Goal: Answer question/provide support: Share knowledge or assist other users

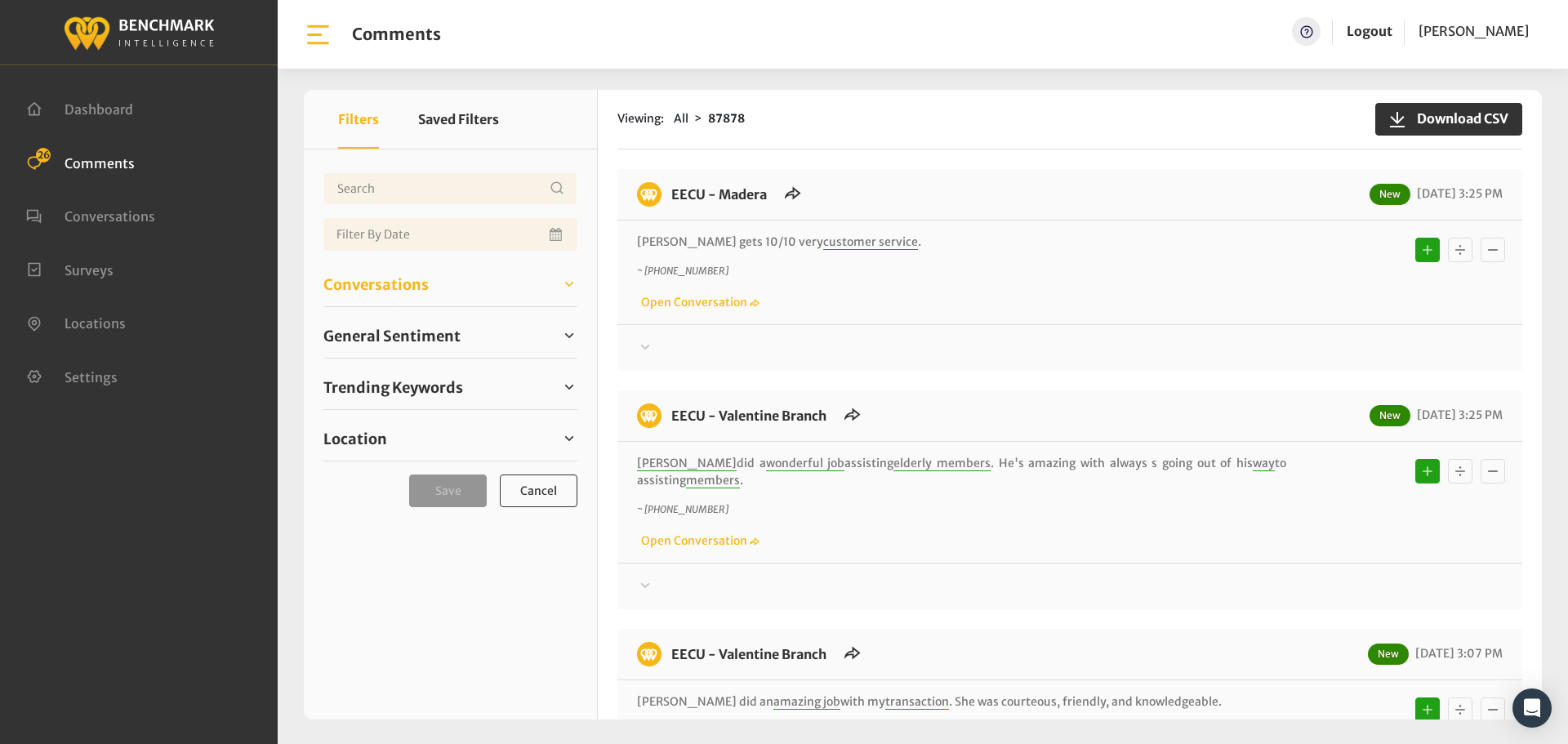
click at [394, 285] on span "Conversations" at bounding box center [375, 285] width 105 height 22
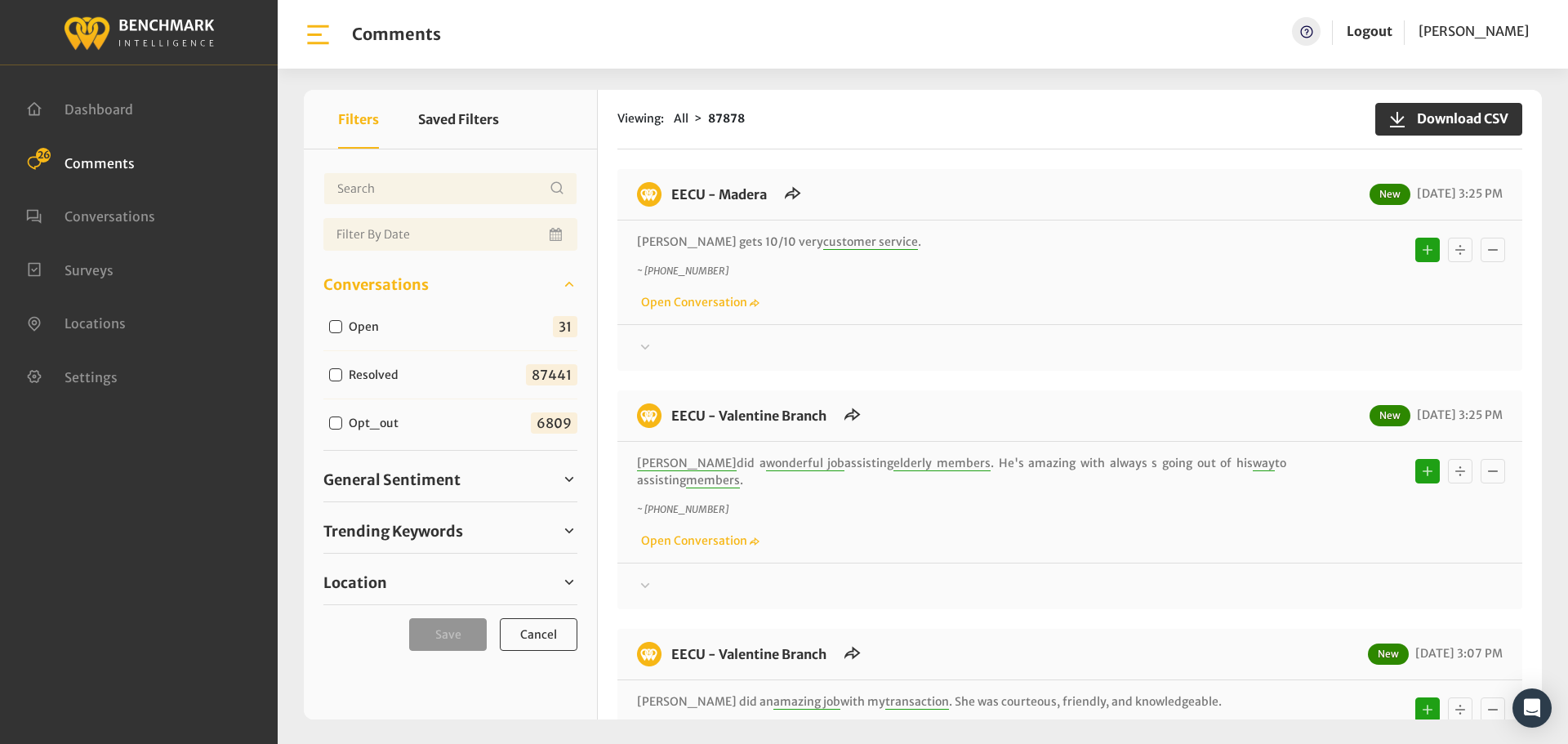
click at [368, 324] on label "Open" at bounding box center [367, 326] width 49 height 17
click at [342, 324] on input "Open" at bounding box center [336, 326] width 13 height 13
checkbox input "true"
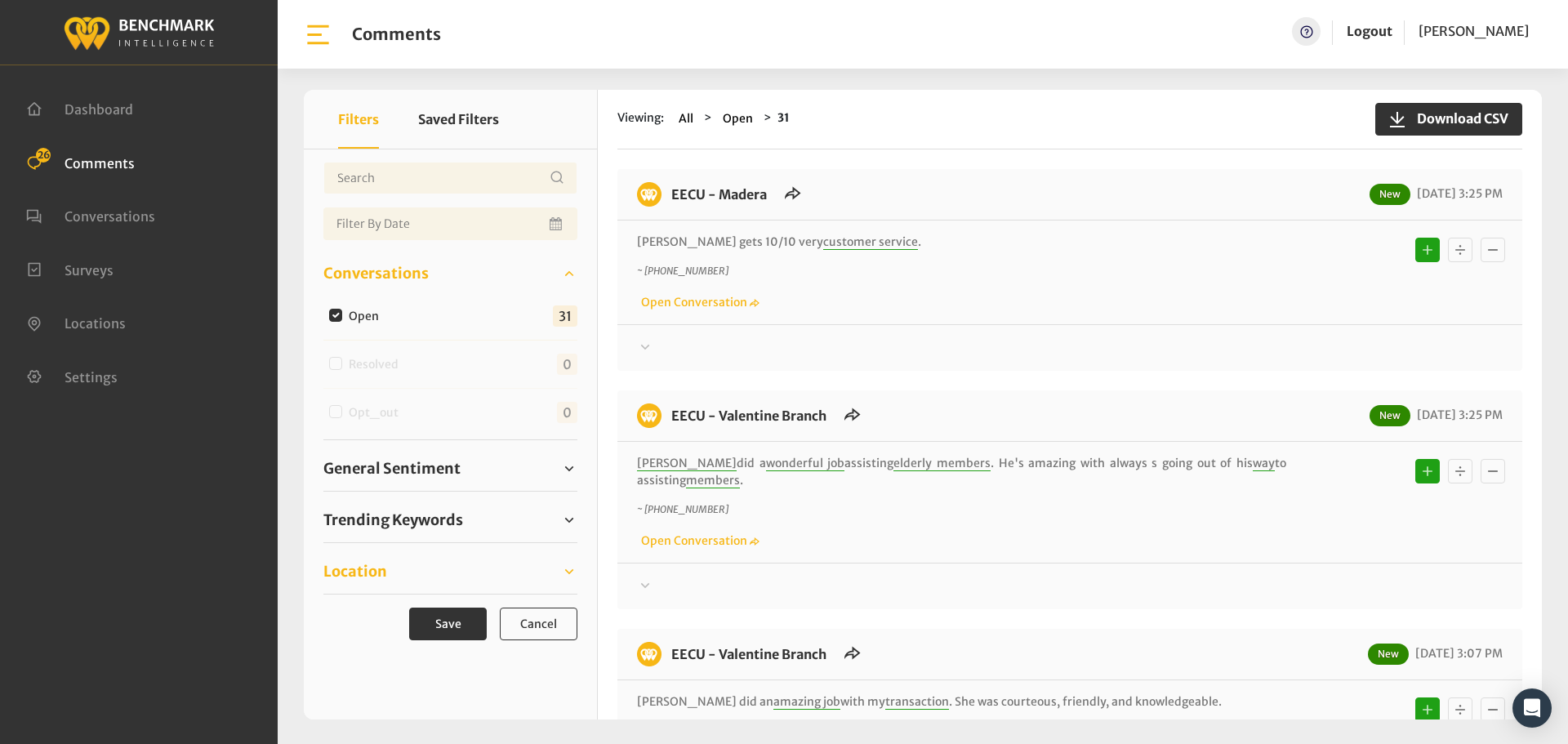
scroll to position [59, 0]
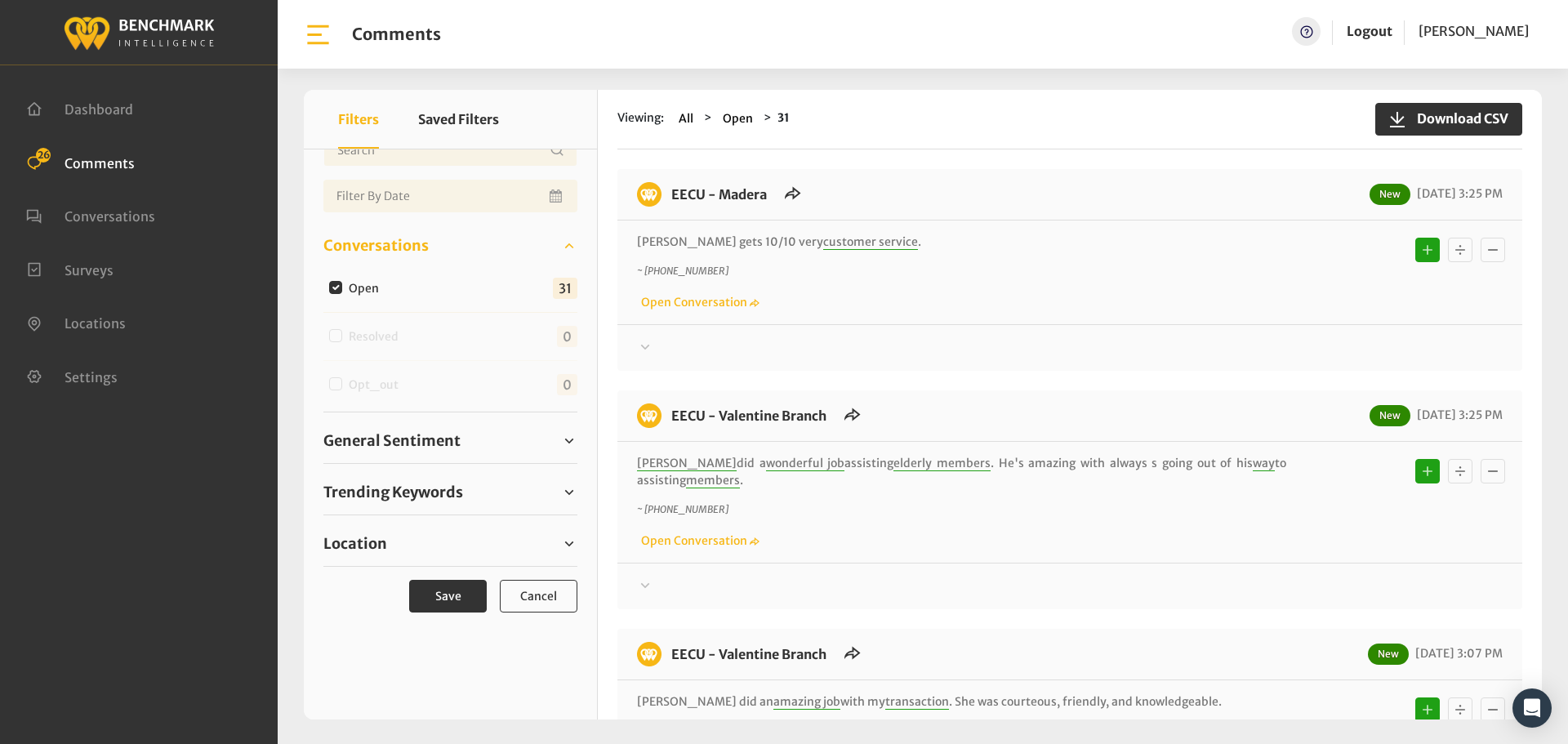
click at [373, 558] on div "Location Eecu - Sunnyside Branch 6 Eecu - Valentine Branch 3 3 3 2 2 2 2" at bounding box center [450, 544] width 254 height 45
click at [371, 550] on span "Location" at bounding box center [355, 543] width 64 height 22
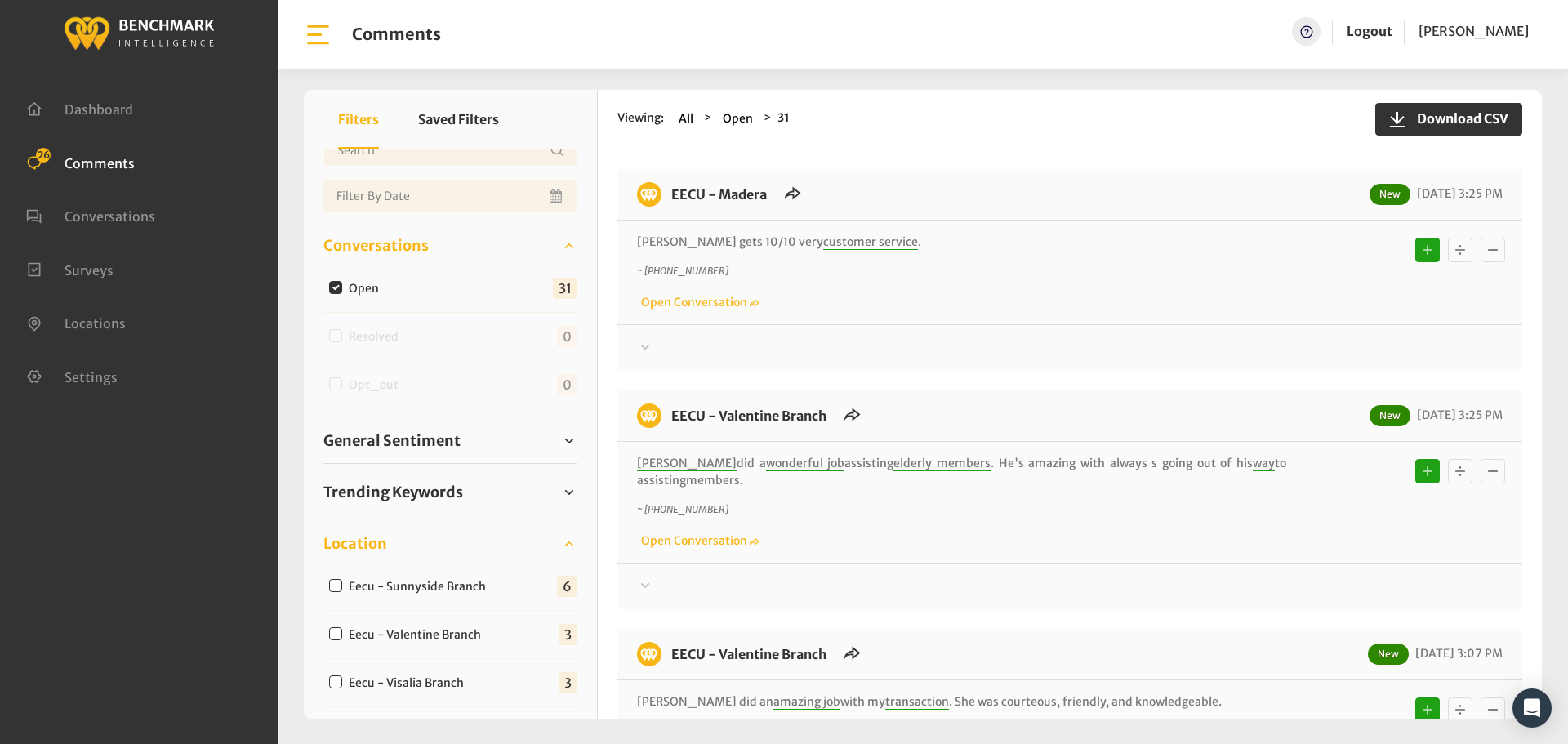
scroll to position [468, 0]
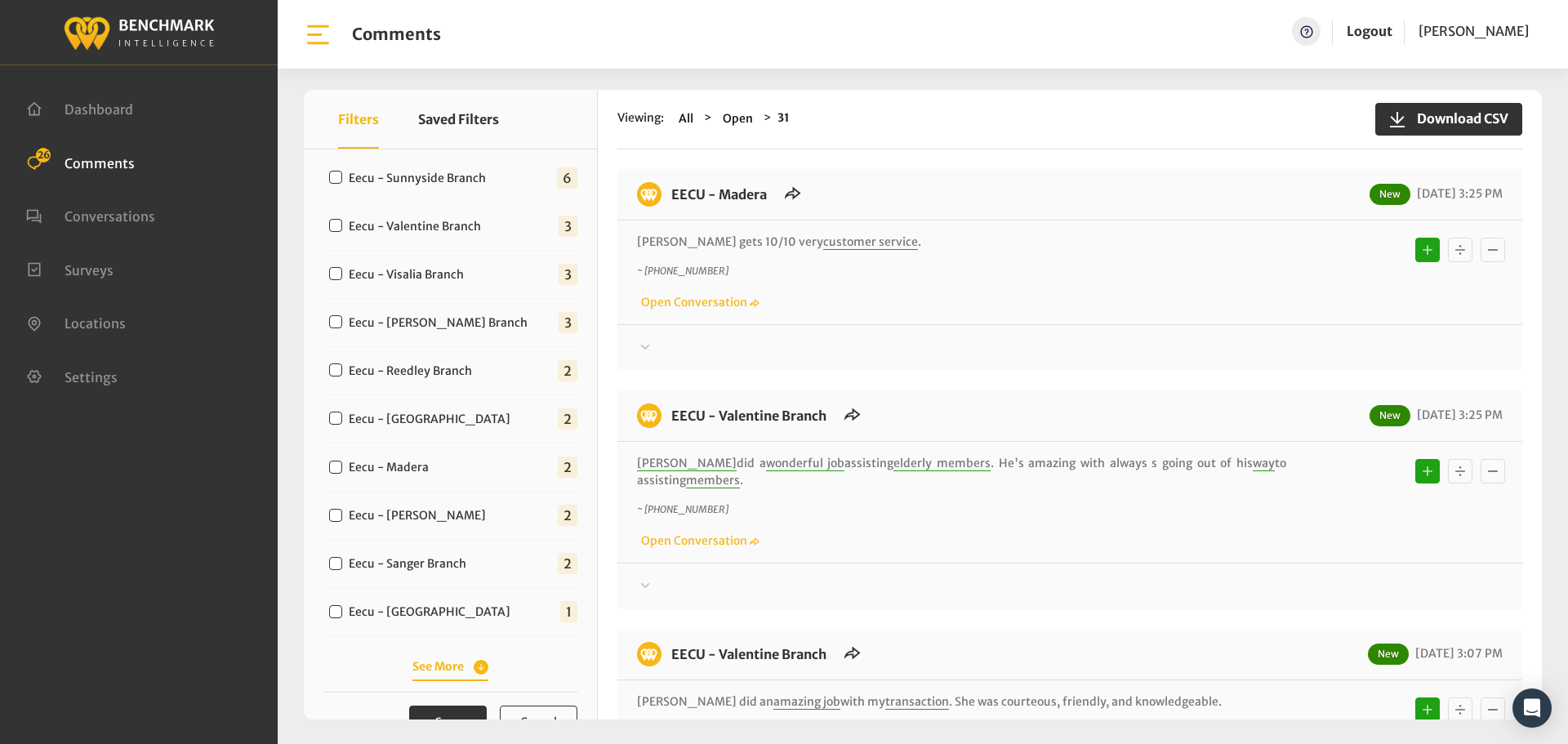
click at [466, 655] on div "Eecu - Sunnyside Branch 6 Eecu - Valentine Branch 3 Eecu - Visalia Branch 3 3" at bounding box center [450, 414] width 254 height 535
click at [465, 664] on button "See More" at bounding box center [451, 666] width 76 height 17
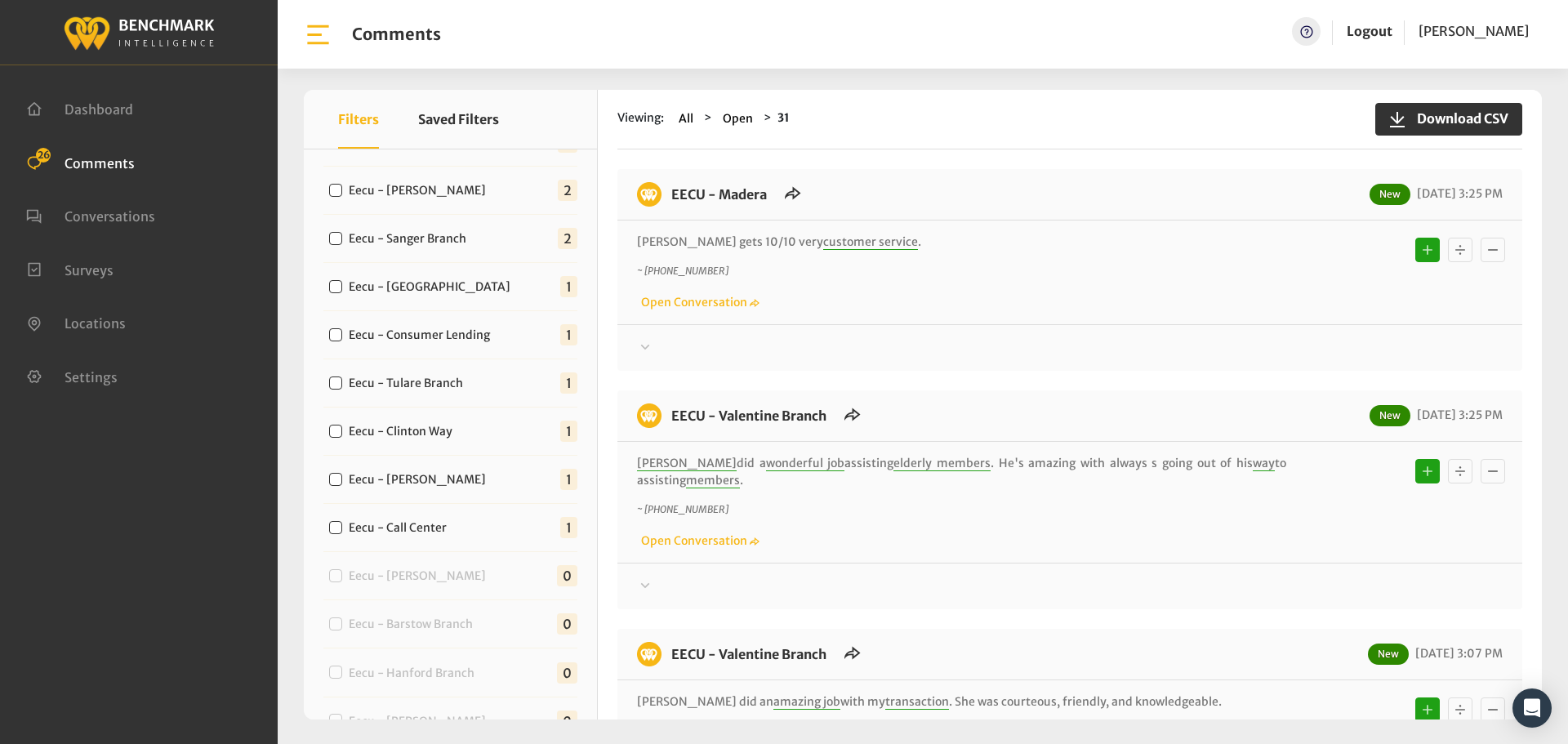
scroll to position [794, 0]
click at [415, 536] on div "Eecu - Call Center 1" at bounding box center [450, 526] width 254 height 49
click at [416, 533] on label "Eecu - Call Center" at bounding box center [401, 526] width 117 height 17
click at [342, 533] on input "Eecu - Call Center" at bounding box center [336, 526] width 13 height 13
checkbox input "true"
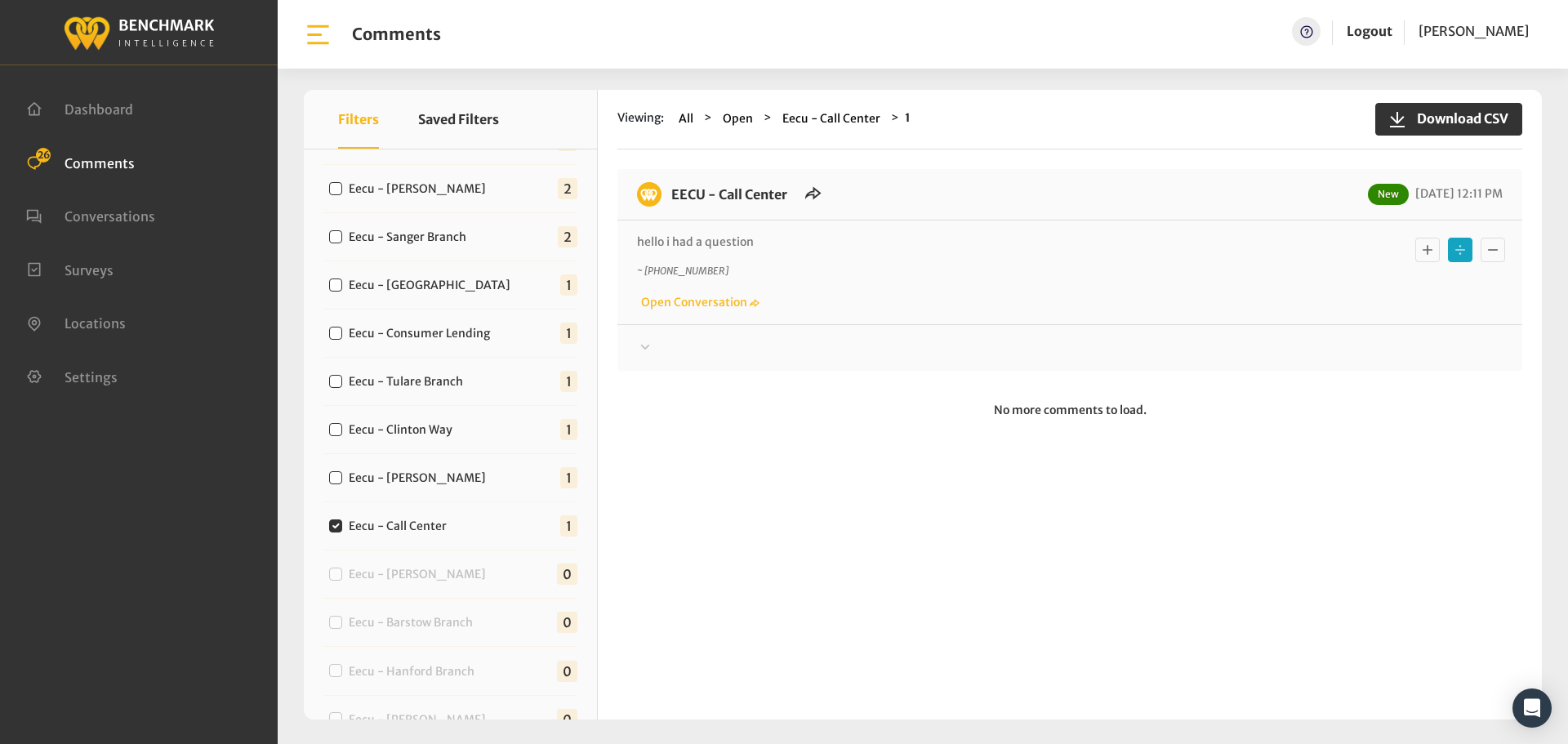
click at [750, 345] on div at bounding box center [1070, 348] width 866 height 19
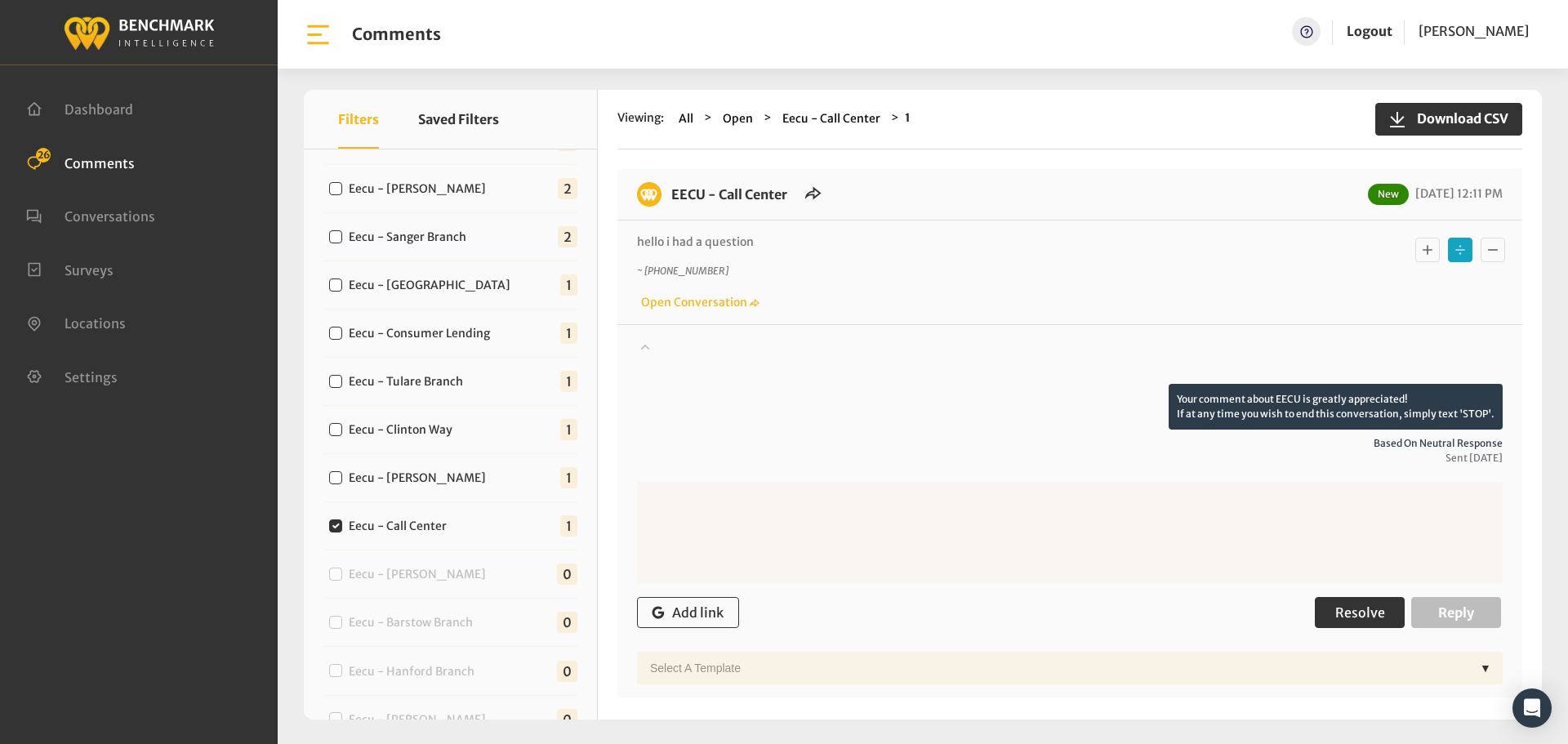
click at [1366, 618] on span "Resolve" at bounding box center [1360, 612] width 49 height 16
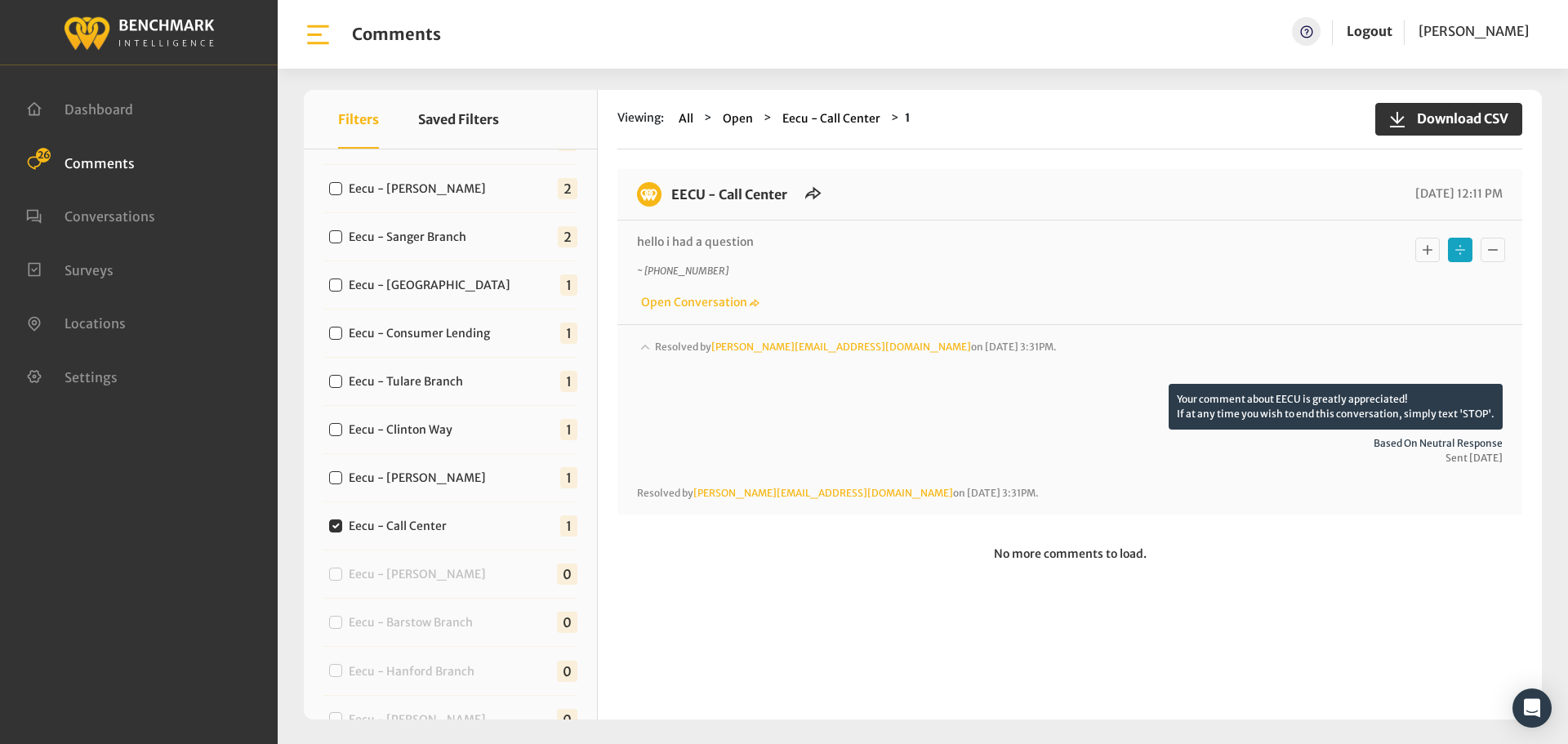
click at [382, 482] on label "Eecu - [PERSON_NAME]" at bounding box center [420, 478] width 156 height 17
click at [342, 482] on input "Eecu - [PERSON_NAME]" at bounding box center [336, 477] width 13 height 13
checkbox input "true"
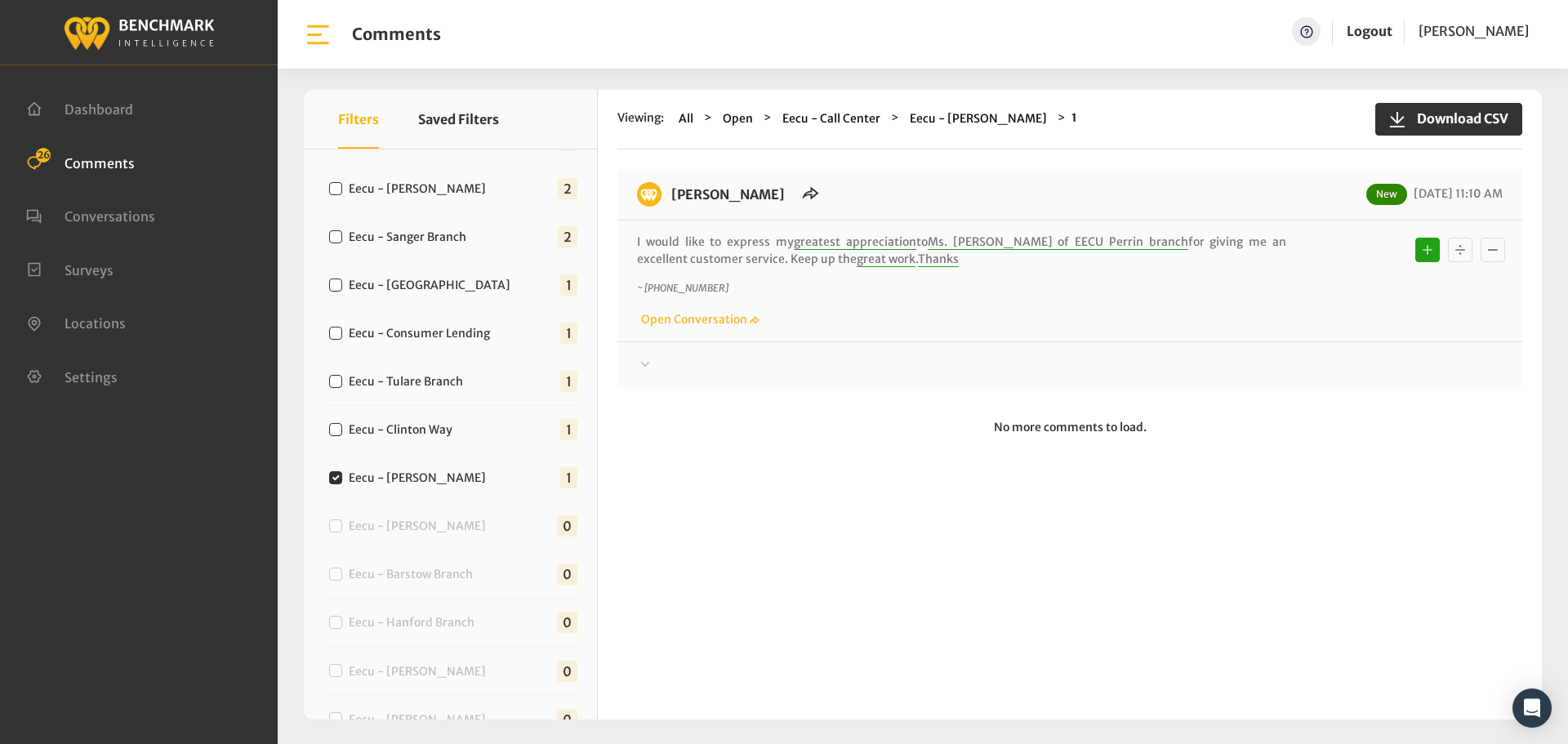
click at [792, 356] on div at bounding box center [1070, 365] width 866 height 19
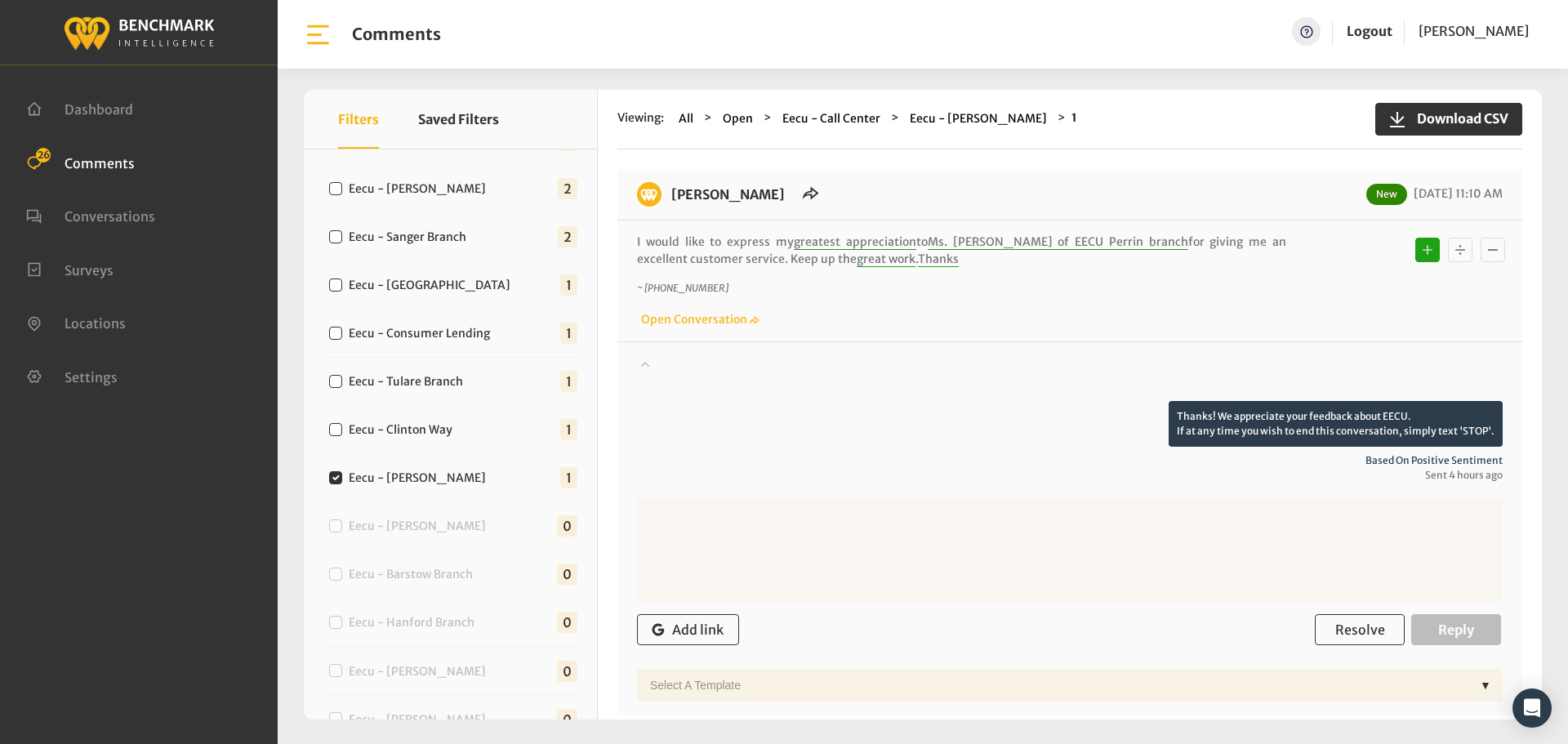
click at [837, 368] on div at bounding box center [1070, 378] width 866 height 46
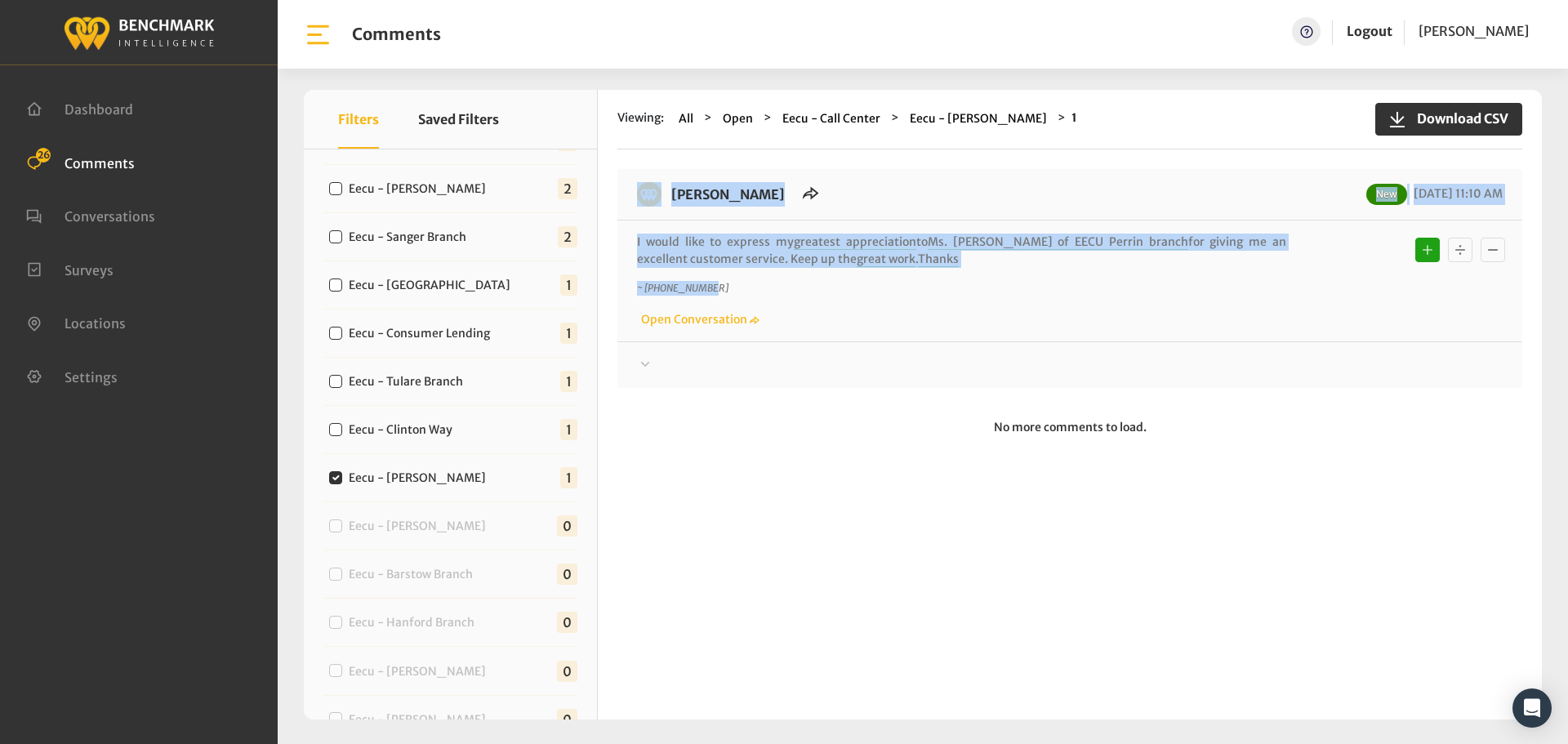
drag, startPoint x: 853, startPoint y: 268, endPoint x: 639, endPoint y: 217, distance: 220.0
click at [639, 217] on div "EECU - Perrin New 08/28/2025 11:10 AM I would like to express my greatest appre…" at bounding box center [1070, 278] width 905 height 219
click at [731, 244] on p "I would like to express my greatest appreciation to Ms. Linda of EECU Perrin br…" at bounding box center [961, 250] width 649 height 34
drag, startPoint x: 853, startPoint y: 257, endPoint x: 670, endPoint y: 200, distance: 191.7
click at [670, 200] on div "EECU - Perrin New 08/28/2025 11:10 AM I would like to express my greatest appre…" at bounding box center [1070, 278] width 905 height 219
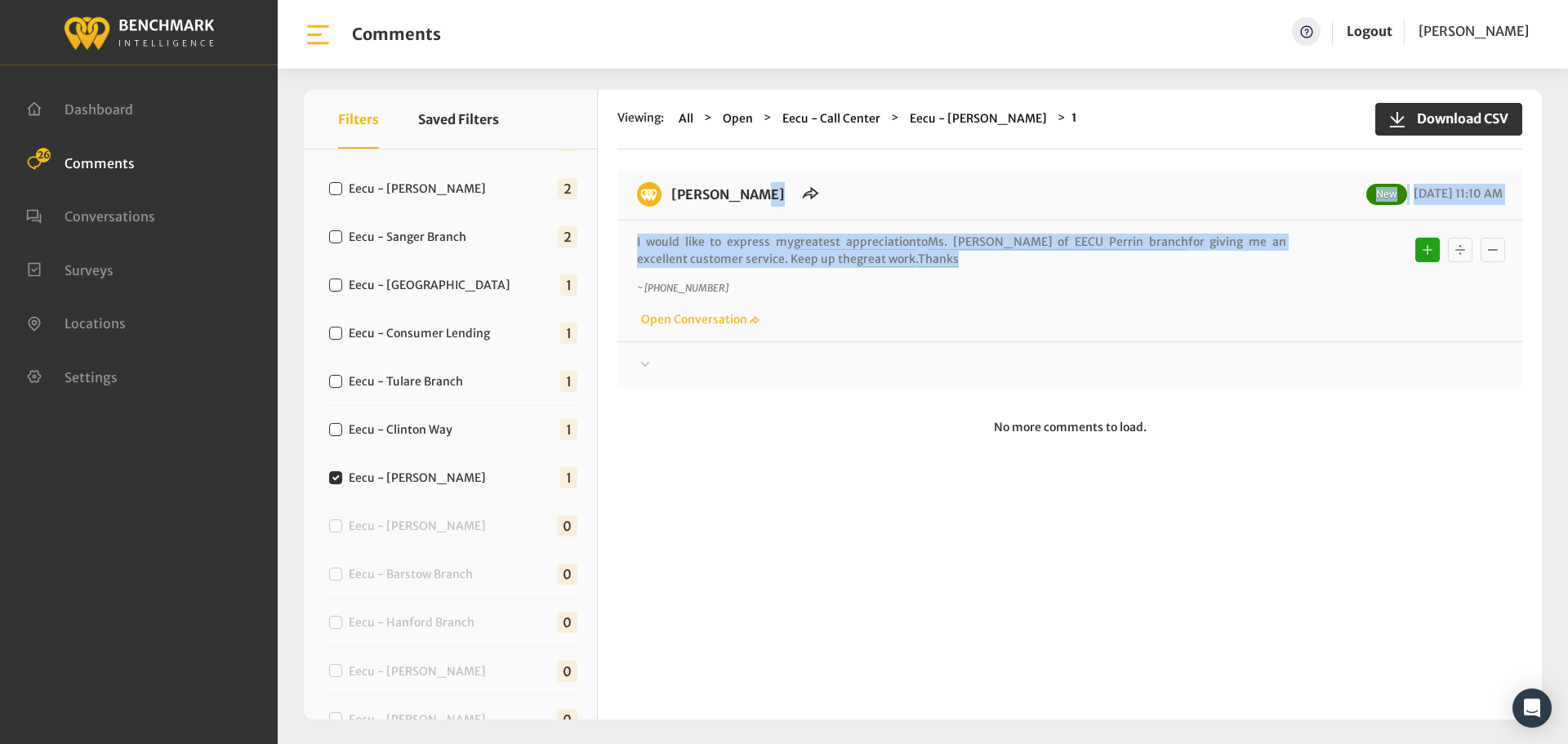
copy div "EECU - Perrin New 08/28/2025 11:10 AM I would like to express my greatest appre…"
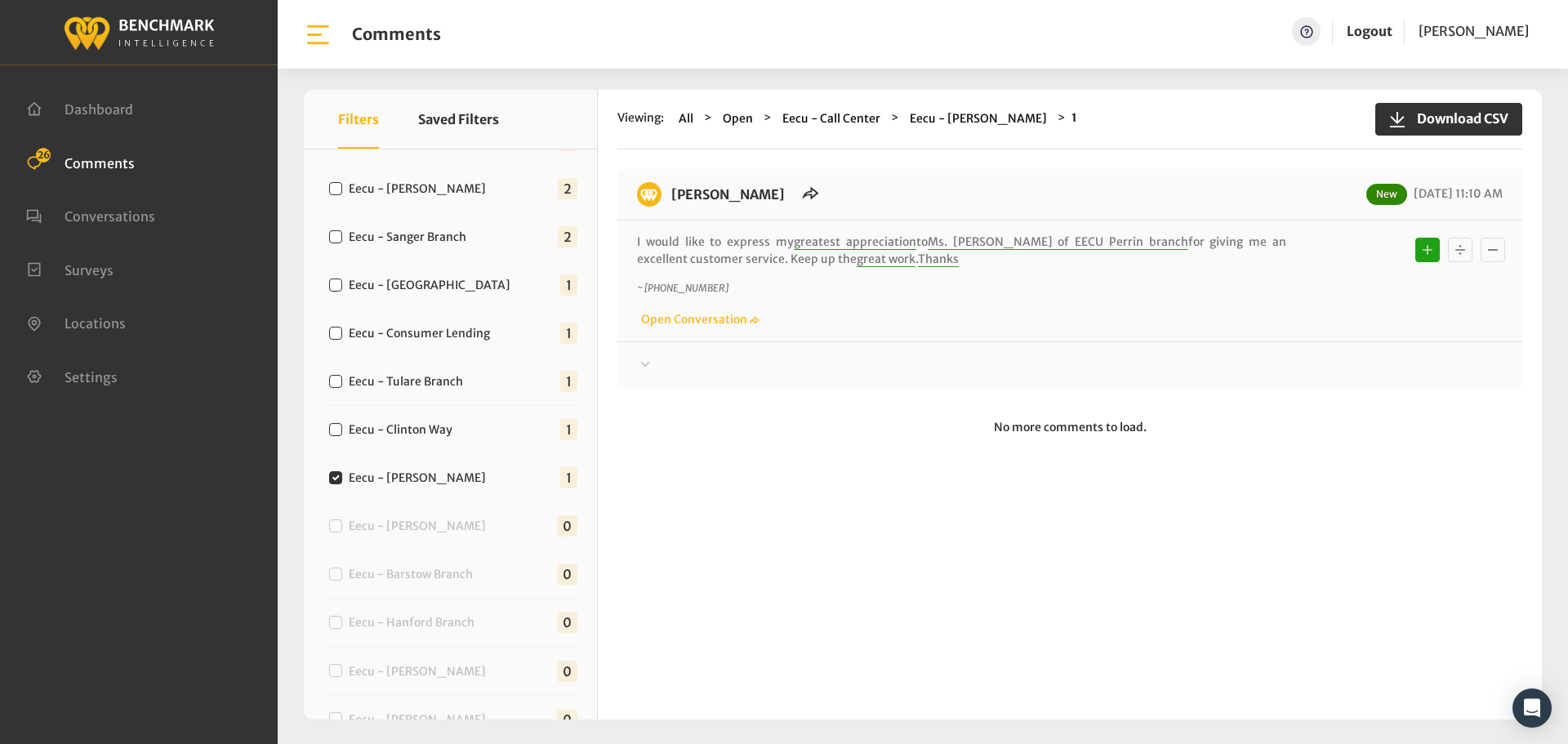
click at [1397, 384] on div "EECU - Perrin New 08/28/2025 11:10 AM I would like to express my greatest appre…" at bounding box center [1070, 278] width 905 height 219
click at [1398, 373] on div at bounding box center [1070, 365] width 866 height 19
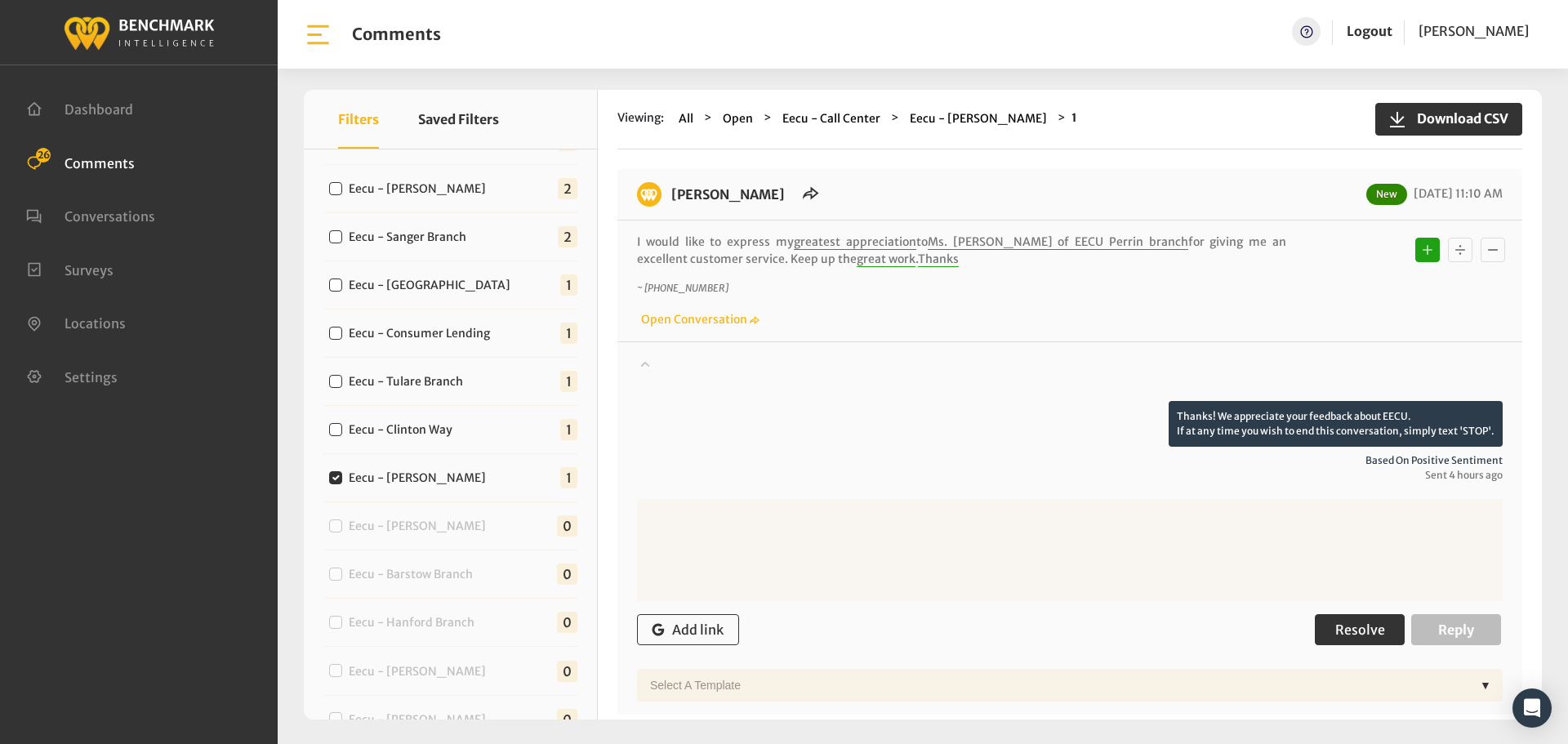
click at [1353, 632] on span "Resolve" at bounding box center [1360, 629] width 49 height 16
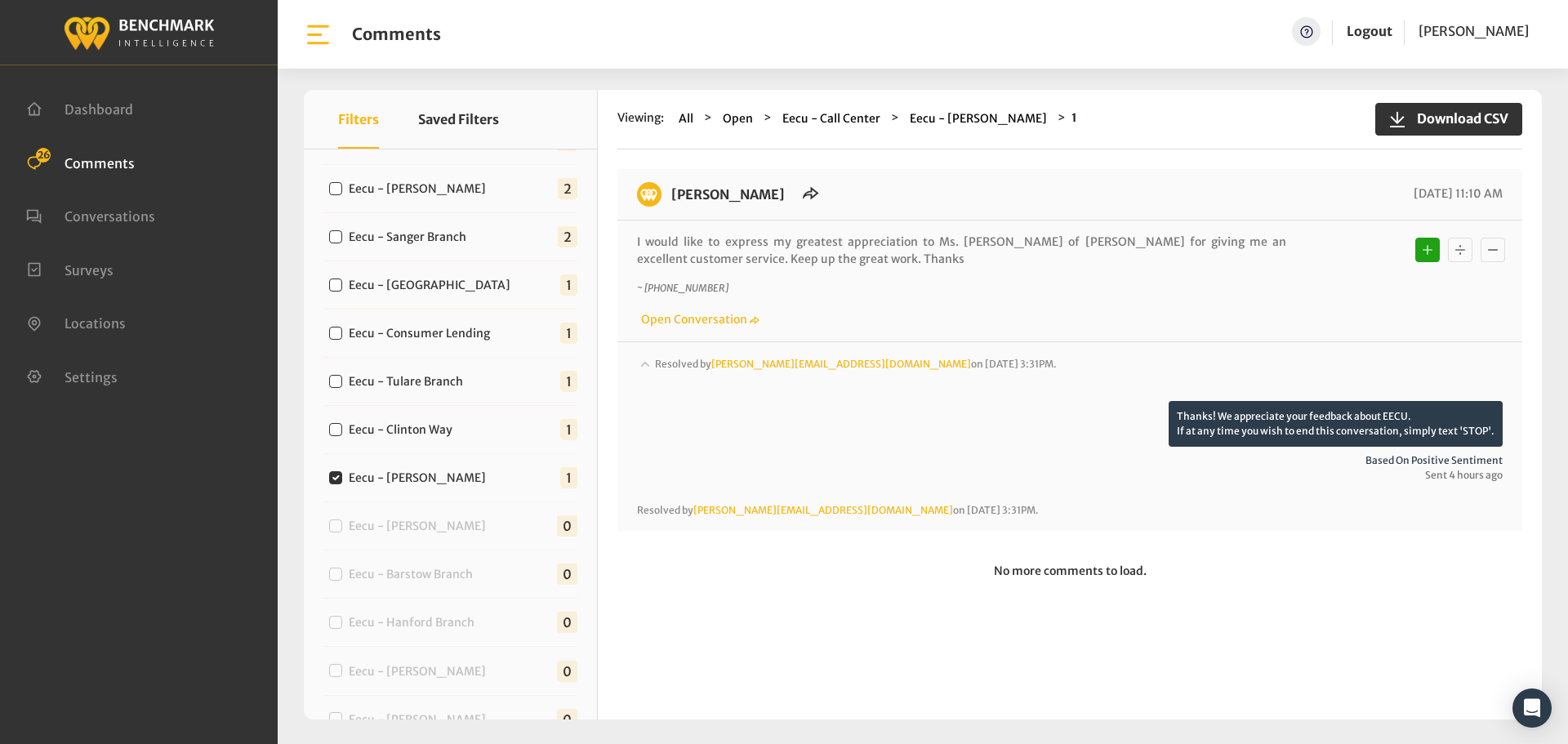
click at [439, 436] on label "Eecu - Clinton Way" at bounding box center [404, 429] width 123 height 17
click at [342, 436] on input "Eecu - Clinton Way" at bounding box center [336, 429] width 13 height 13
checkbox input "true"
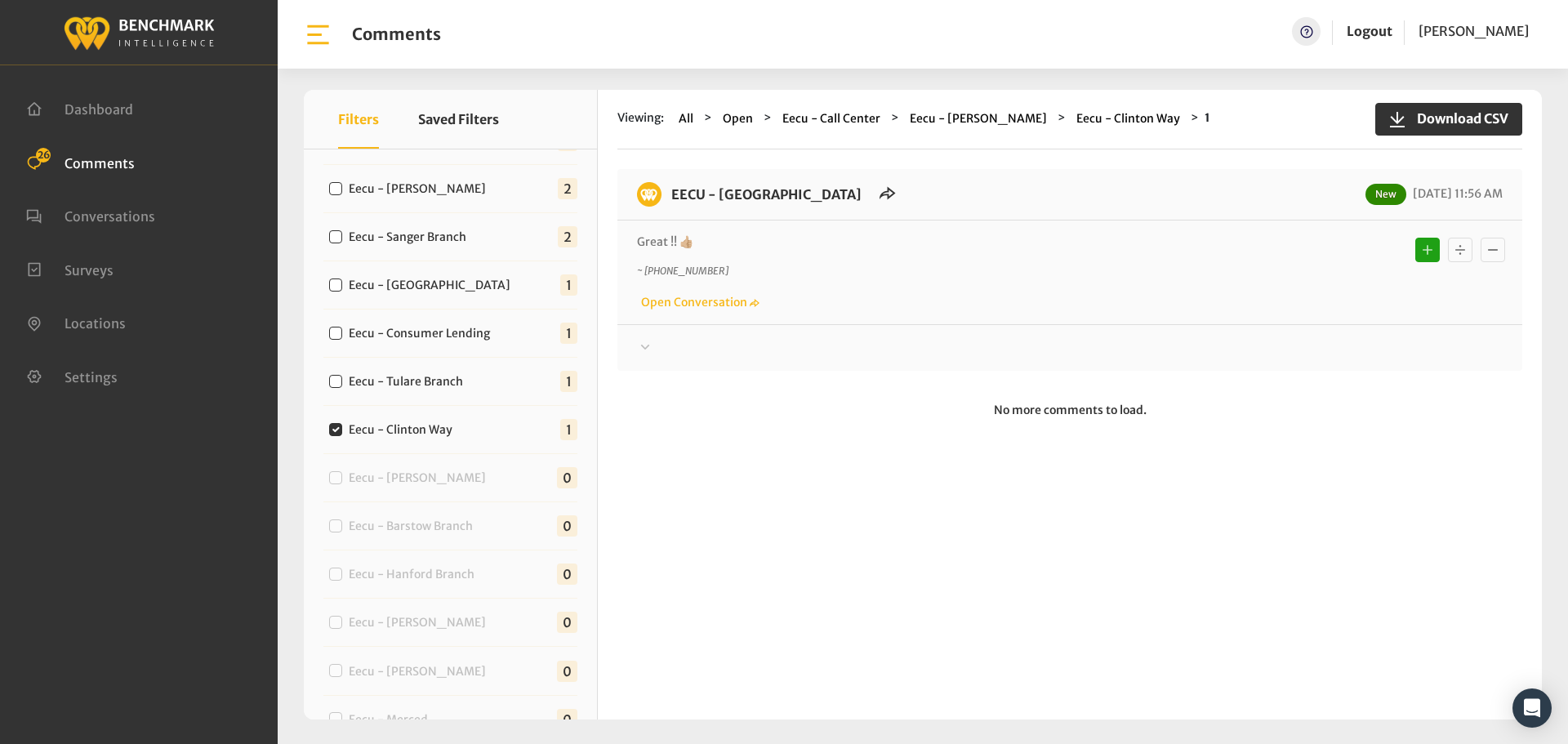
click at [818, 351] on div at bounding box center [1070, 348] width 866 height 19
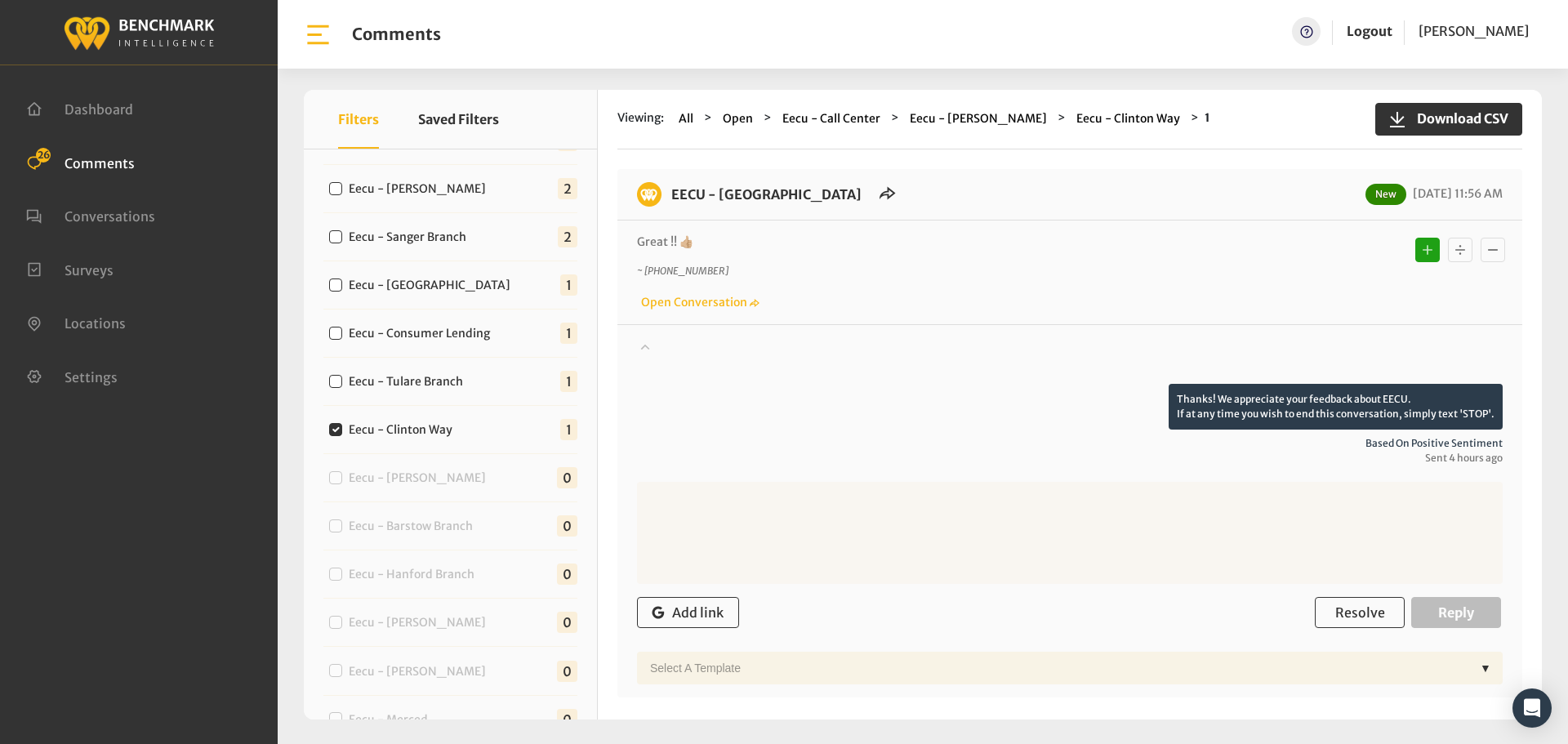
click at [830, 345] on div at bounding box center [1070, 361] width 866 height 46
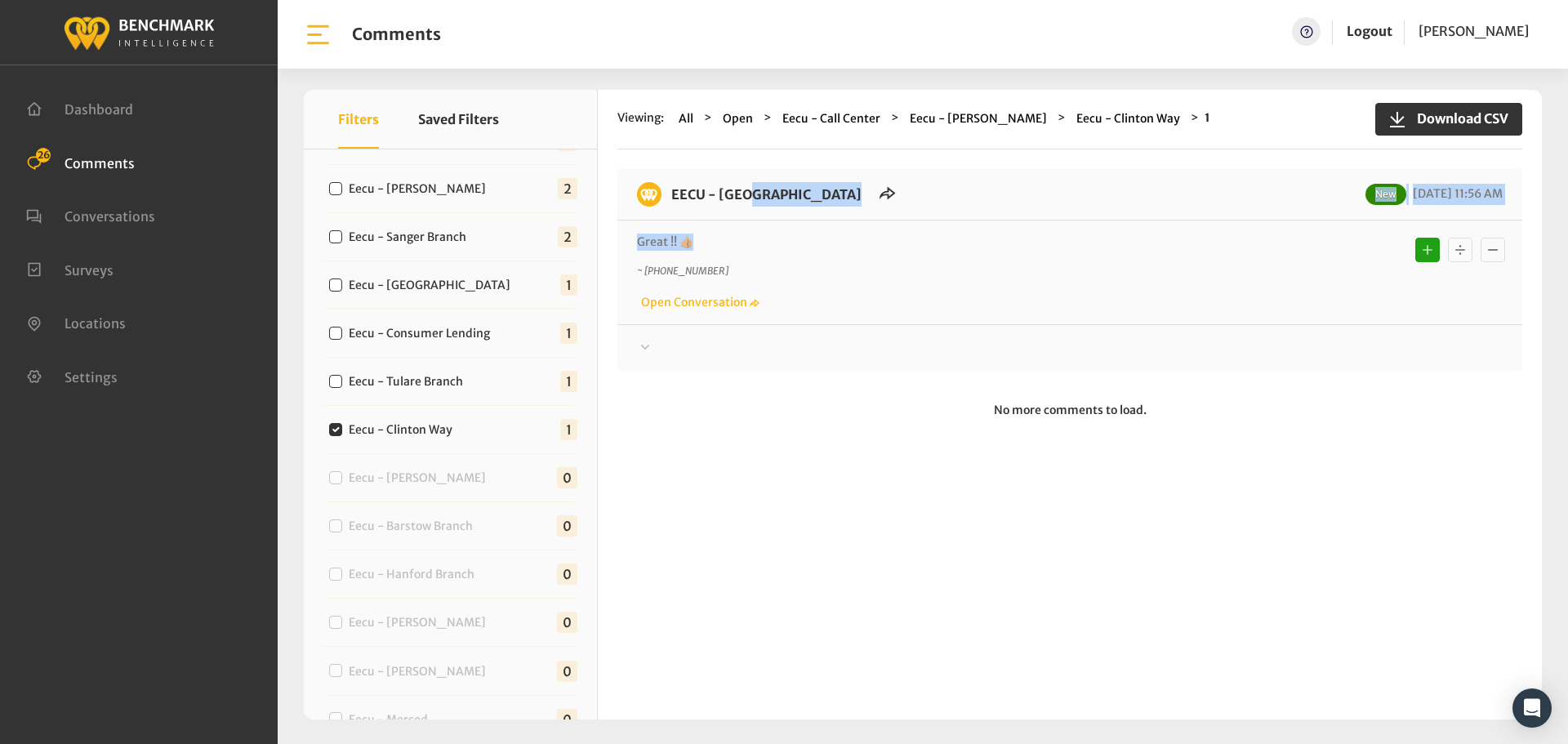
drag, startPoint x: 707, startPoint y: 249, endPoint x: 666, endPoint y: 192, distance: 70.2
click at [666, 192] on div "EECU - Clinton Way New 08/28/2025 11:56 AM Great !! 👍🏼 ~ +15596030072 Open Conv…" at bounding box center [1070, 270] width 905 height 201
copy div "EECU - Clinton Way New 08/28/2025 11:56 AM Great !! 👍🏼"
click at [1291, 361] on div "EECU - Clinton Way New 08/28/2025 11:56 AM Great !! 👍🏼 ~ +15596030072 Open Conv…" at bounding box center [1070, 270] width 905 height 201
click at [1291, 355] on div at bounding box center [1070, 348] width 866 height 19
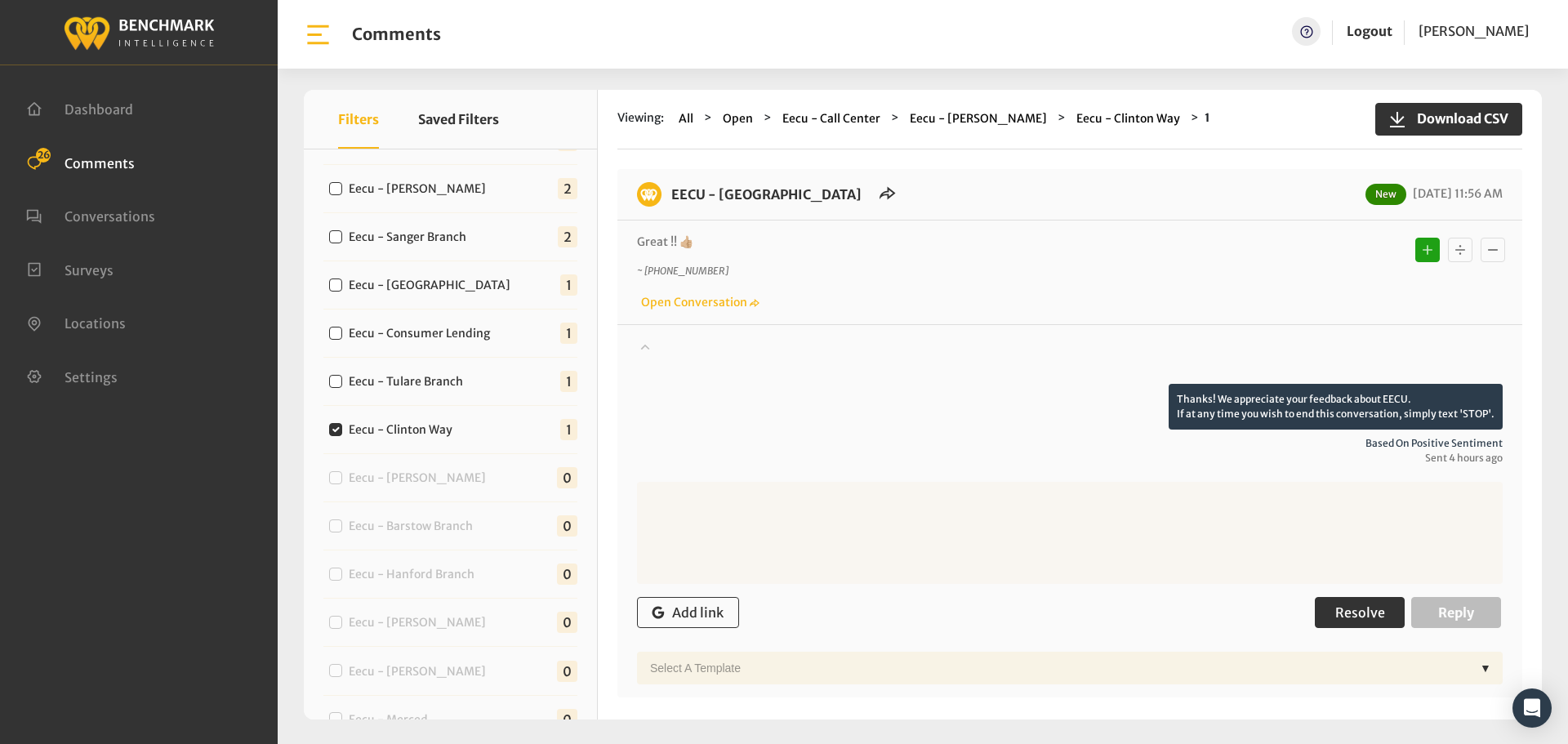
click at [1321, 601] on button "Resolve" at bounding box center [1360, 612] width 90 height 31
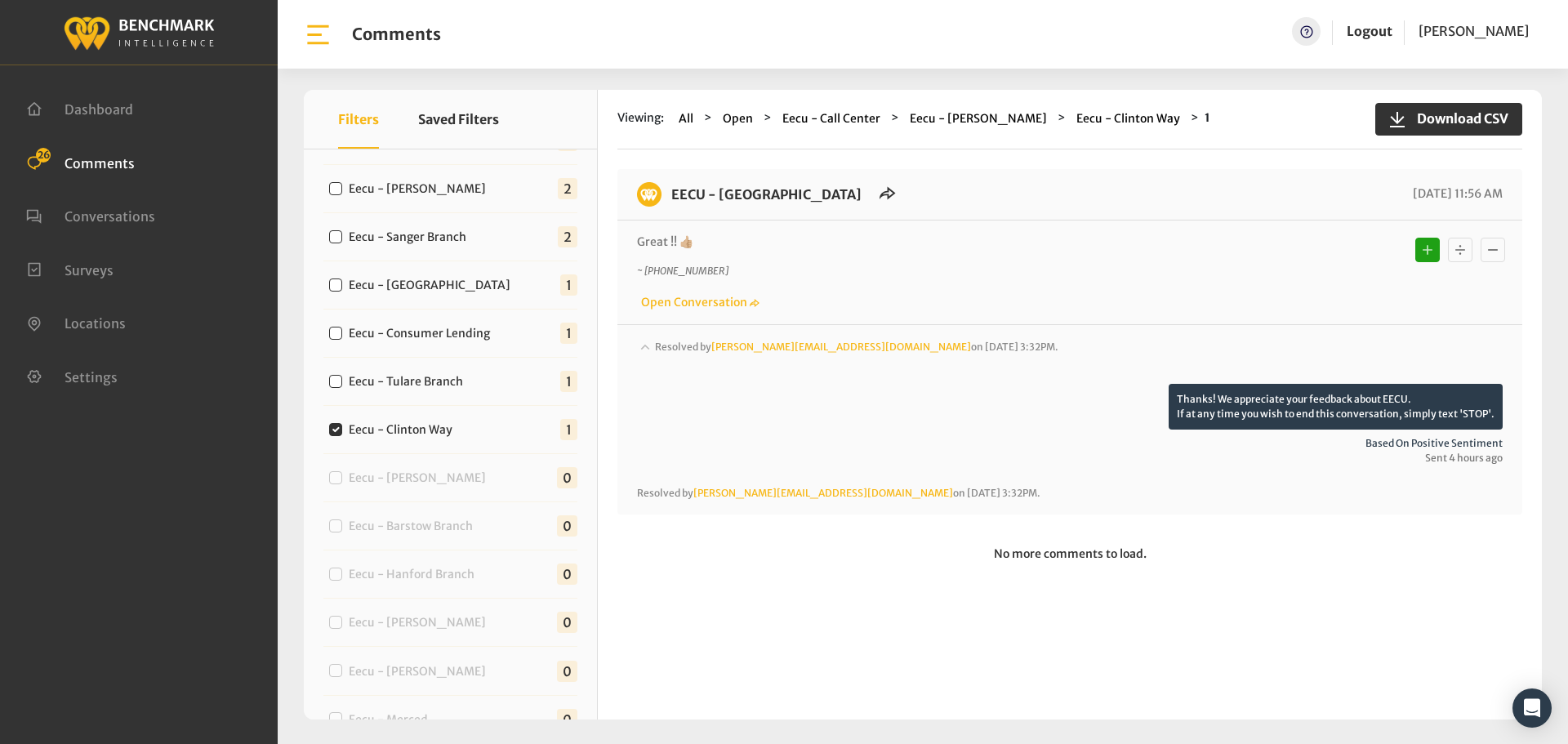
click at [371, 374] on label "Eecu - Tulare Branch" at bounding box center [409, 381] width 133 height 17
click at [342, 375] on input "Eecu - Tulare Branch" at bounding box center [336, 381] width 13 height 13
checkbox input "true"
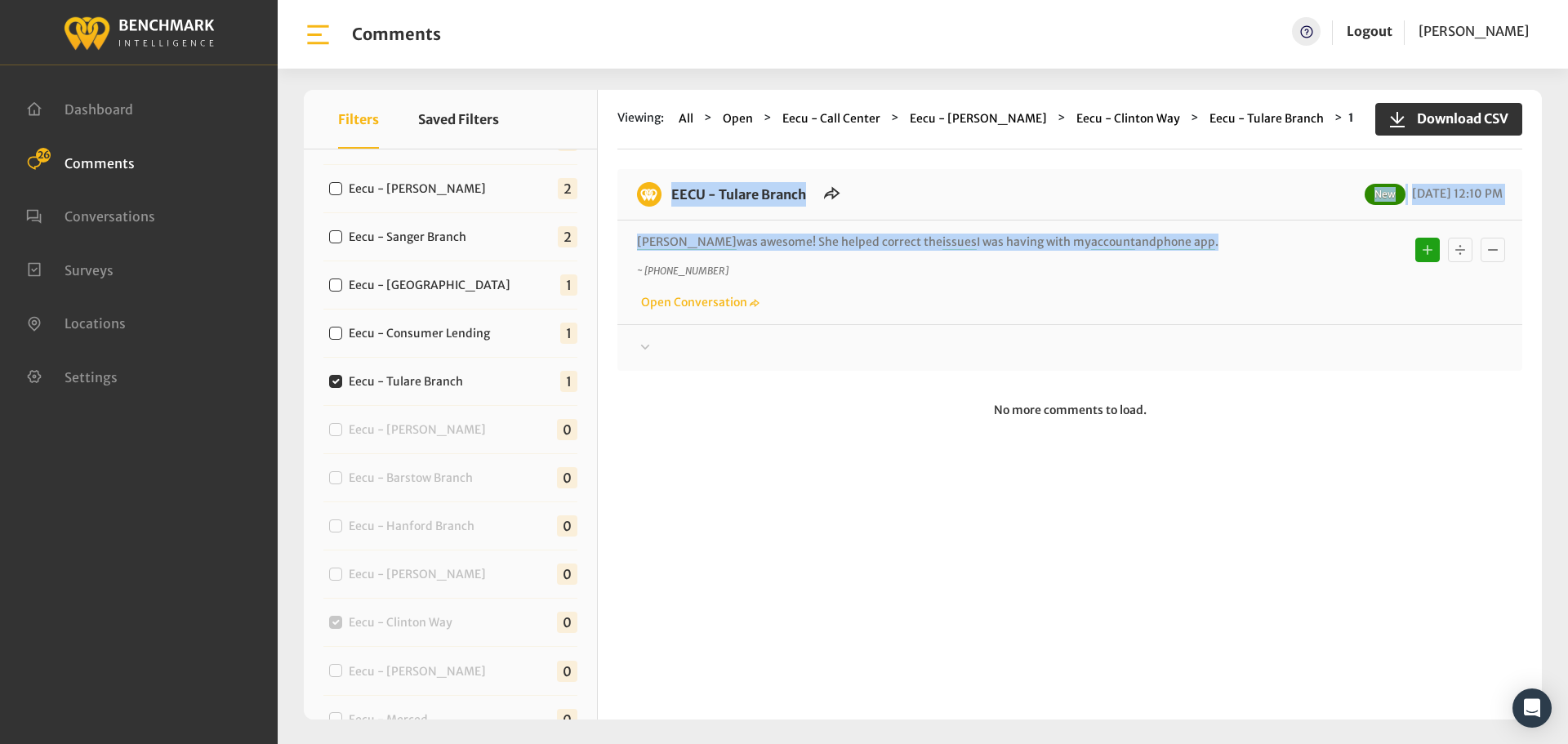
drag, startPoint x: 1180, startPoint y: 238, endPoint x: 653, endPoint y: 189, distance: 529.3
click at [653, 189] on div "EECU - Tulare Branch New 08/28/2025 12:10 PM Christina was awesome! She helped …" at bounding box center [1070, 270] width 905 height 201
copy div "EECU - Tulare Branch New 08/28/2025 12:10 PM Christina was awesome! She helped …"
drag, startPoint x: 1333, startPoint y: 335, endPoint x: 1332, endPoint y: 345, distance: 10.0
click at [1333, 335] on div "Thanks! We appreciate your feedback about EECU. If at any time you wish to end …" at bounding box center [1070, 341] width 905 height 34
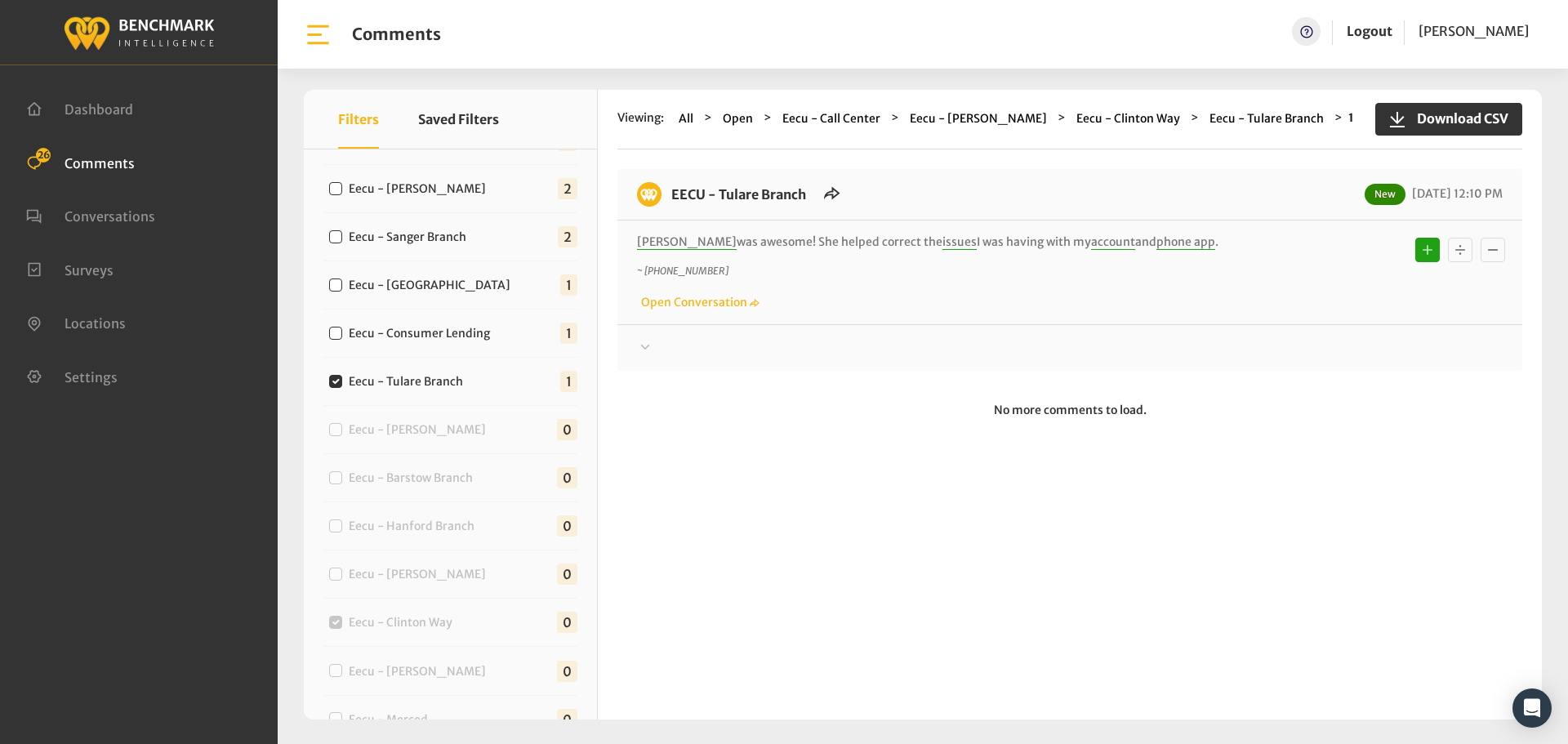
click at [1326, 361] on div "EECU - Tulare Branch New 08/28/2025 12:10 PM Christina was awesome! She helped …" at bounding box center [1070, 270] width 905 height 201
click at [1324, 355] on div at bounding box center [1070, 348] width 866 height 19
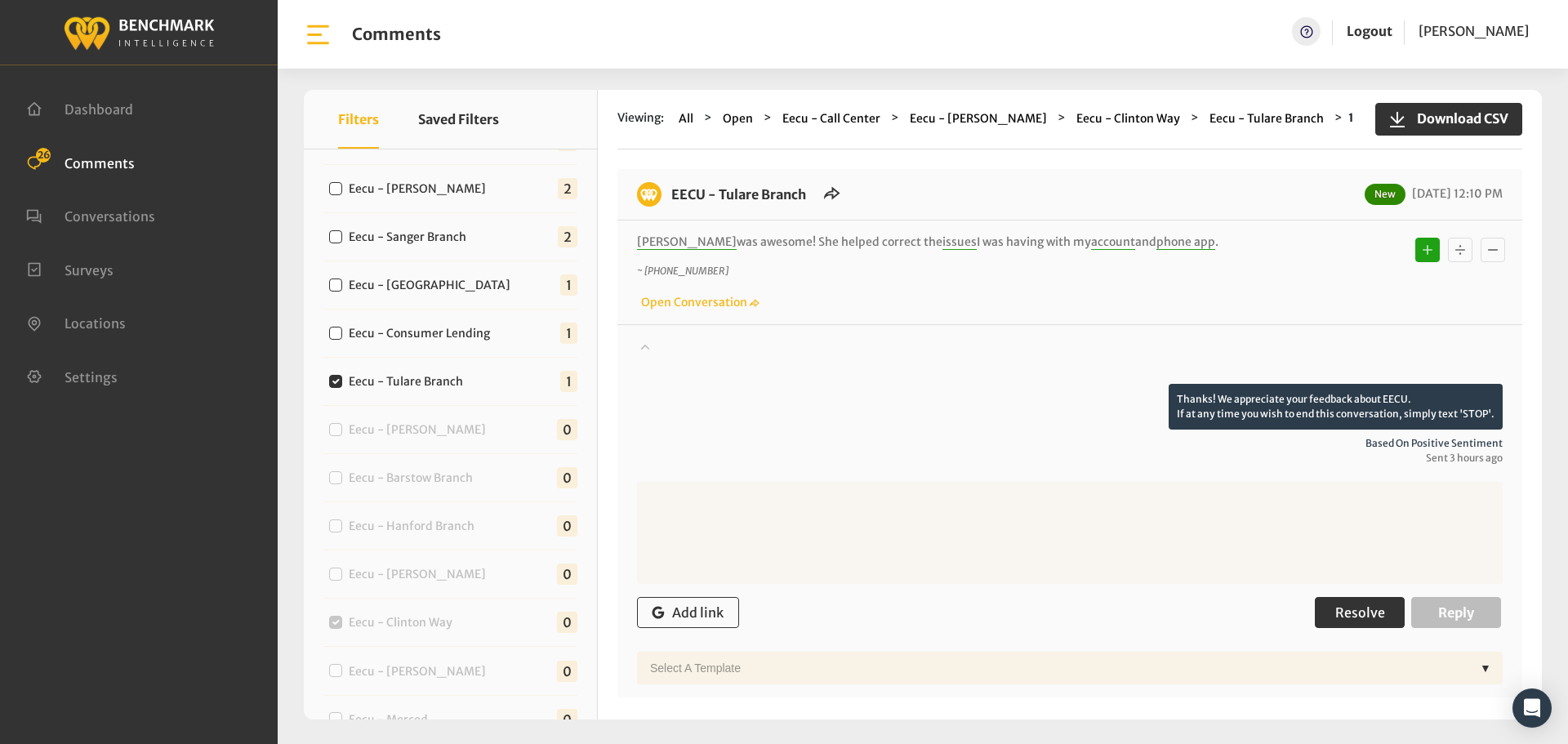
click at [1333, 624] on button "Resolve" at bounding box center [1360, 612] width 90 height 31
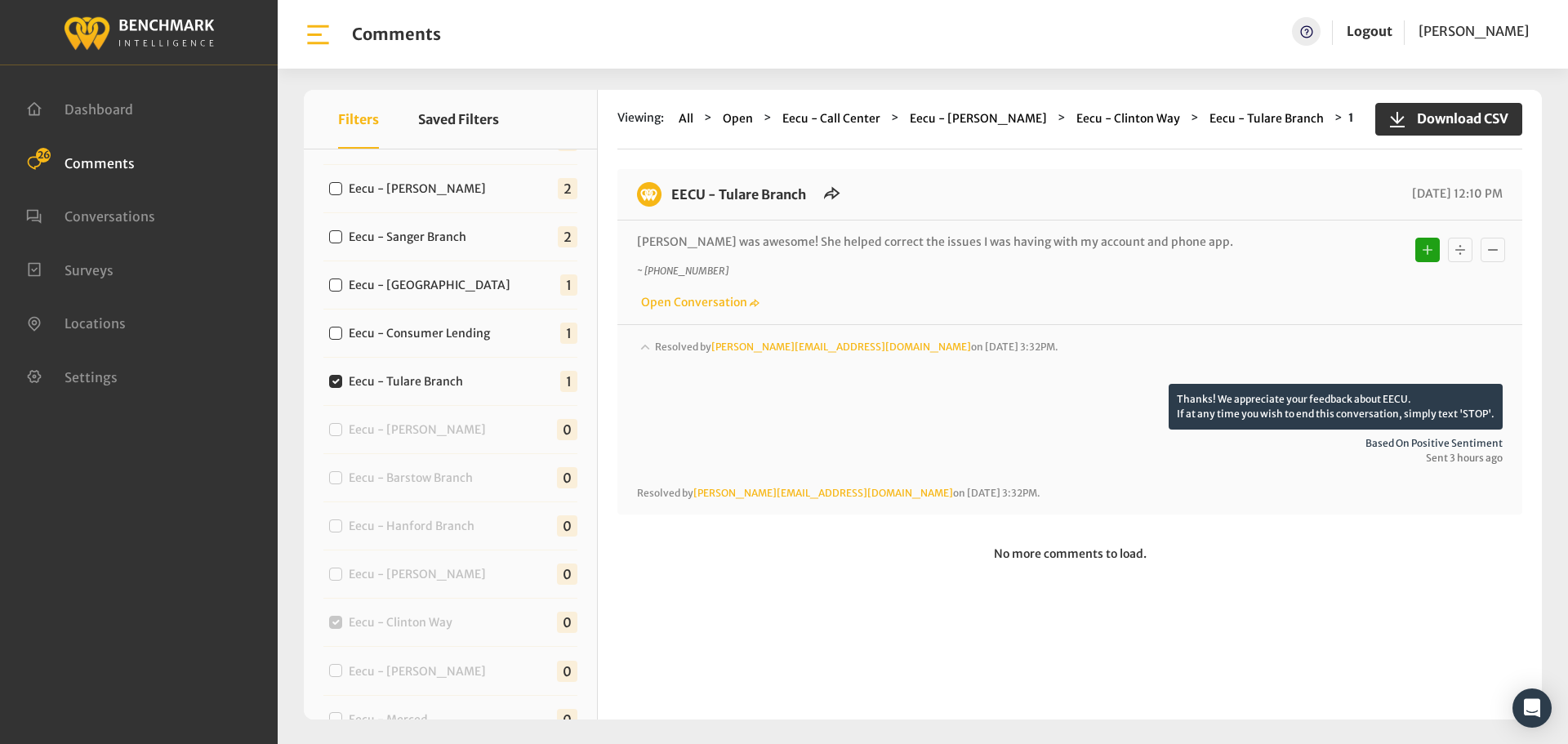
click at [421, 323] on div "Eecu - Consumer Lending" at bounding box center [413, 332] width 179 height 19
click at [420, 329] on label "Eecu - Consumer Lending" at bounding box center [422, 333] width 160 height 17
click at [342, 329] on input "Eecu - Consumer Lending" at bounding box center [336, 333] width 13 height 13
checkbox input "true"
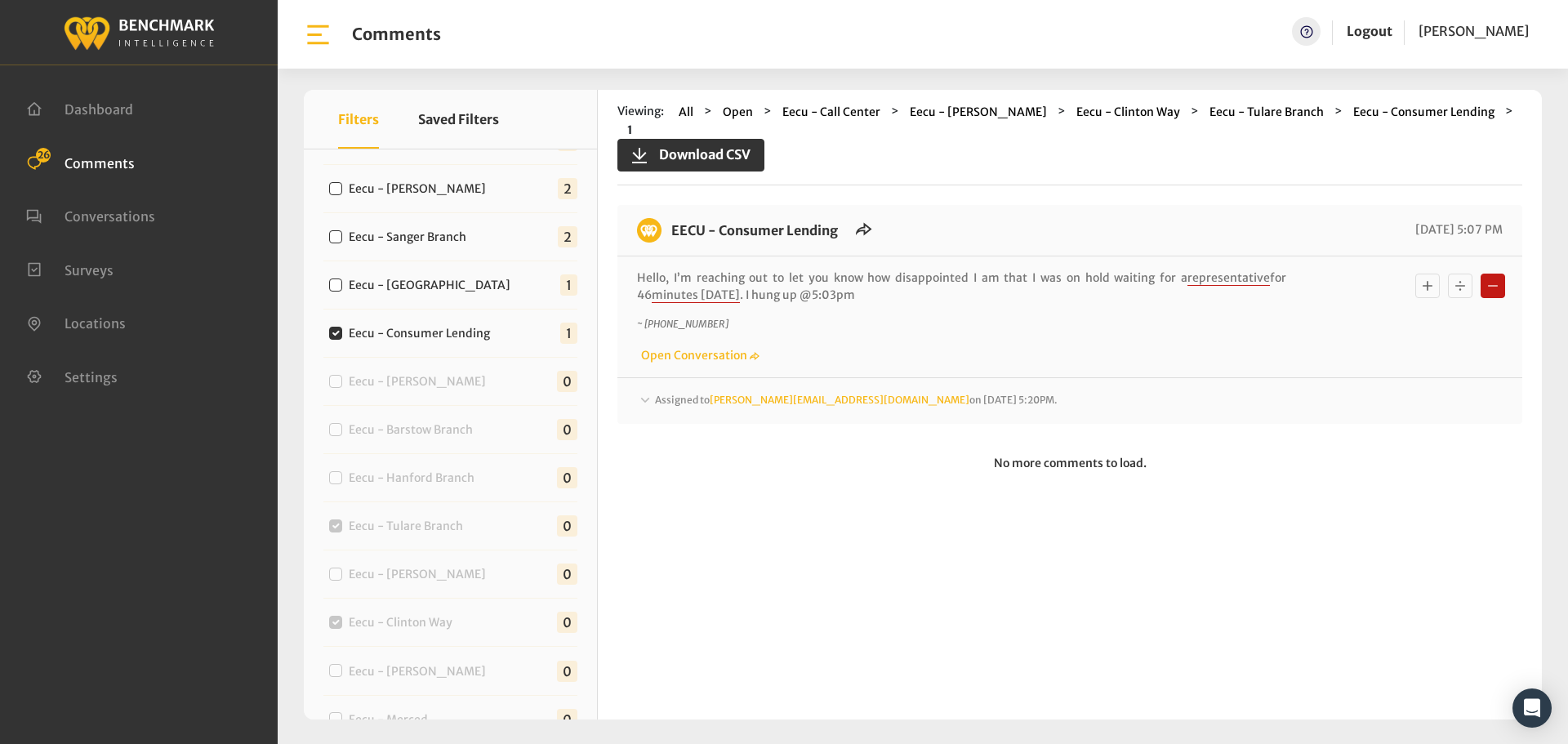
click at [988, 391] on div "Assigned to michelleh@myeecu.org on August 27, 2025 5:20PM." at bounding box center [1070, 401] width 866 height 19
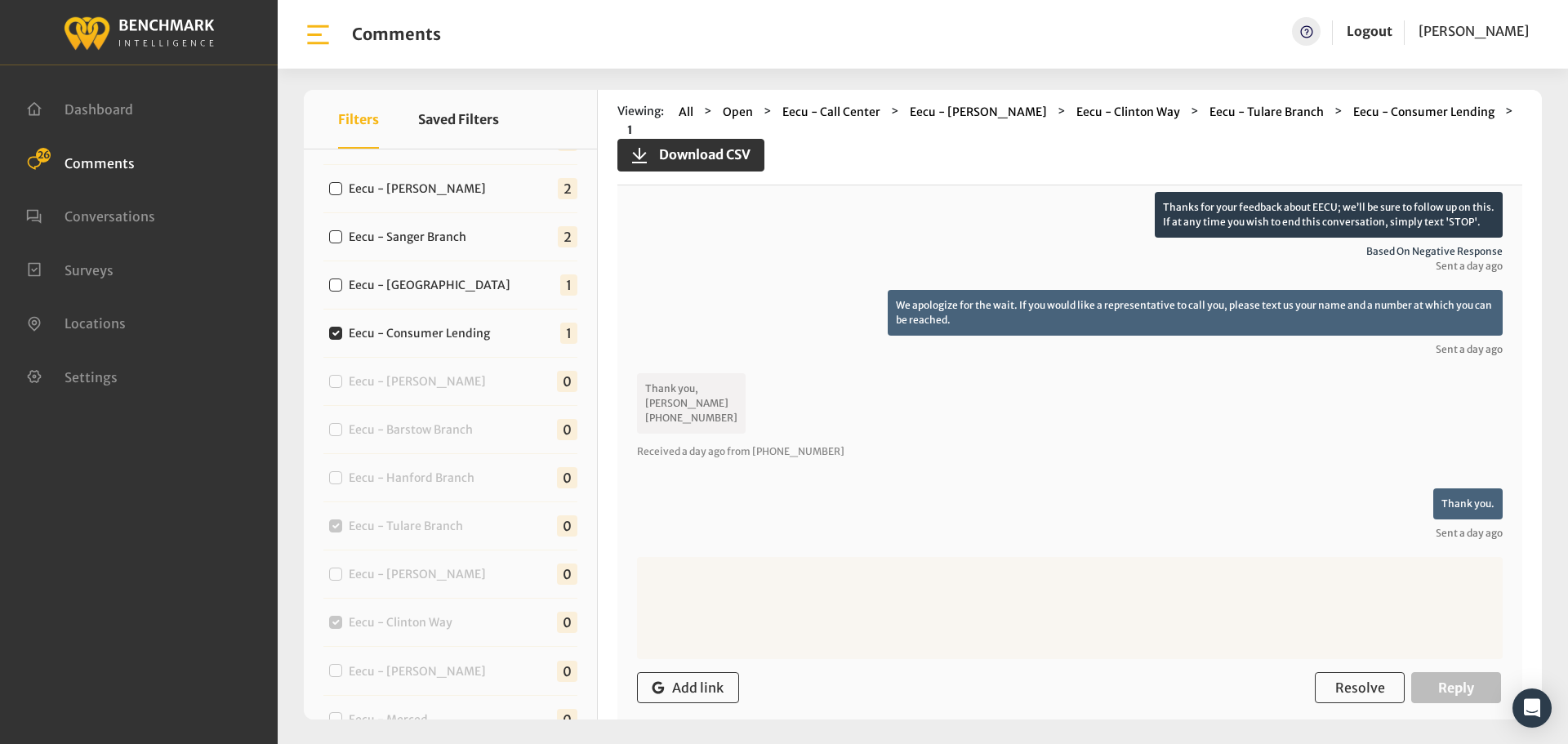
scroll to position [0, 0]
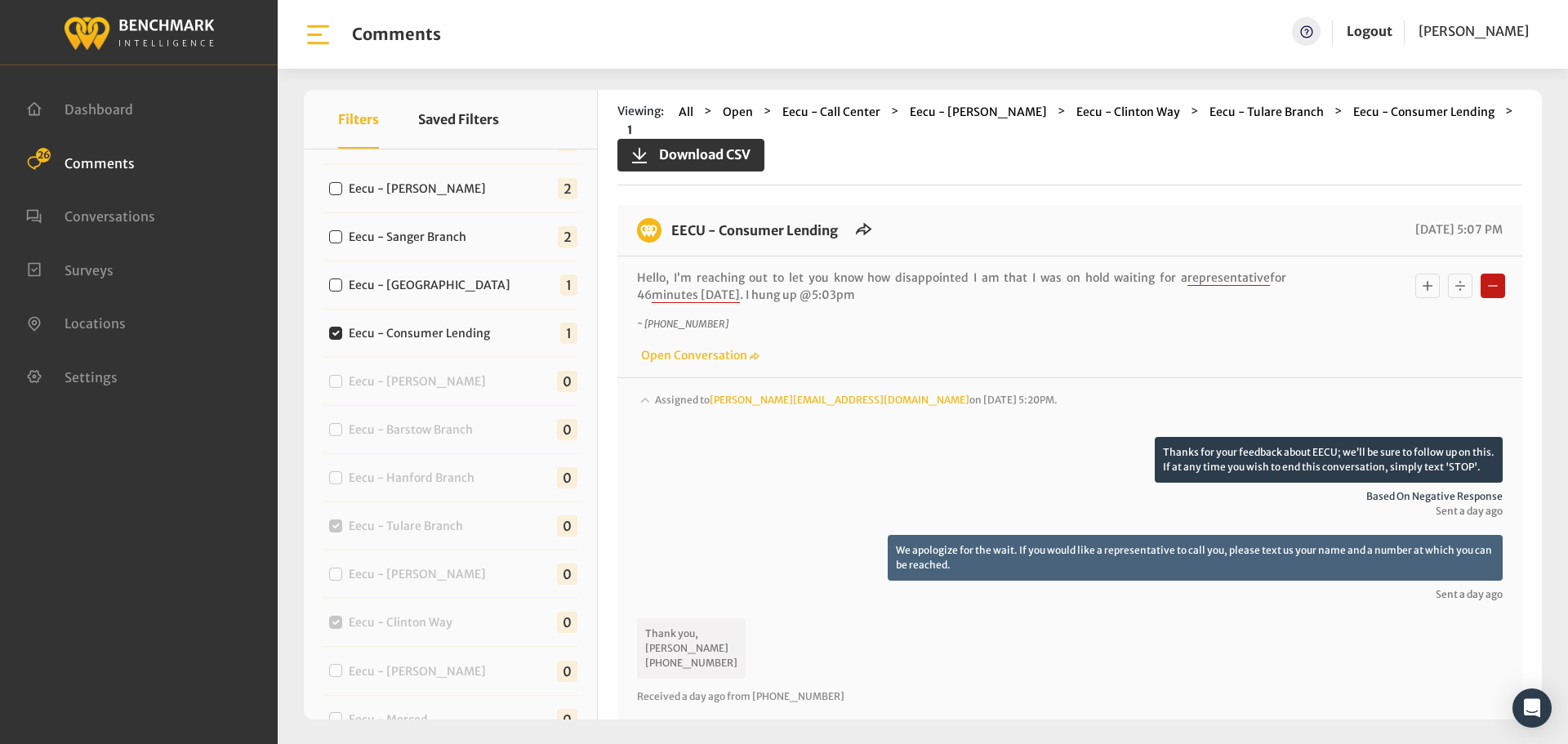
click at [1097, 391] on div "Assigned to michelleh@myeecu.org on August 27, 2025 5:20PM." at bounding box center [1070, 414] width 866 height 46
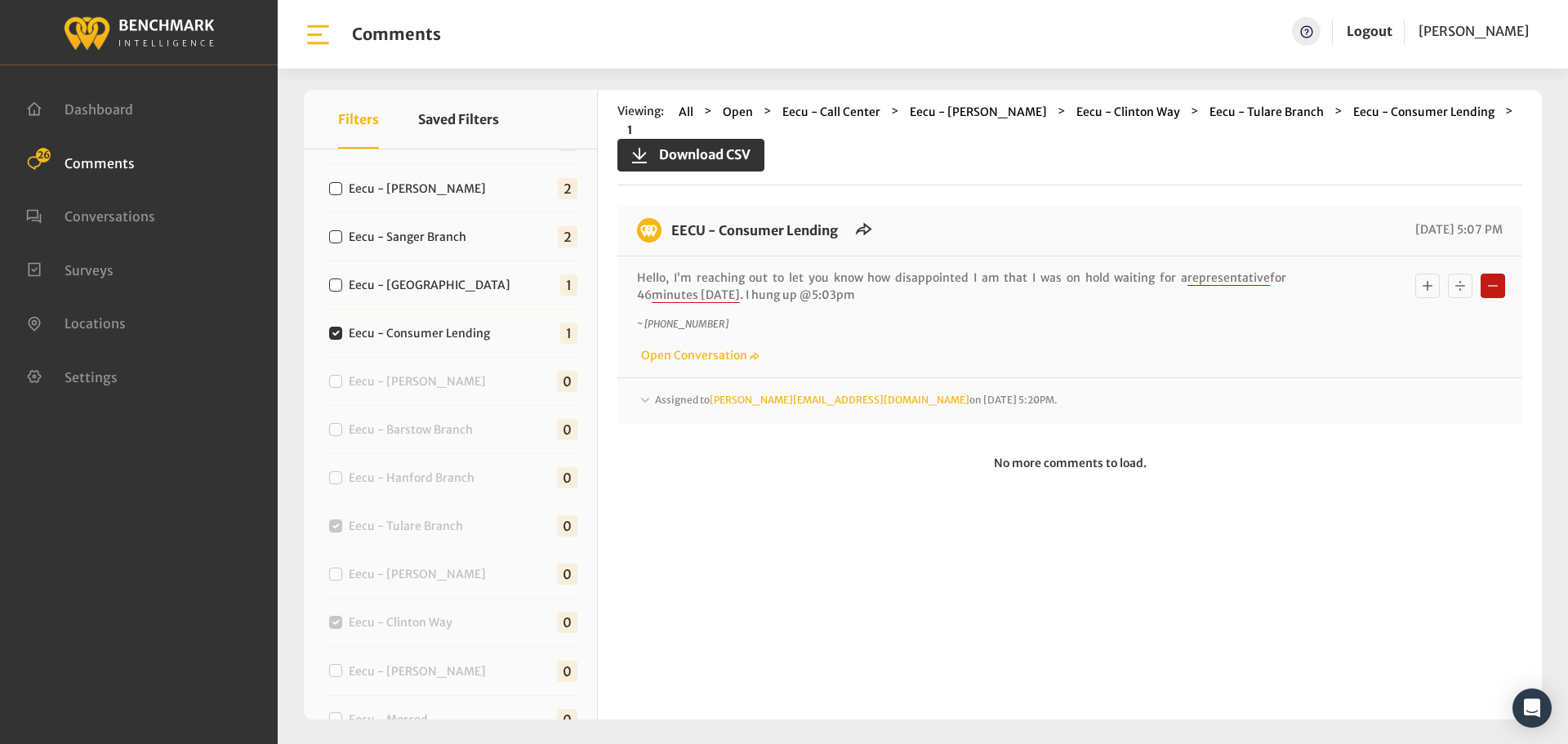
click at [405, 285] on label "Eecu - [GEOGRAPHIC_DATA]" at bounding box center [433, 285] width 180 height 17
click at [342, 285] on input "Eecu - [GEOGRAPHIC_DATA]" at bounding box center [336, 285] width 13 height 13
checkbox input "true"
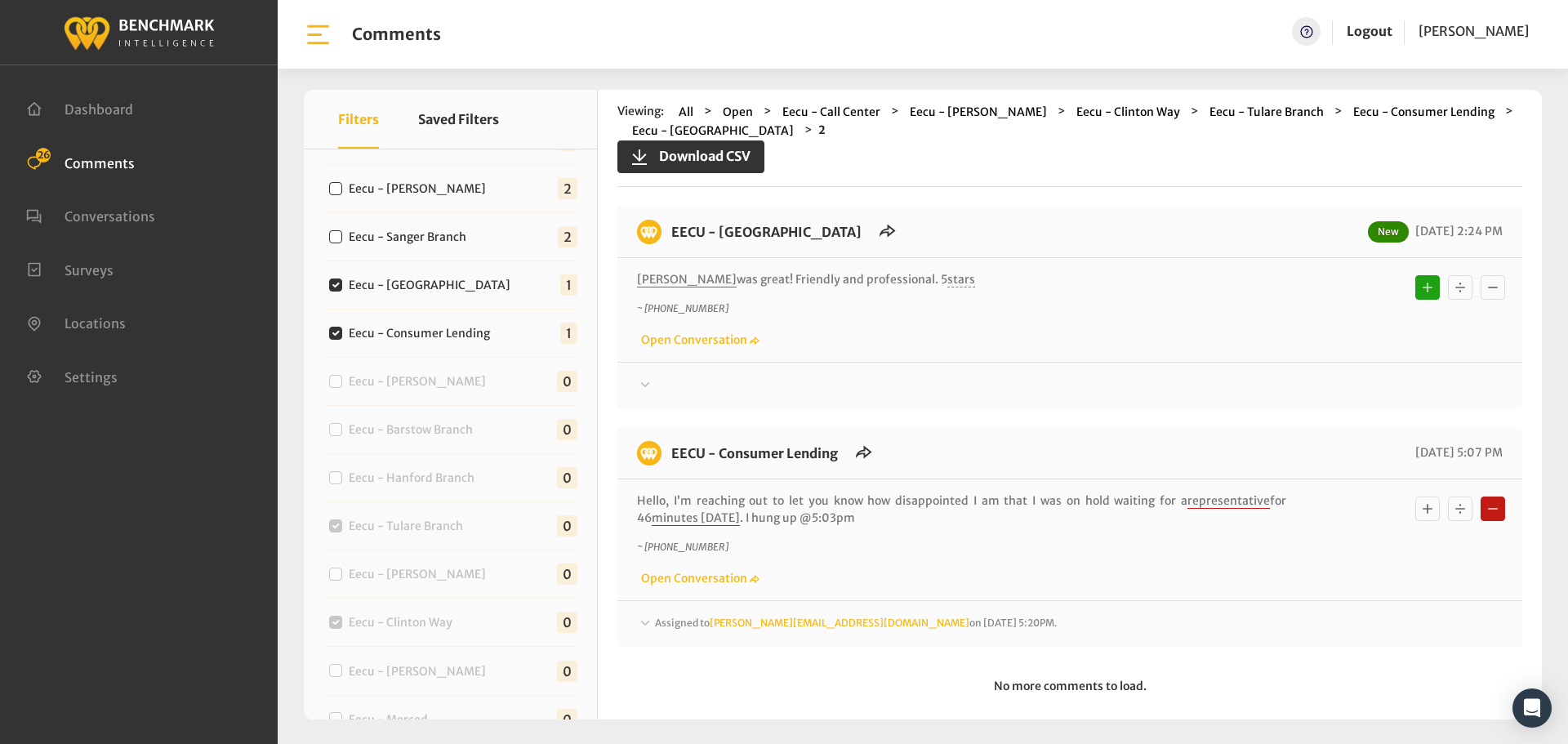
click at [473, 343] on div "Eecu - Consumer Lending 1" at bounding box center [450, 333] width 254 height 49
click at [473, 338] on label "Eecu - Consumer Lending" at bounding box center [422, 333] width 160 height 17
click at [342, 338] on input "Eecu - Consumer Lending" at bounding box center [336, 333] width 13 height 13
checkbox input "false"
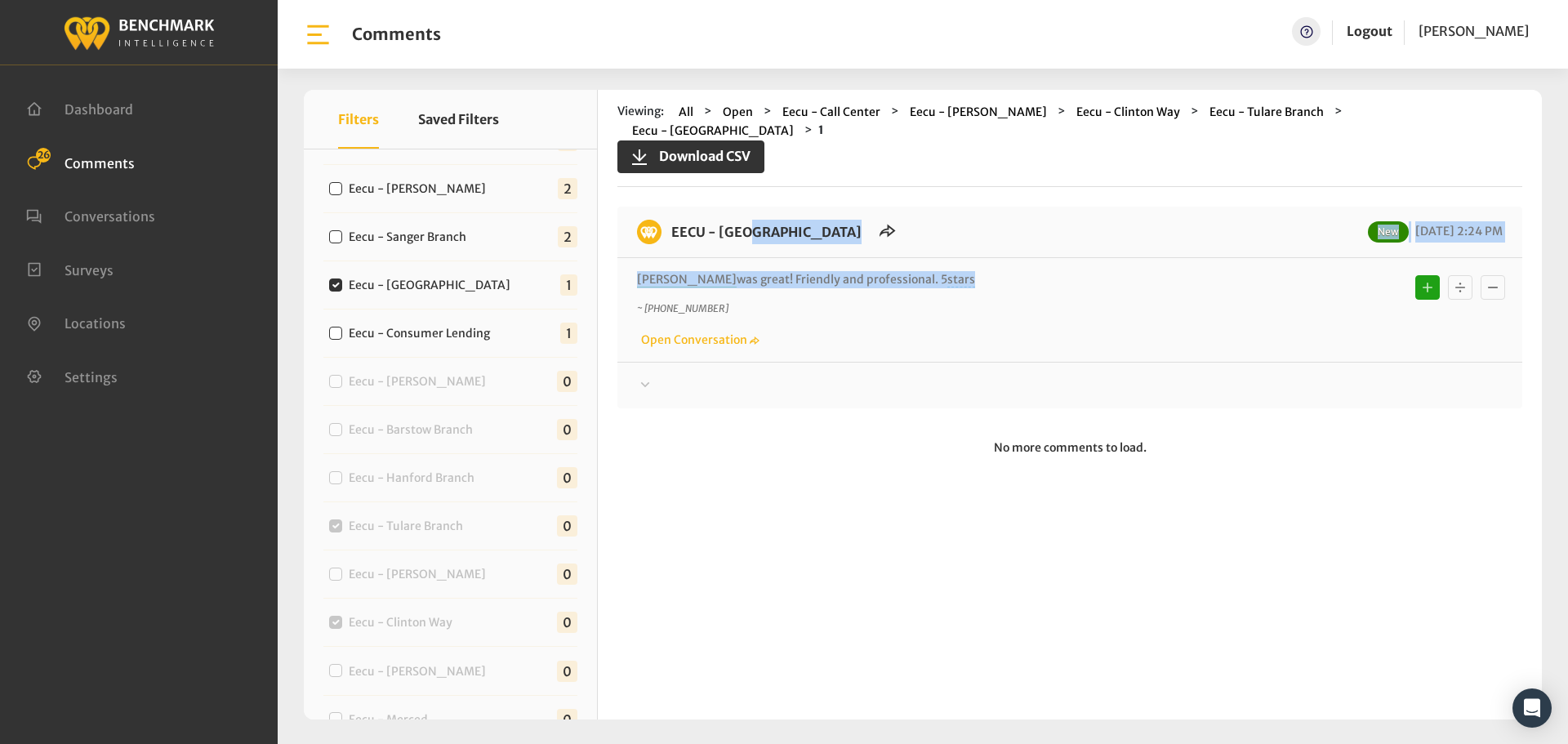
drag, startPoint x: 923, startPoint y: 262, endPoint x: 674, endPoint y: 215, distance: 253.4
click at [674, 215] on div "EECU - Clovis North Branch New 08/28/2025 2:24 PM Angie was great! Friendly and…" at bounding box center [1070, 307] width 905 height 201
copy div "EECU - Clovis North Branch New 08/28/2025 2:24 PM Angie was great! Friendly and…"
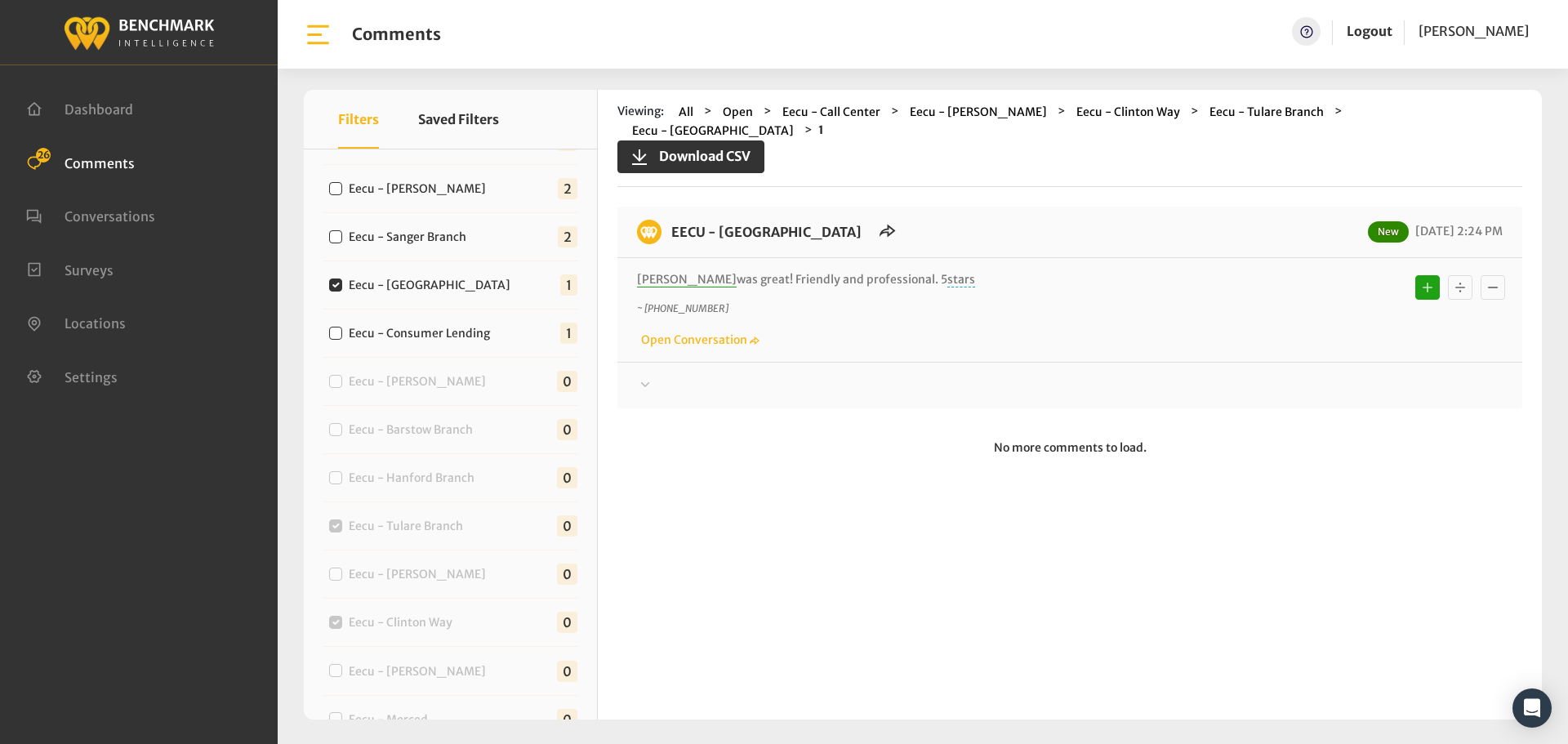
click at [1370, 376] on div at bounding box center [1070, 385] width 866 height 19
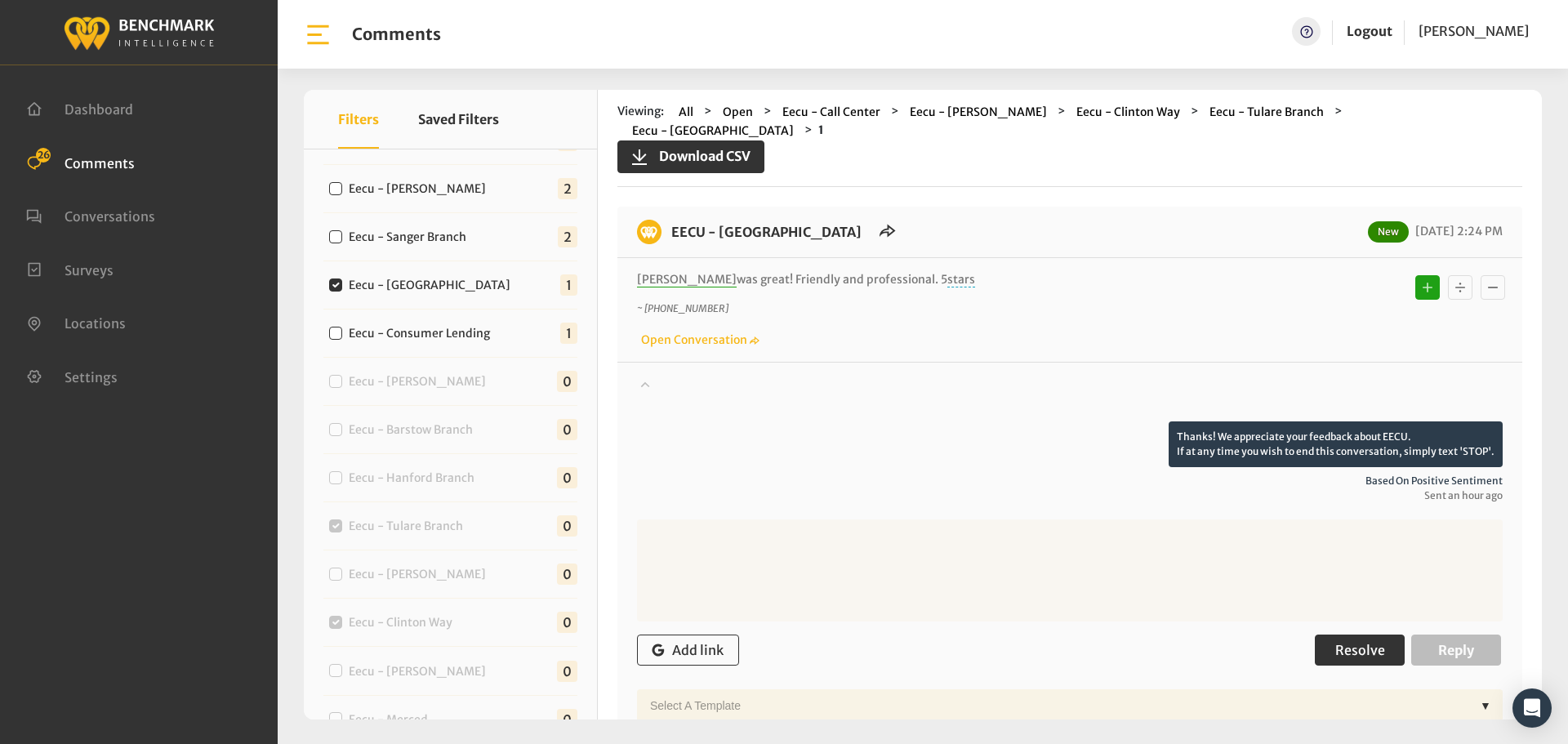
click at [1324, 634] on button "Resolve" at bounding box center [1360, 649] width 90 height 31
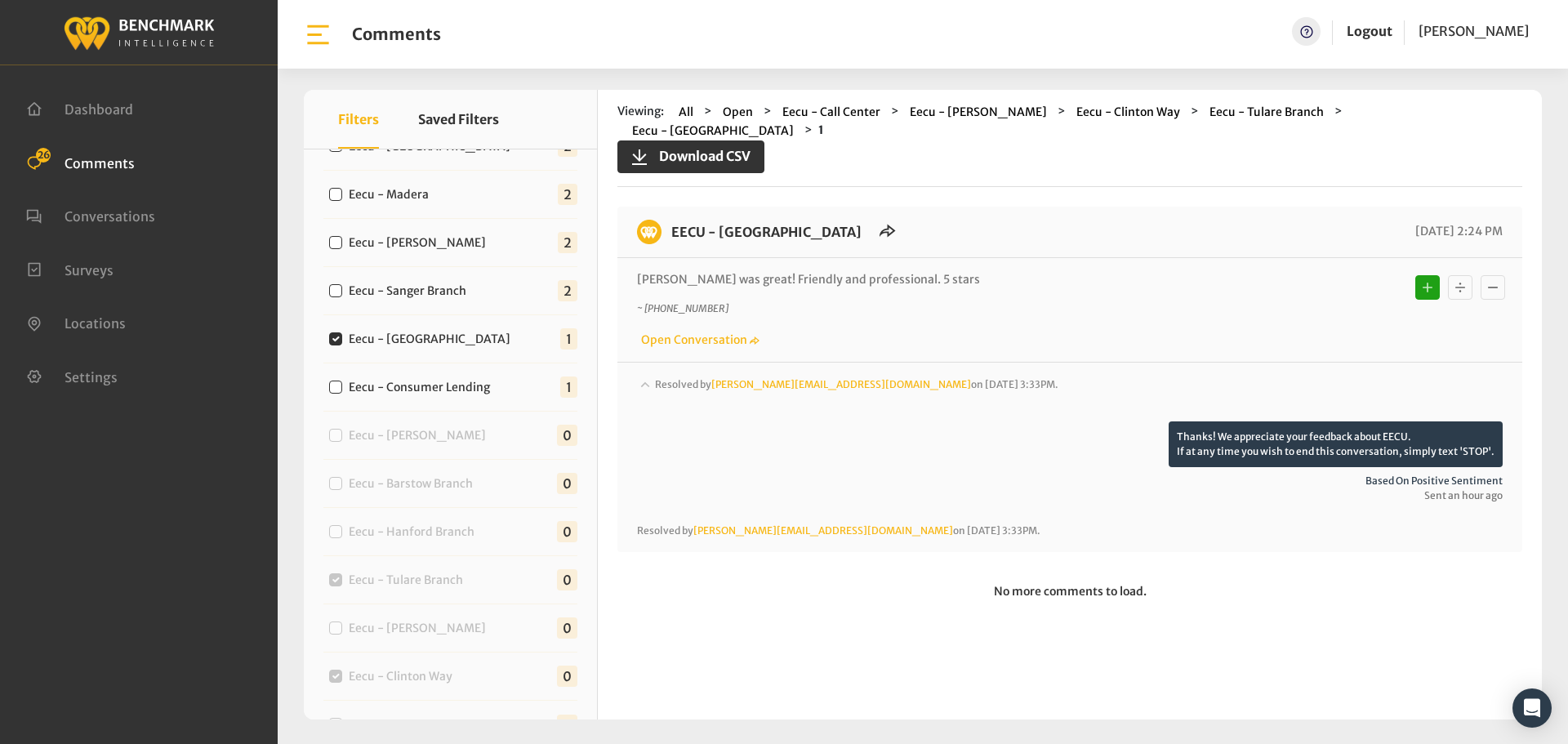
scroll to position [632, 0]
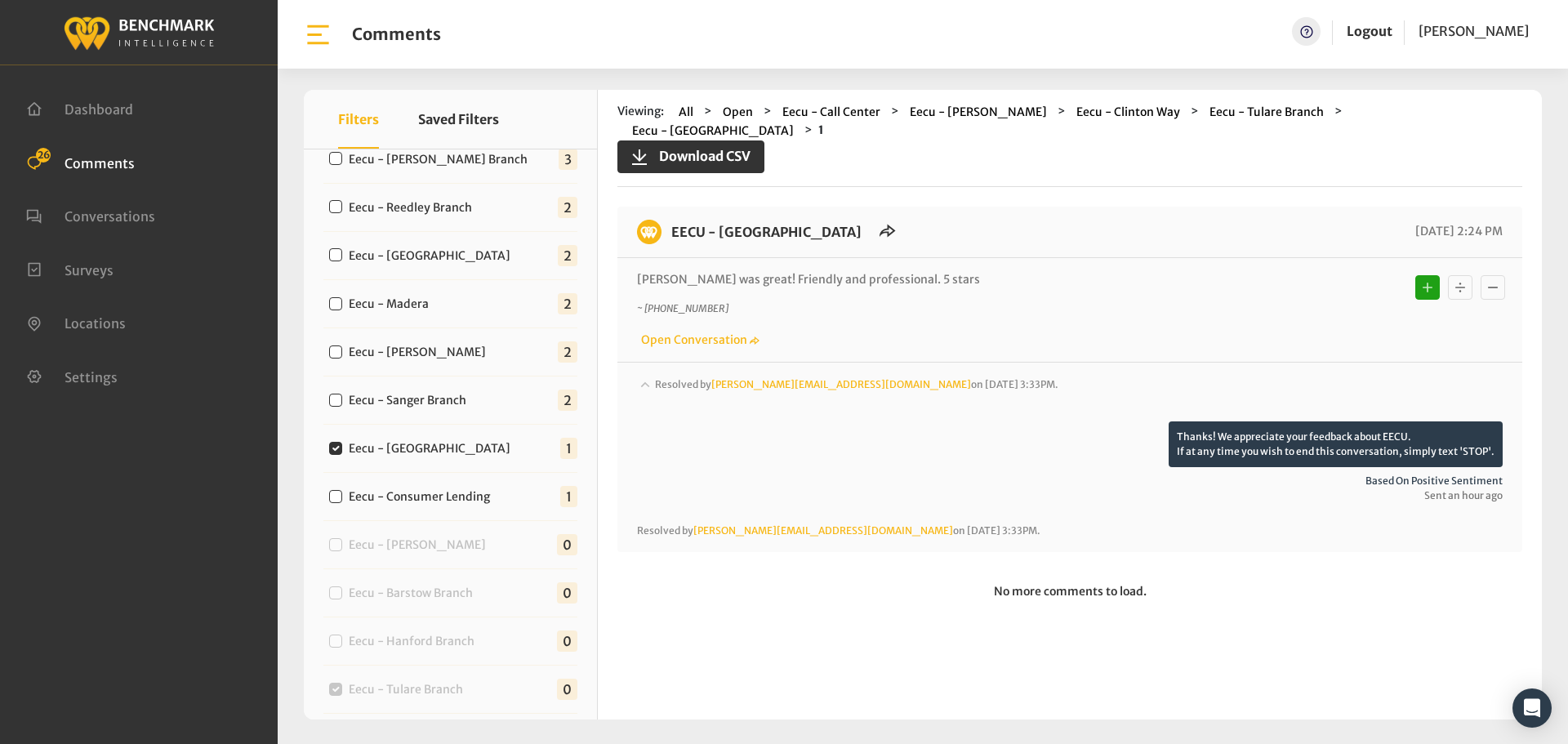
click at [451, 400] on label "Eecu - Sanger Branch" at bounding box center [411, 400] width 136 height 17
click at [342, 400] on input "Eecu - Sanger Branch" at bounding box center [336, 400] width 13 height 13
checkbox input "true"
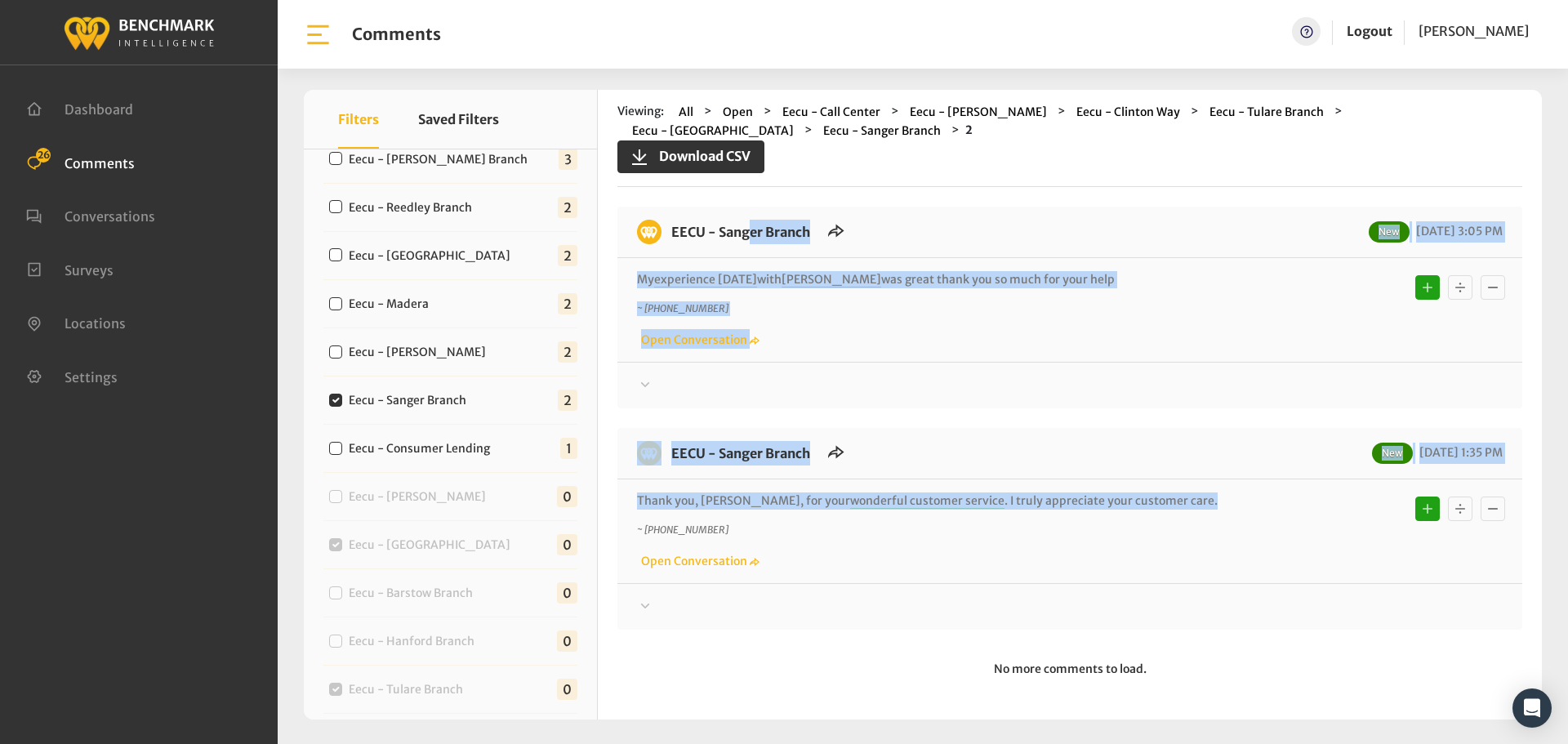
drag, startPoint x: 1132, startPoint y: 502, endPoint x: 673, endPoint y: 225, distance: 536.1
click at [673, 225] on div "EECU - Sanger Branch New 08/28/2025 3:05 PM My experience today with Jose was g…" at bounding box center [1070, 418] width 905 height 423
copy div "EECU - Sanger Branch New 08/28/2025 3:05 PM My experience today with Jose was g…"
click at [1323, 390] on div at bounding box center [1070, 385] width 866 height 19
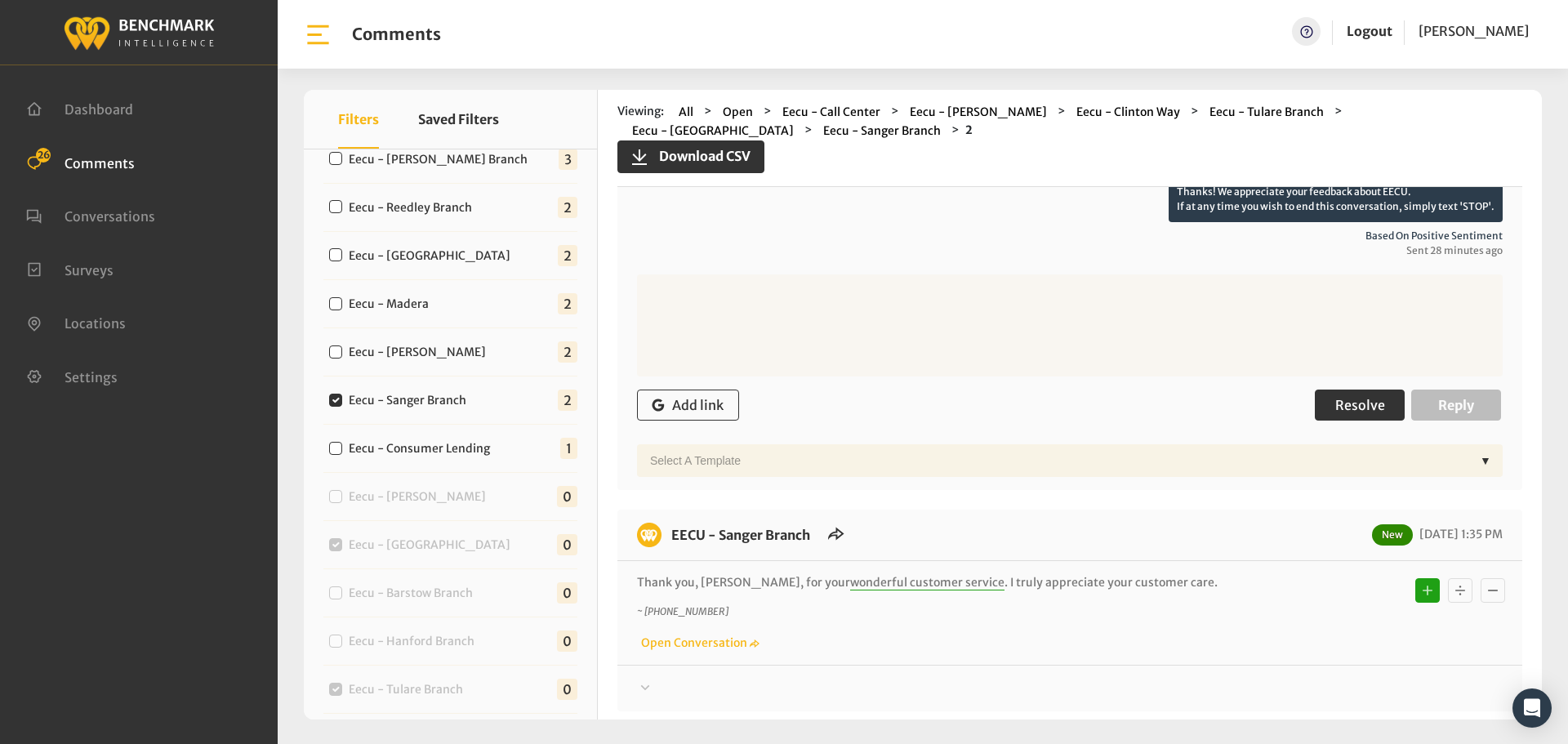
click at [1374, 394] on button "Resolve" at bounding box center [1360, 405] width 90 height 31
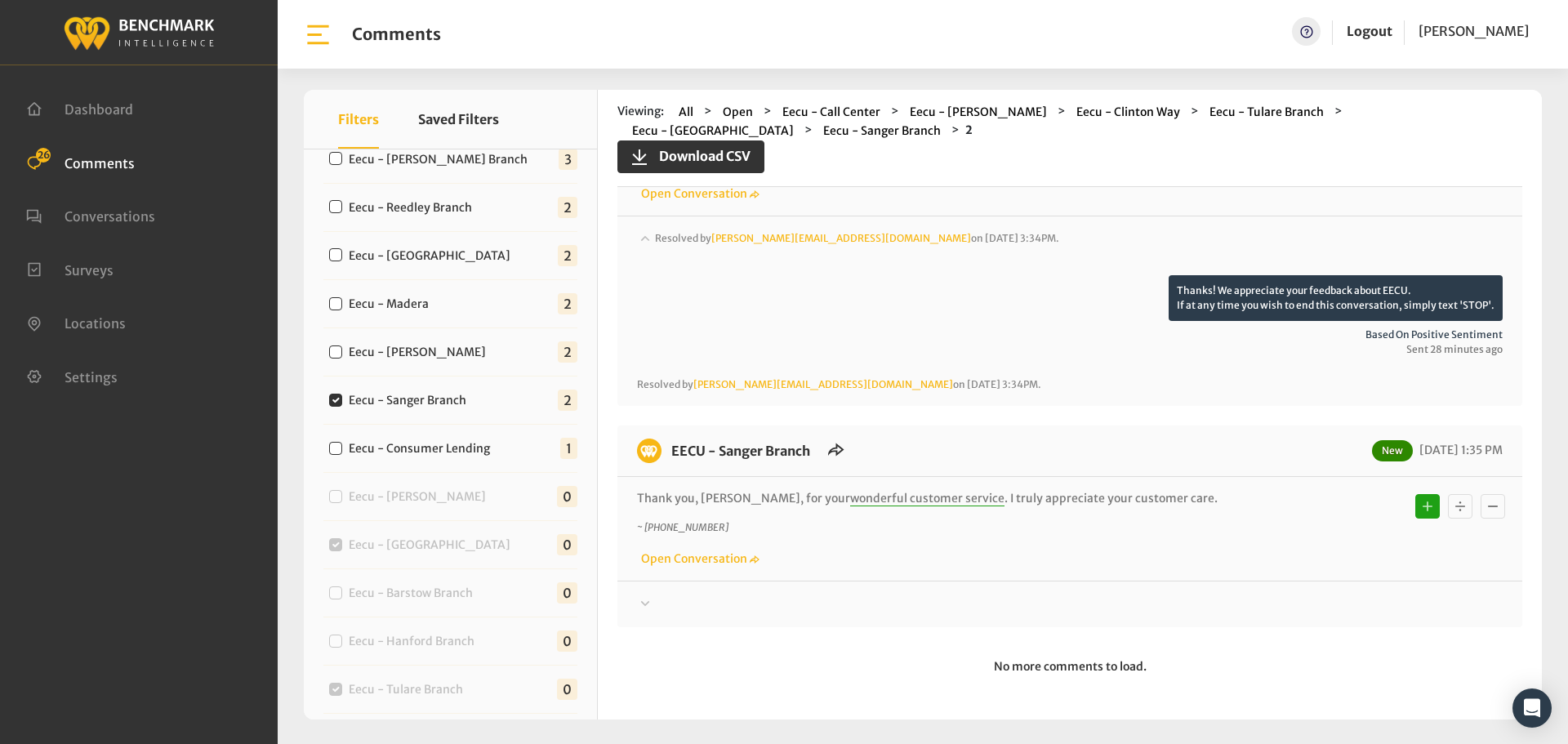
click at [1314, 276] on div at bounding box center [1070, 253] width 866 height 46
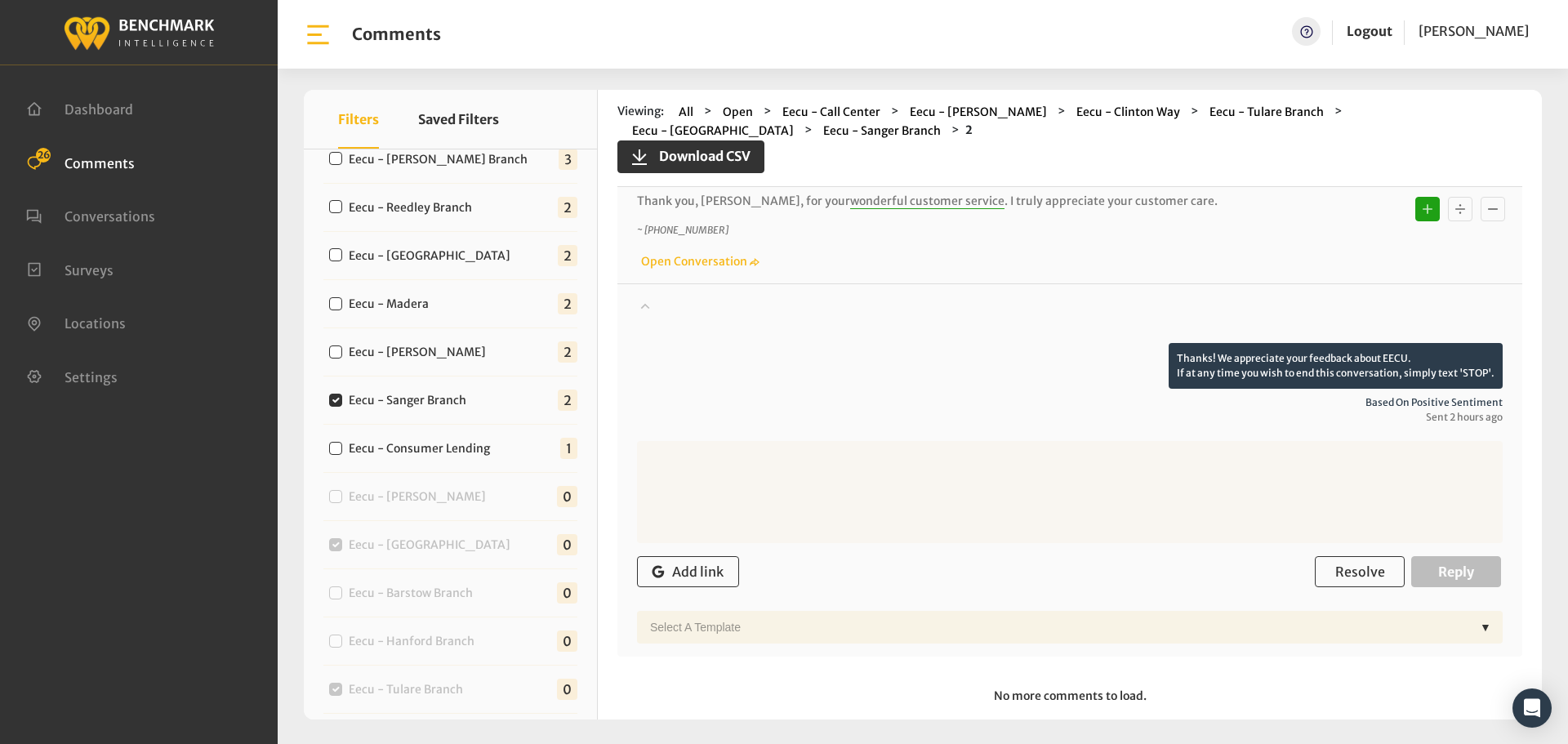
click at [1366, 553] on div "Add link Resolve Reply" at bounding box center [1070, 572] width 866 height 49
click at [1370, 569] on span "Resolve" at bounding box center [1360, 572] width 49 height 16
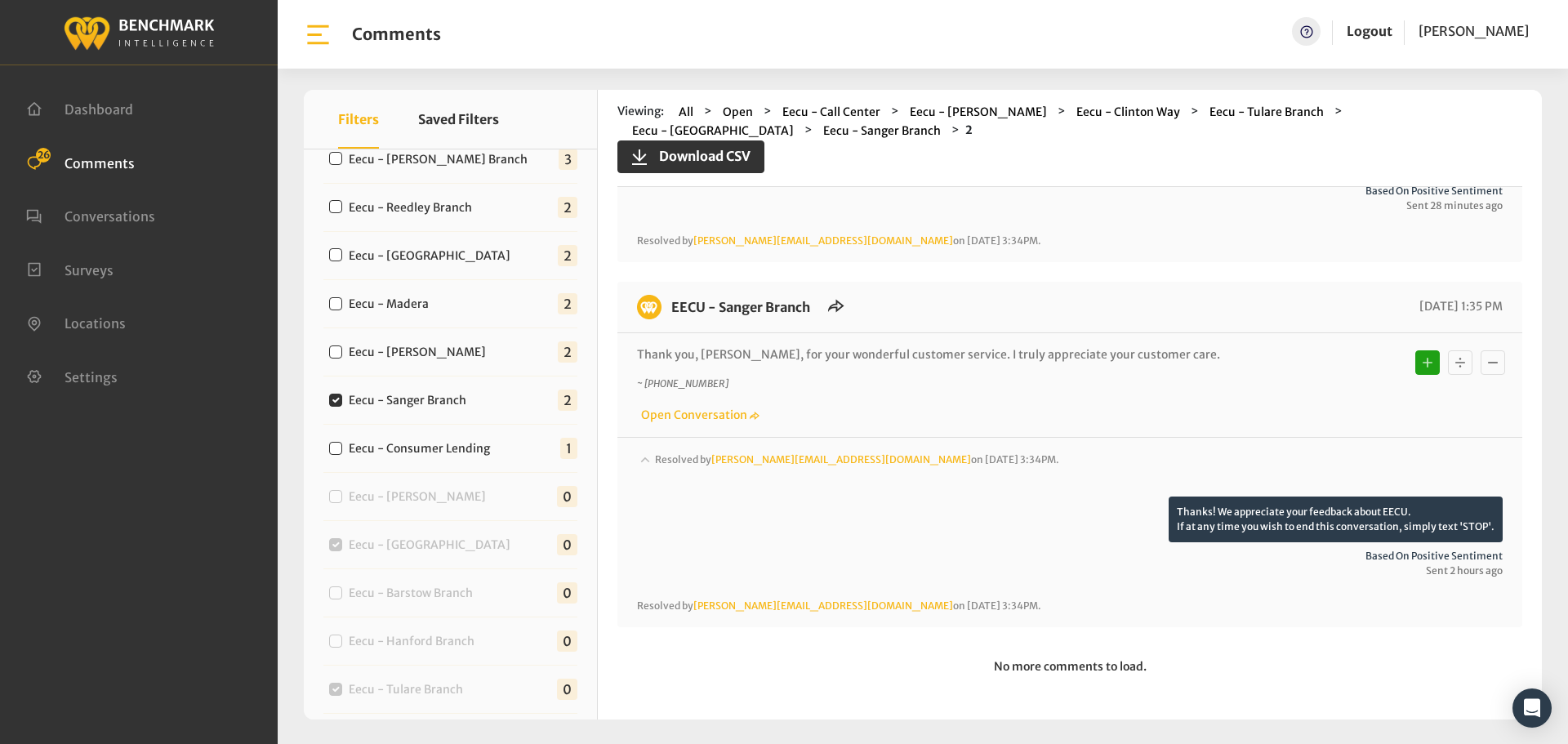
scroll to position [290, 0]
click at [400, 353] on label "Eecu - Van Ness" at bounding box center [420, 352] width 156 height 17
click at [342, 353] on input "Eecu - Van Ness" at bounding box center [336, 352] width 13 height 13
checkbox input "true"
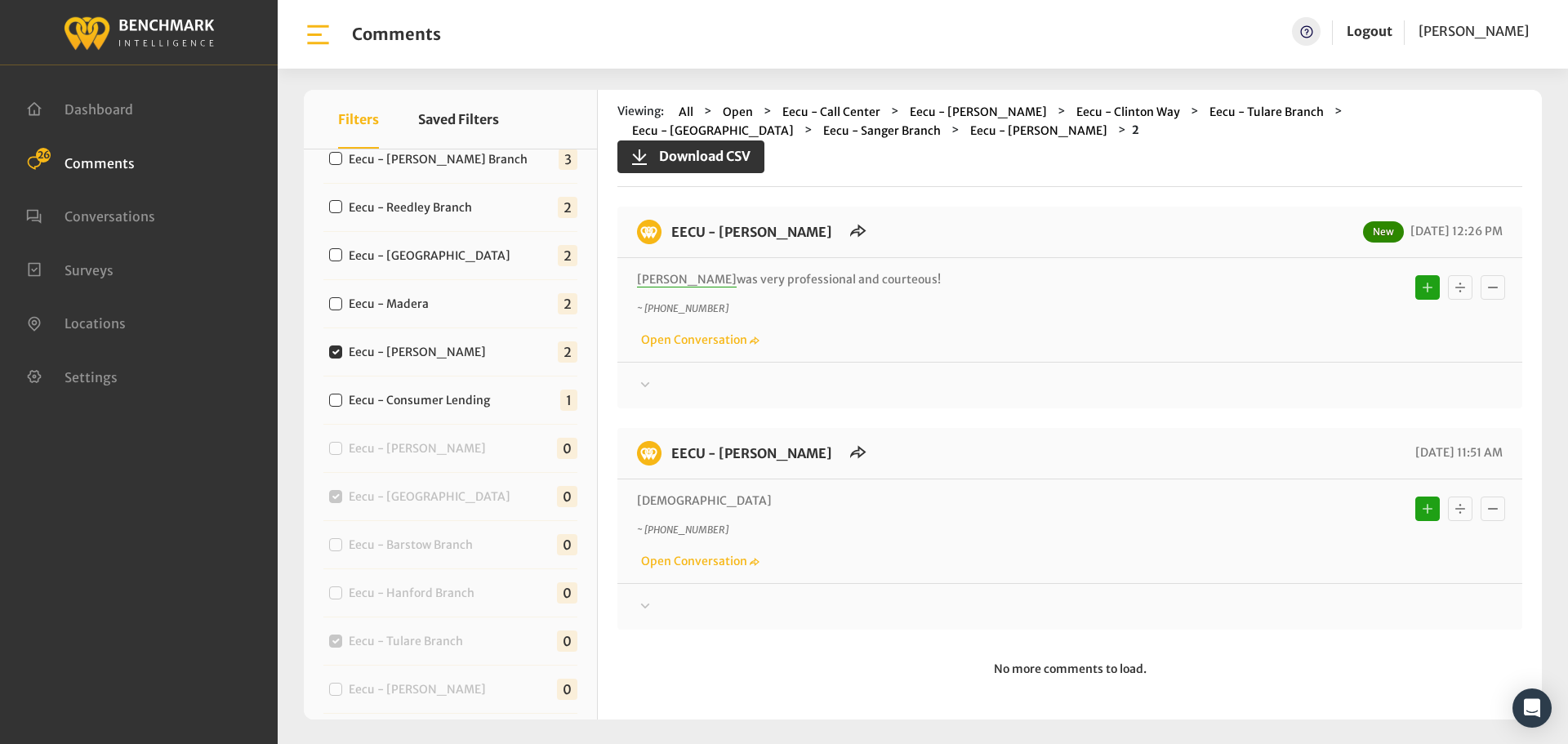
click at [959, 395] on div at bounding box center [1070, 385] width 866 height 19
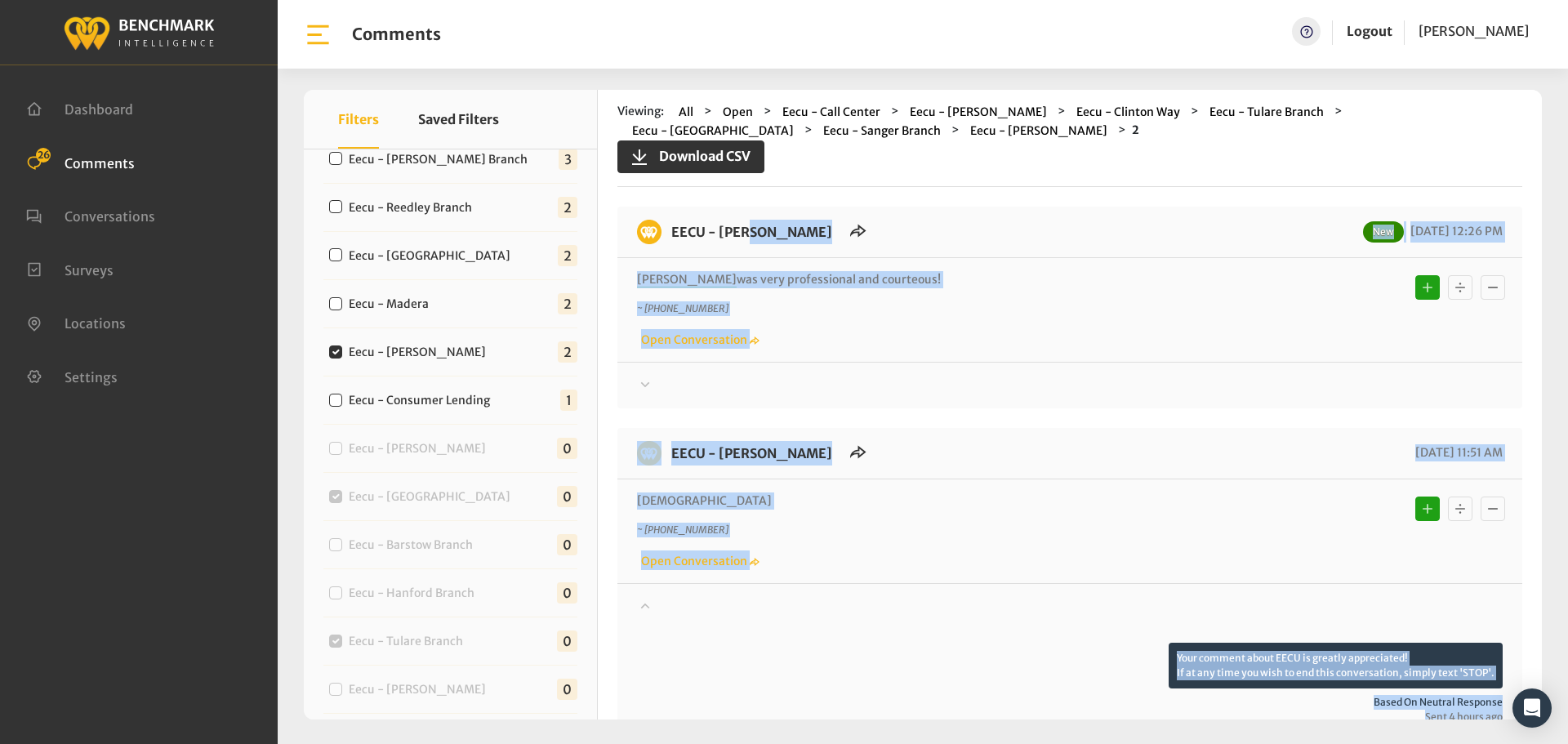
drag, startPoint x: 1090, startPoint y: 507, endPoint x: 669, endPoint y: 240, distance: 498.5
click at [669, 240] on div "EECU - Van Ness New 08/28/2025 12:26 PM Ana was very professional and courteous…" at bounding box center [1070, 625] width 905 height 836
copy div "EECU - Van Ness New 08/28/2025 12:26 PM Ana was very professional and courteous…"
click at [1186, 383] on div at bounding box center [1070, 385] width 866 height 19
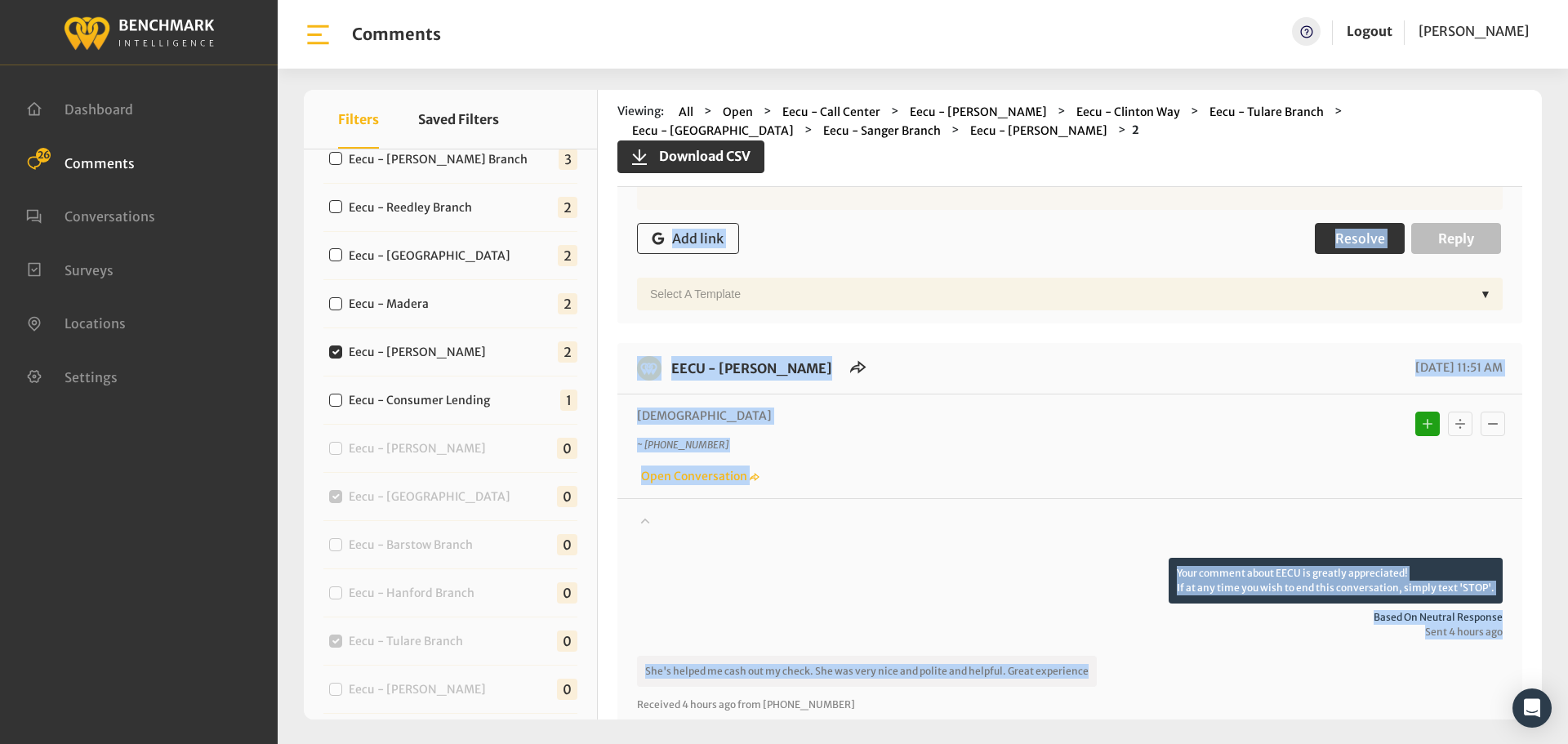
click at [1339, 247] on button "Resolve" at bounding box center [1360, 238] width 90 height 31
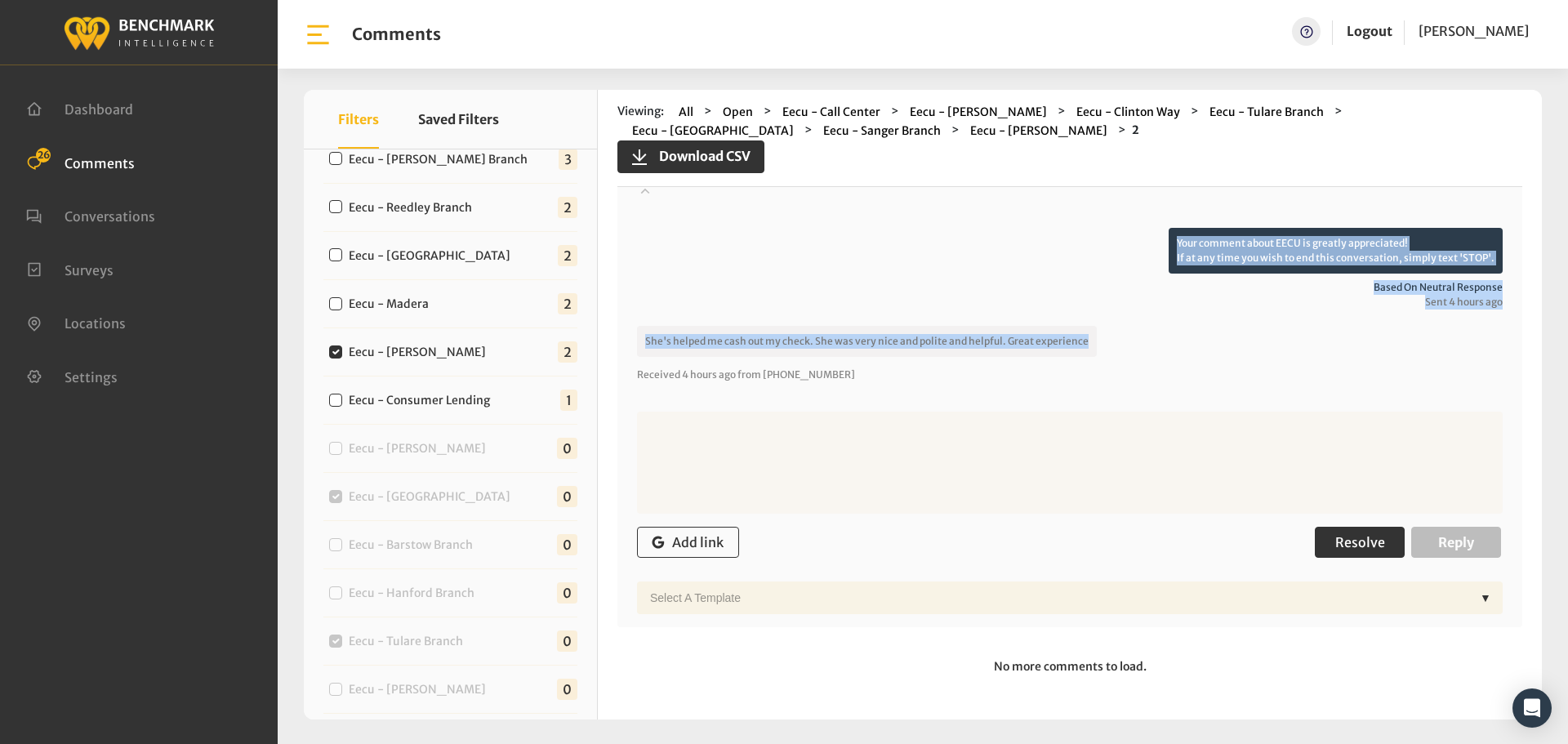
click at [1354, 539] on span "Resolve" at bounding box center [1360, 543] width 49 height 16
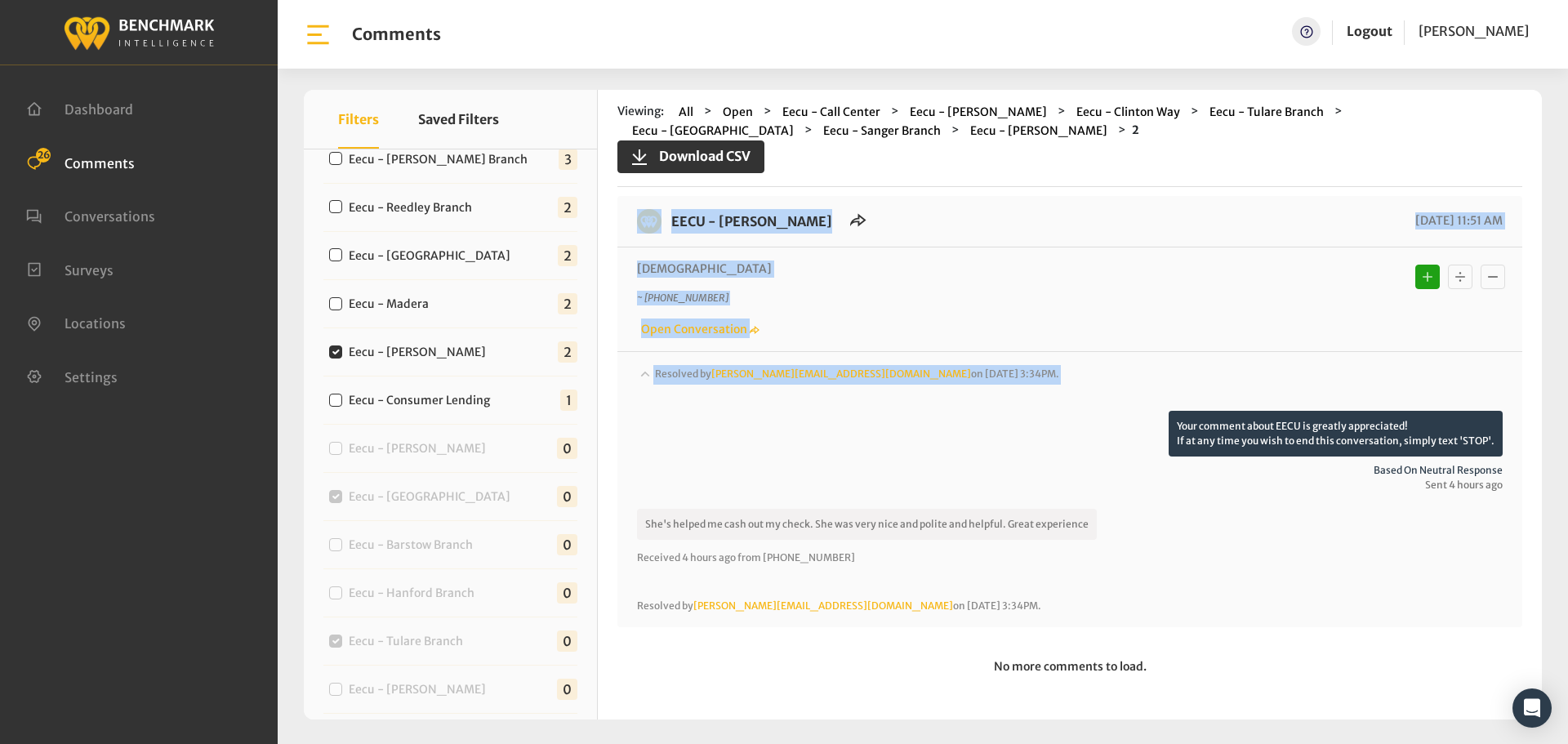
scroll to position [376, 0]
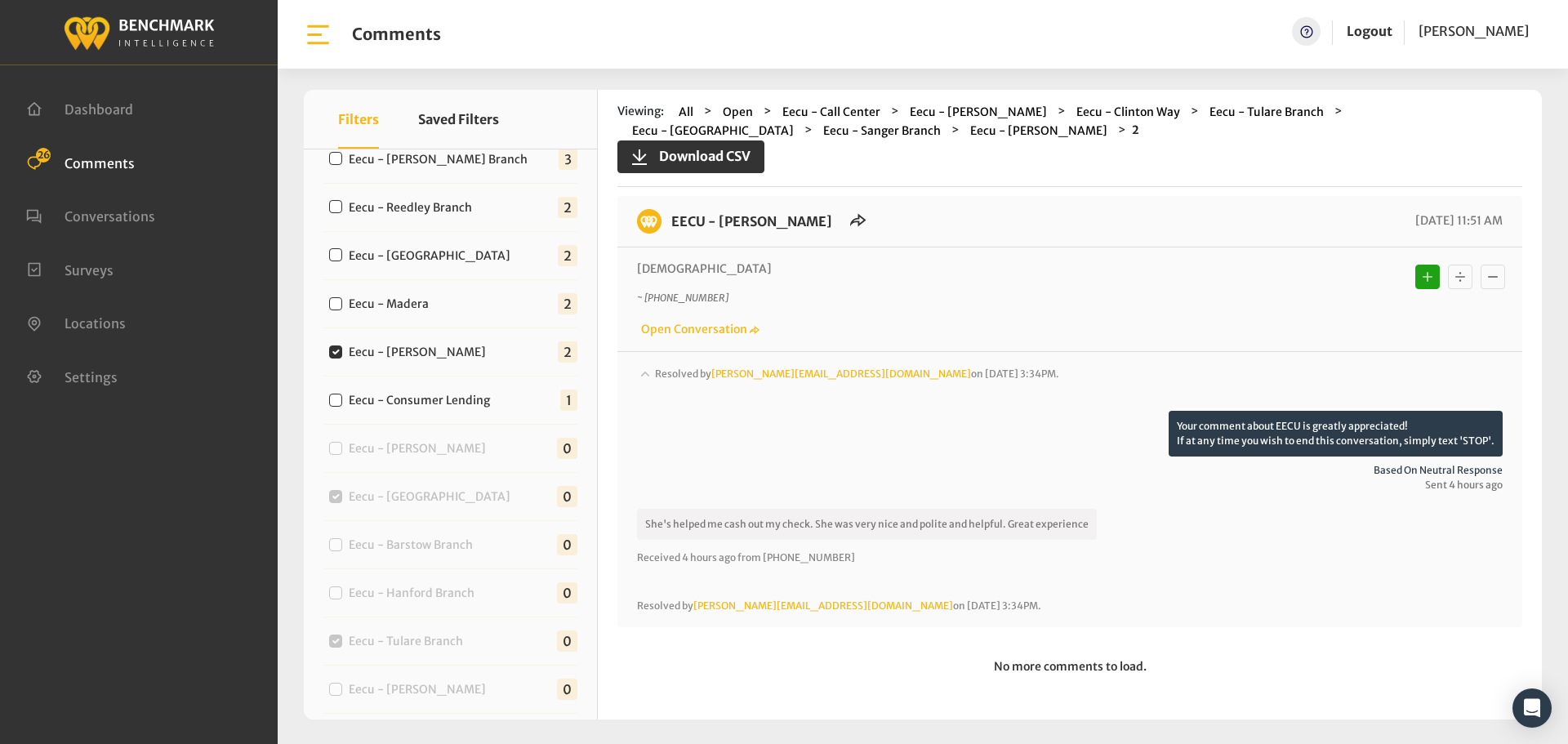
click at [399, 304] on label "Eecu - Madera" at bounding box center [392, 304] width 99 height 17
click at [342, 304] on input "Eecu - Madera" at bounding box center [336, 303] width 13 height 13
checkbox input "true"
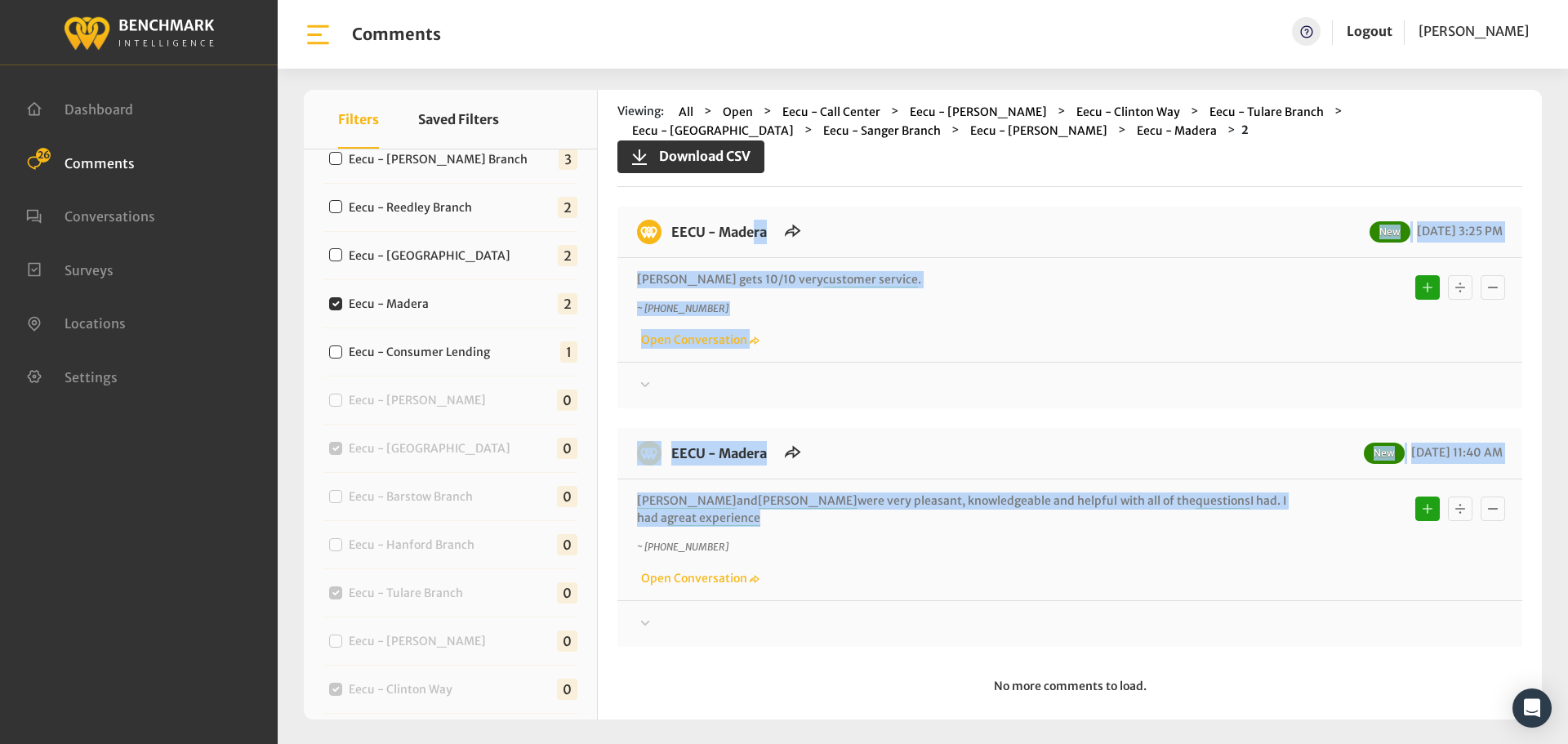
drag, startPoint x: 1283, startPoint y: 499, endPoint x: 674, endPoint y: 224, distance: 668.2
click at [674, 224] on div "EECU - Madera New 08/28/2025 3:25 PM Breanna gets 10/10 very customer service .…" at bounding box center [1070, 427] width 905 height 440
copy div "EECU - Madera New 08/28/2025 3:25 PM Breanna gets 10/10 very customer service .…"
click at [1246, 391] on div at bounding box center [1070, 385] width 866 height 19
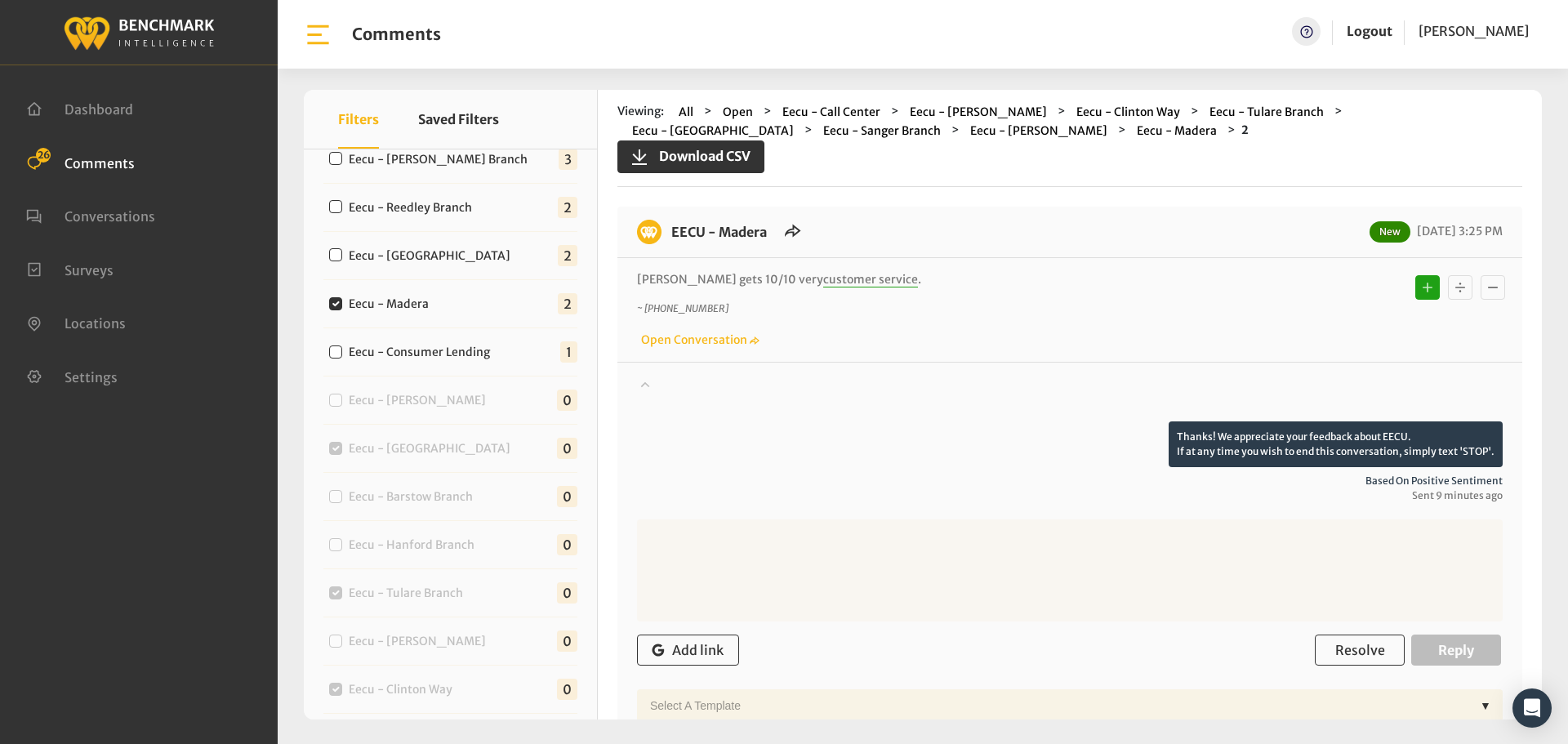
scroll to position [307, 0]
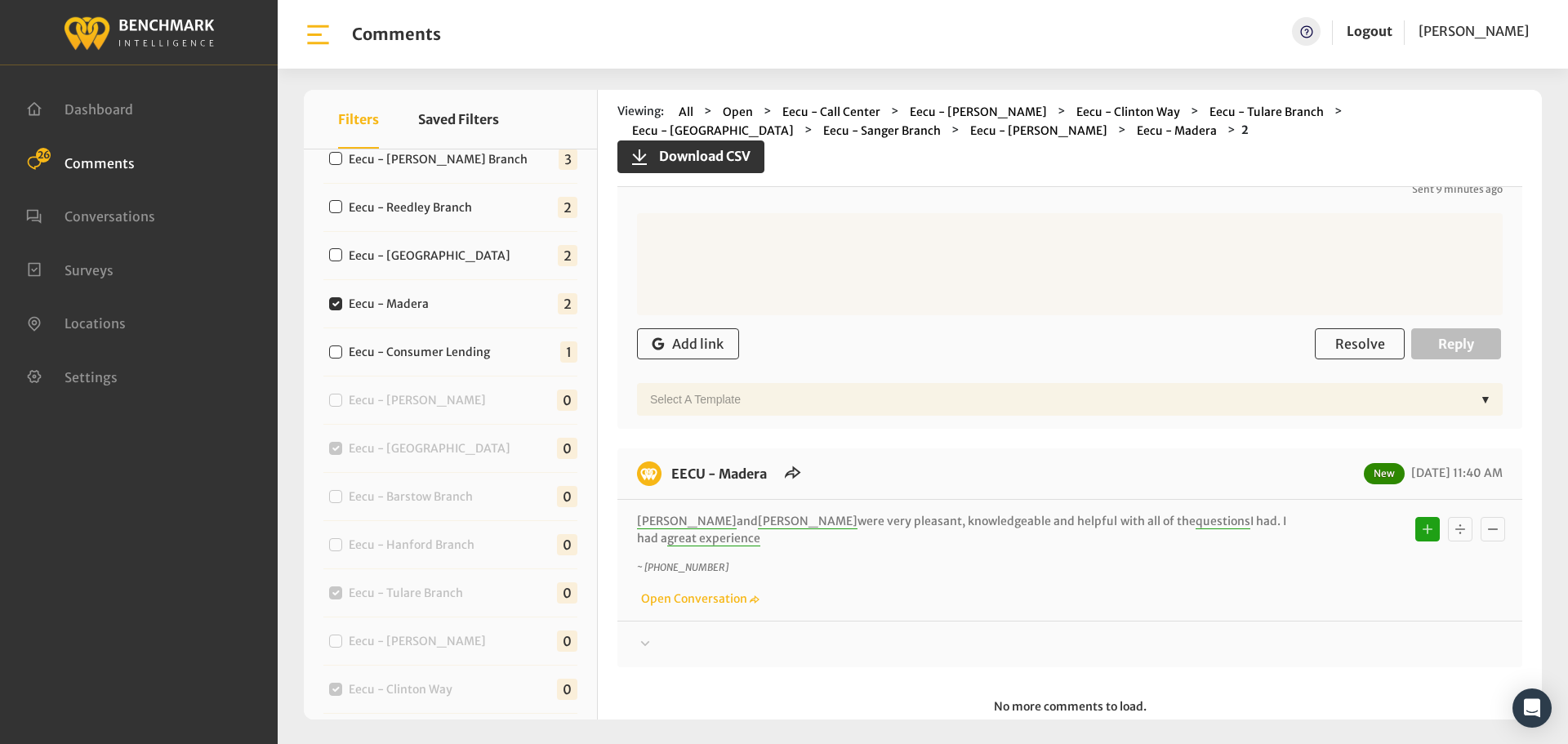
click at [1307, 345] on div "Add link Resolve Reply" at bounding box center [1070, 344] width 866 height 49
click at [1337, 342] on span "Resolve" at bounding box center [1360, 344] width 49 height 16
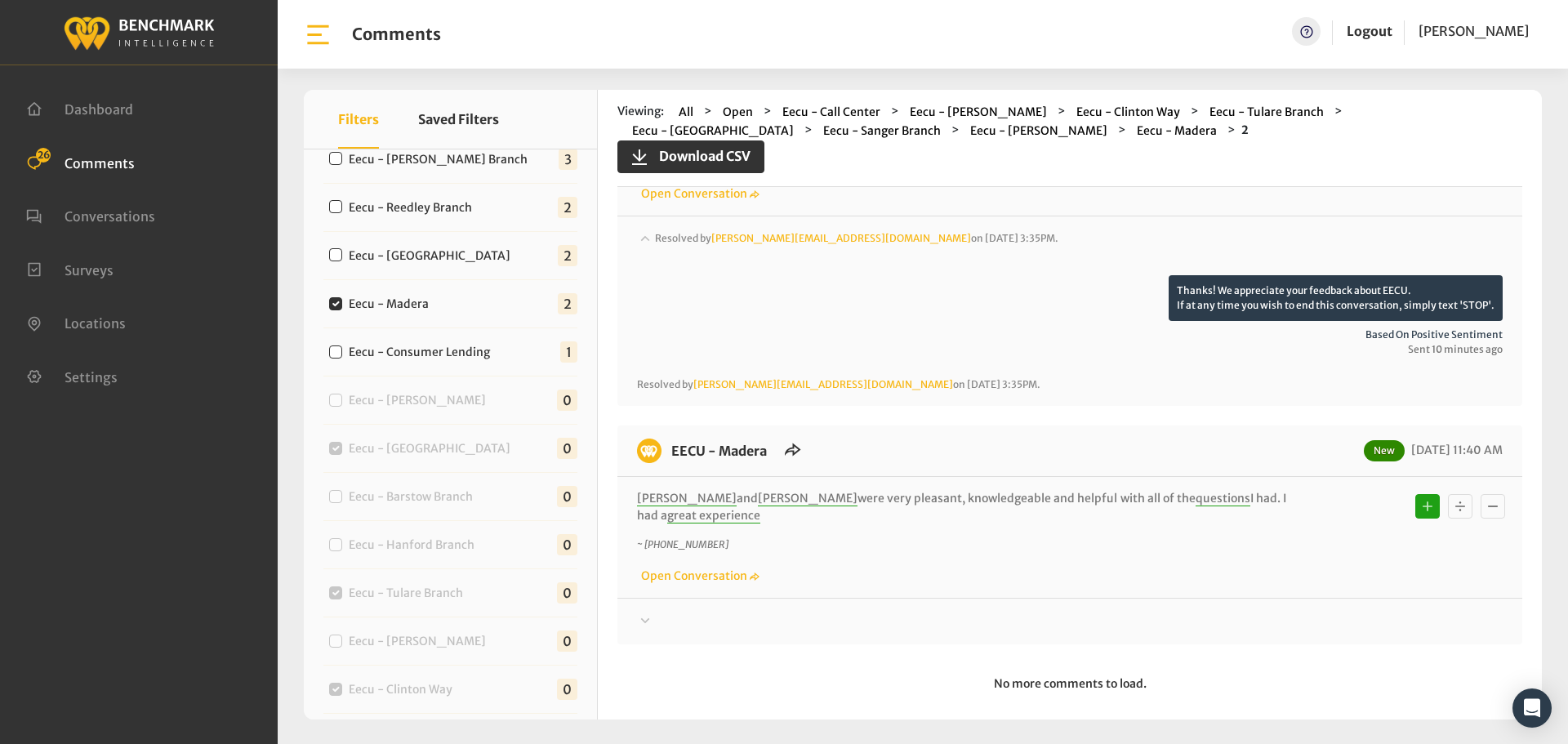
click at [1217, 276] on div at bounding box center [1070, 253] width 866 height 46
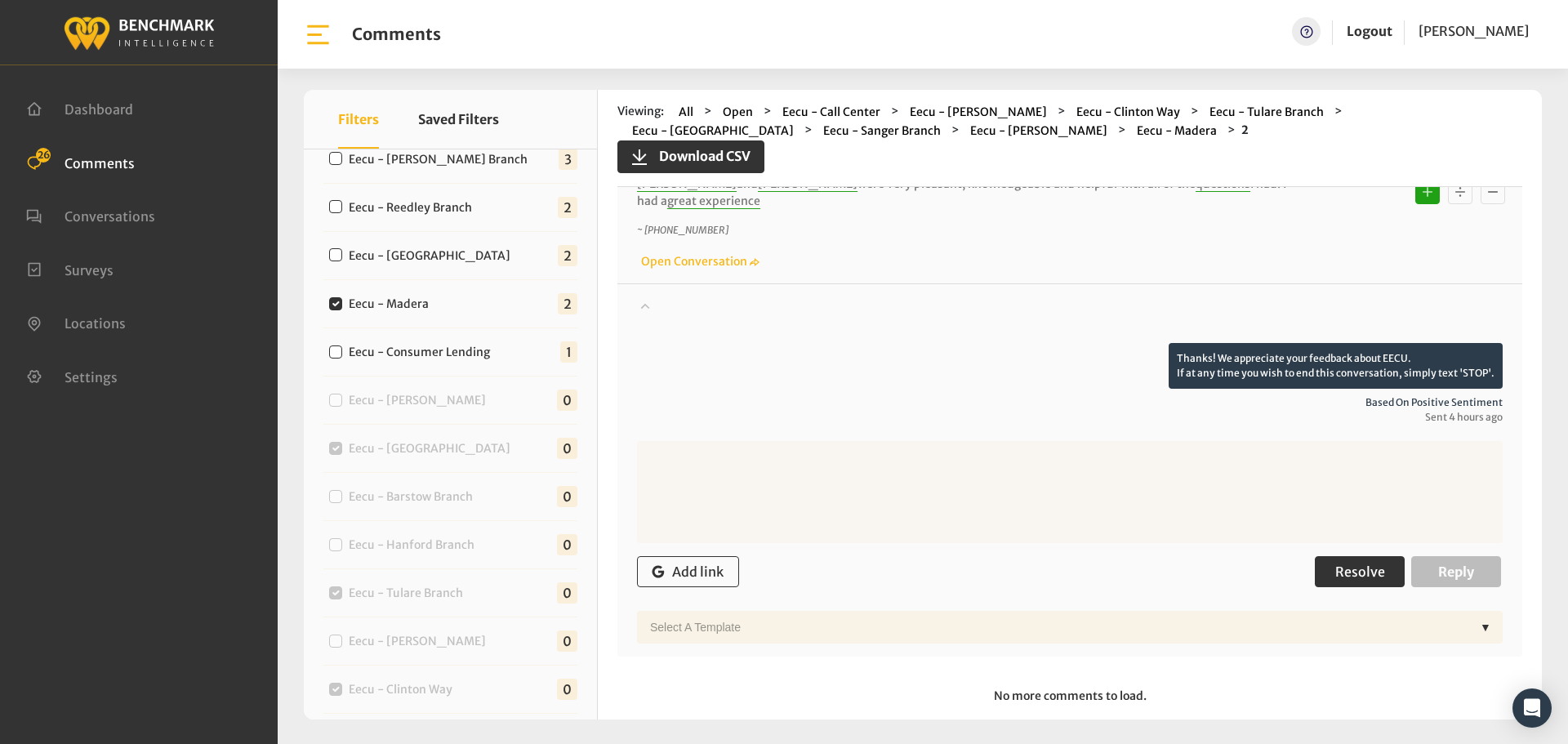
click at [1352, 566] on button "Resolve" at bounding box center [1360, 571] width 90 height 31
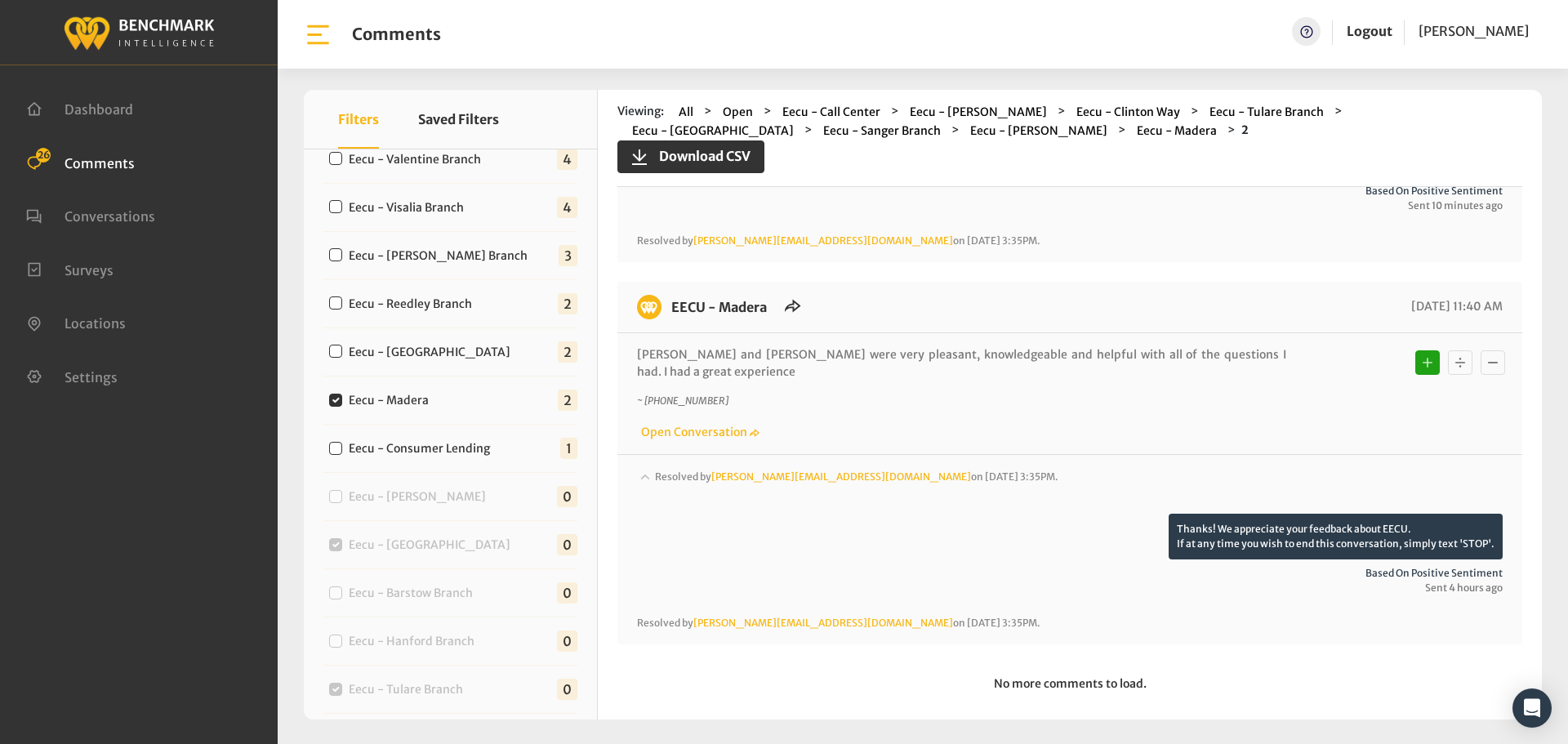
scroll to position [386, 0]
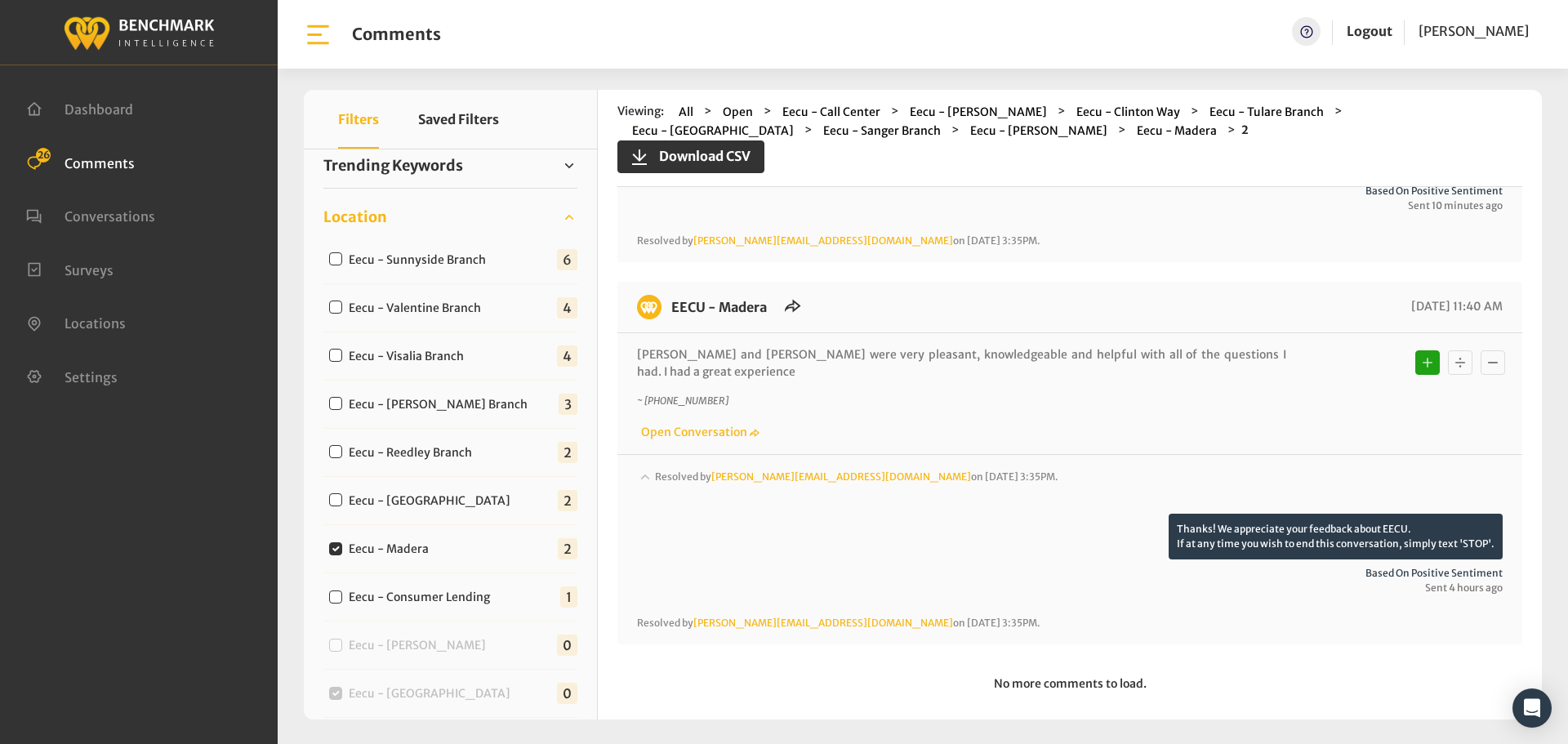
click at [455, 505] on label "Eecu - Clovis Old Town" at bounding box center [433, 500] width 180 height 17
click at [342, 505] on input "Eecu - Clovis Old Town" at bounding box center [336, 499] width 13 height 13
checkbox input "true"
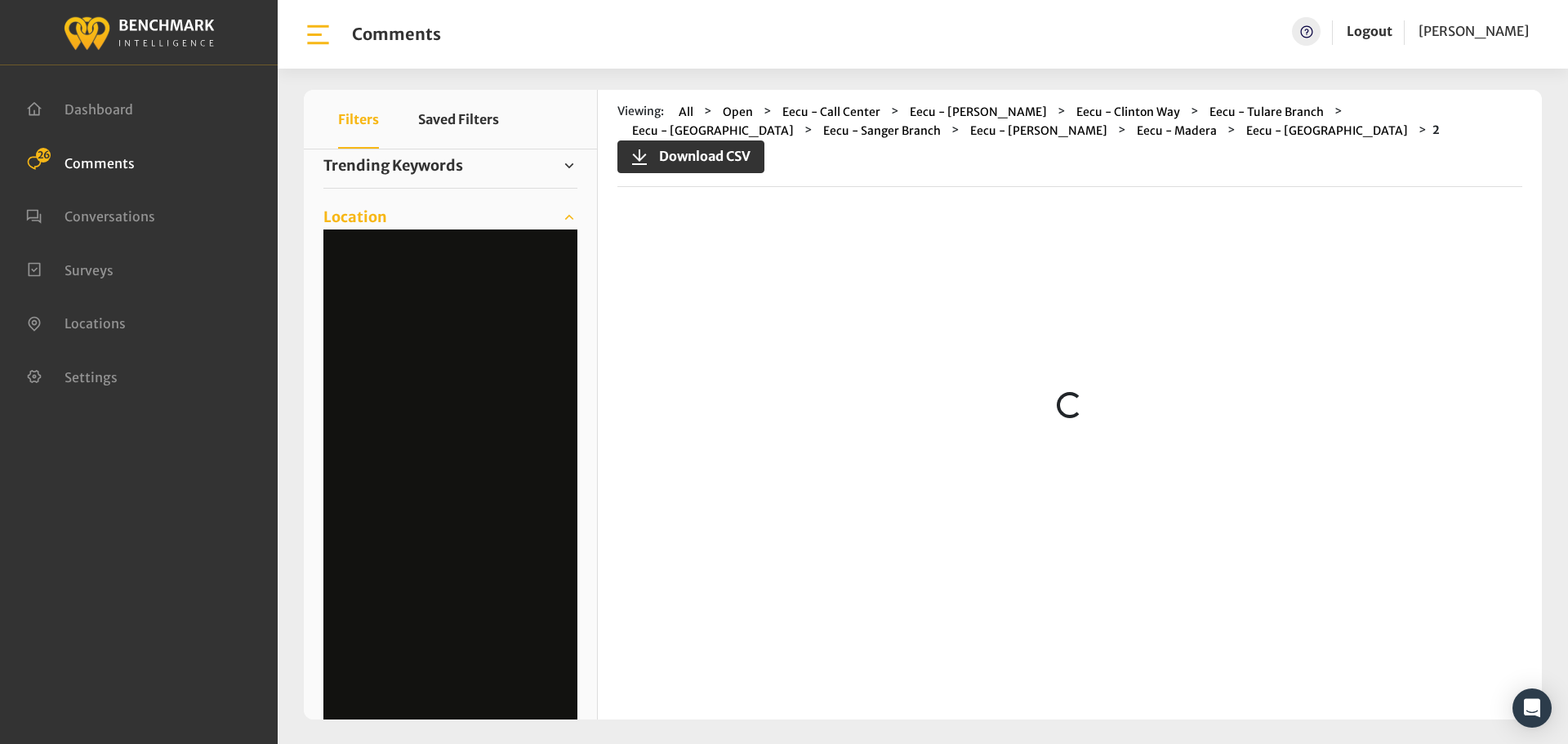
scroll to position [0, 0]
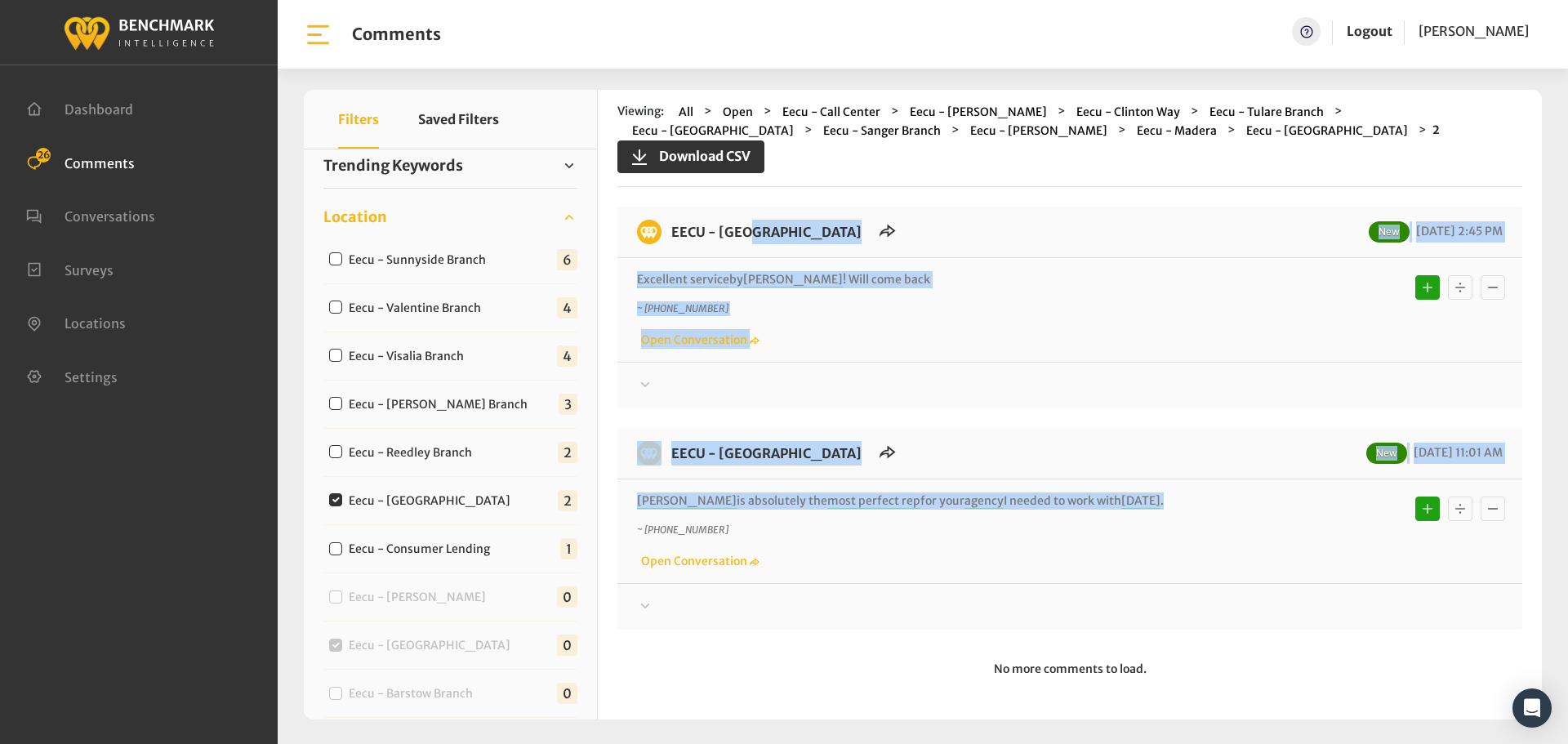
drag, startPoint x: 1109, startPoint y: 503, endPoint x: 663, endPoint y: 239, distance: 518.3
click at [663, 239] on div "EECU - Clovis Old Town New 08/28/2025 2:45 PM Excellent service by Monica ! Wil…" at bounding box center [1070, 418] width 905 height 423
copy div "EECU - Clovis Old Town New 08/28/2025 2:45 PM Excellent service by Monica ! Wil…"
click at [1227, 381] on div at bounding box center [1070, 385] width 866 height 19
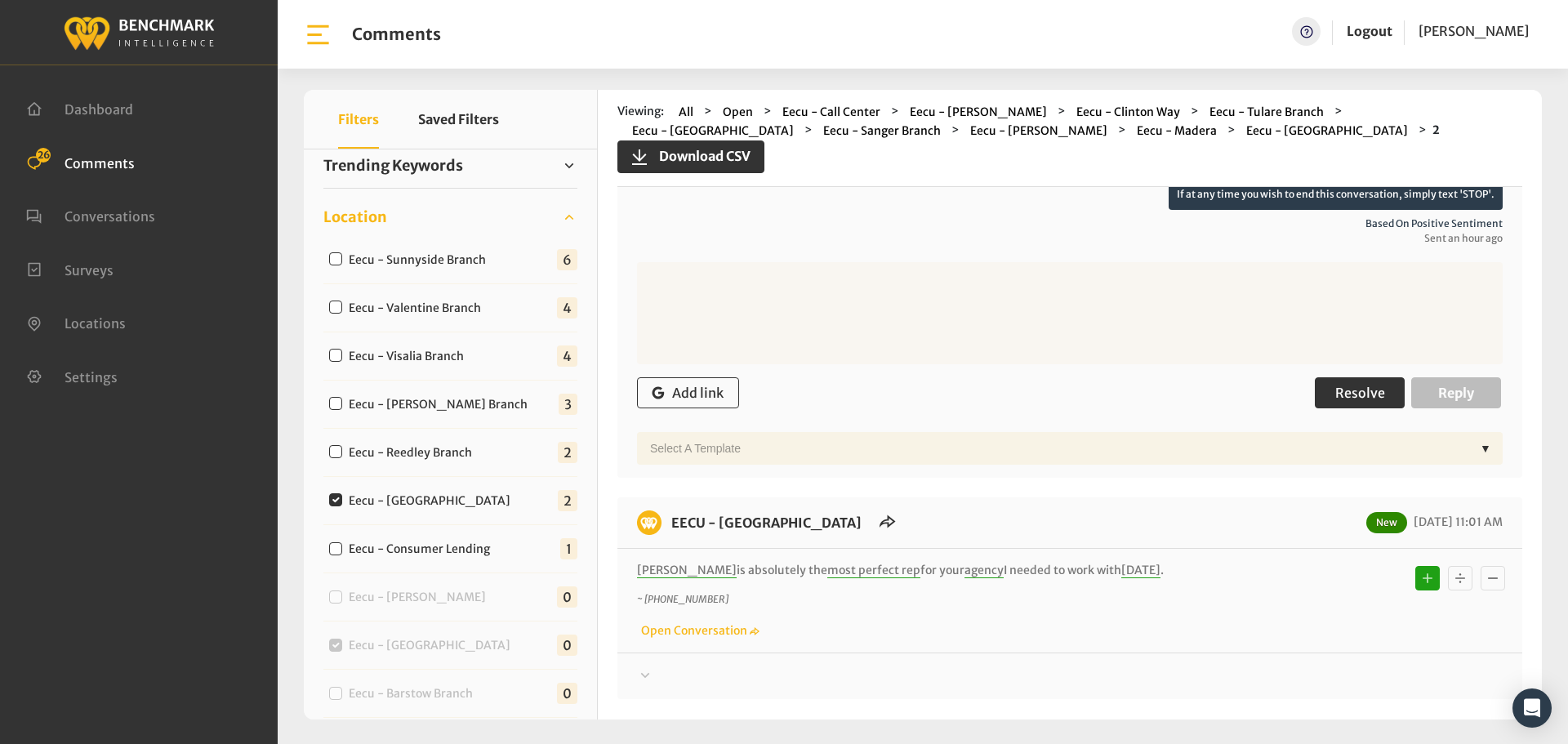
click at [1354, 390] on span "Resolve" at bounding box center [1360, 392] width 49 height 16
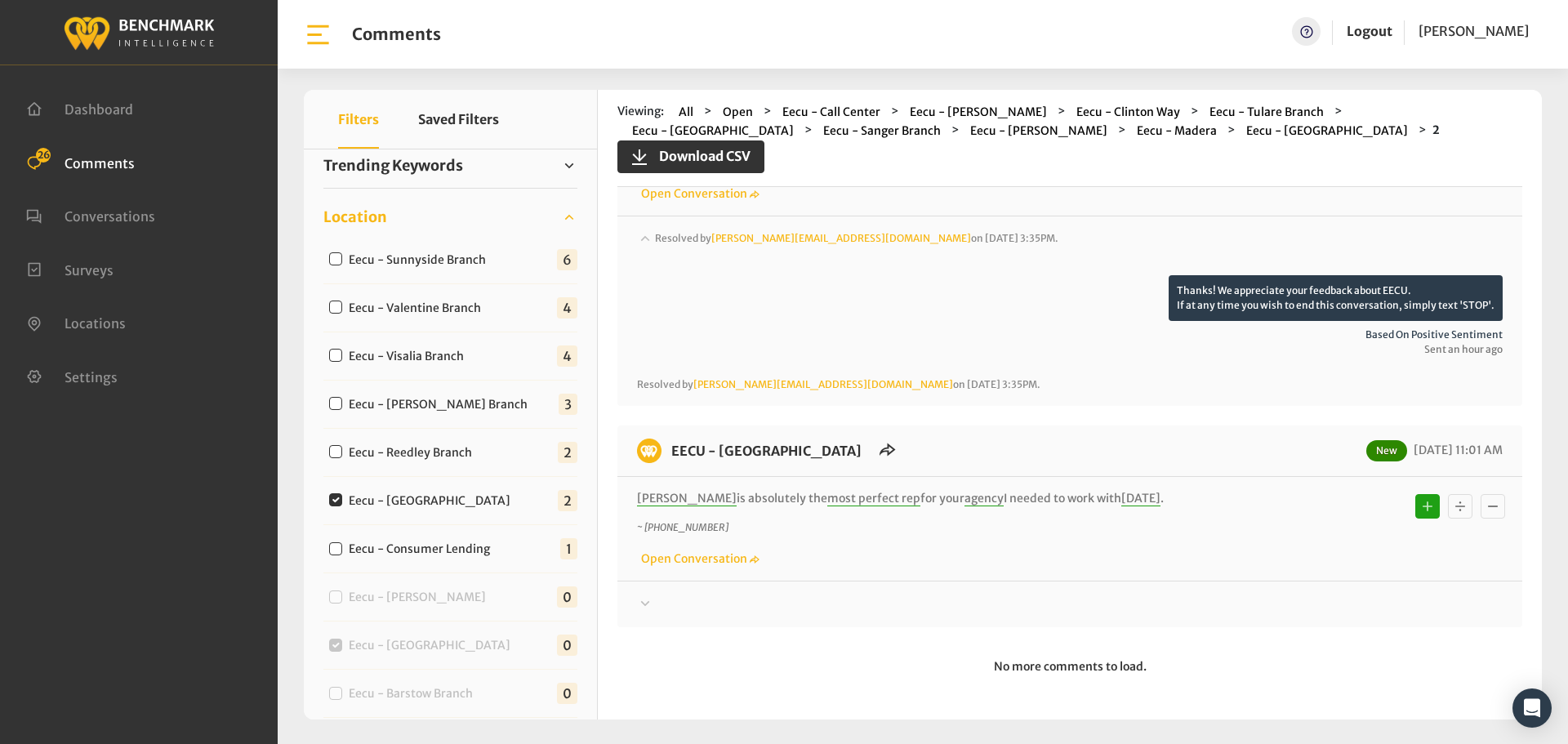
click at [1292, 276] on div at bounding box center [1070, 253] width 866 height 46
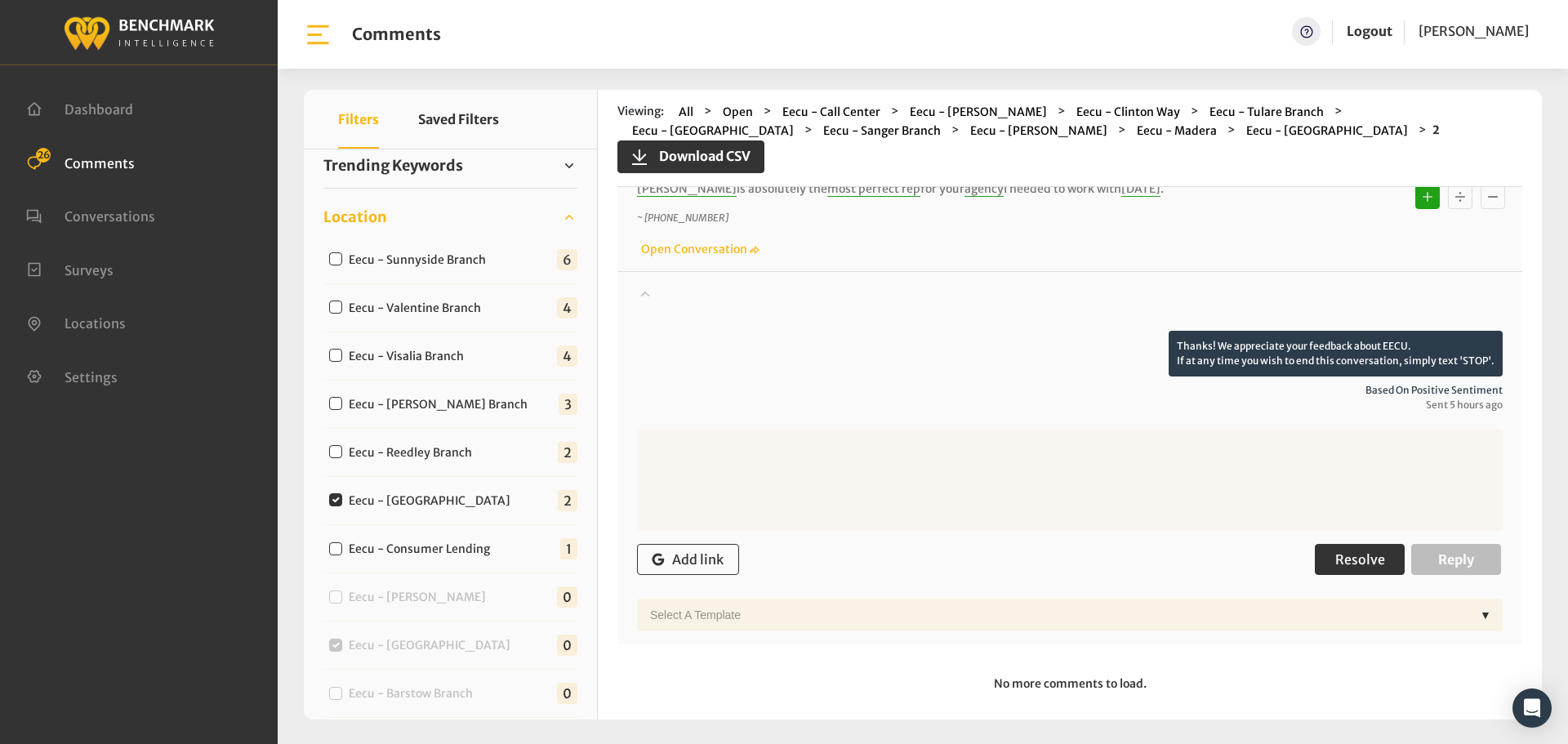
click at [1334, 550] on button "Resolve" at bounding box center [1360, 559] width 90 height 31
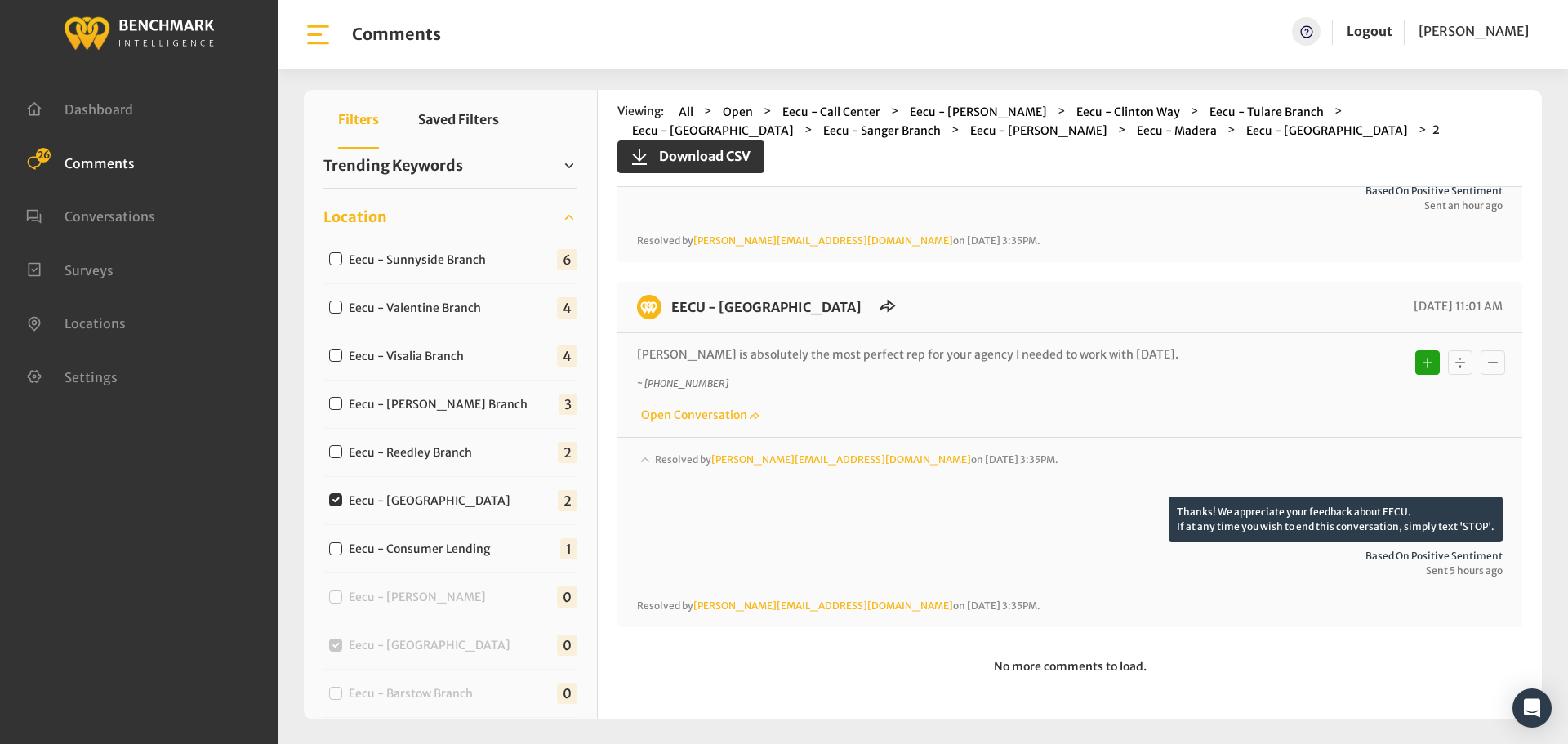
click at [428, 452] on label "Eecu - Reedley Branch" at bounding box center [413, 452] width 142 height 17
click at [342, 452] on input "Eecu - Reedley Branch" at bounding box center [336, 452] width 13 height 13
checkbox input "true"
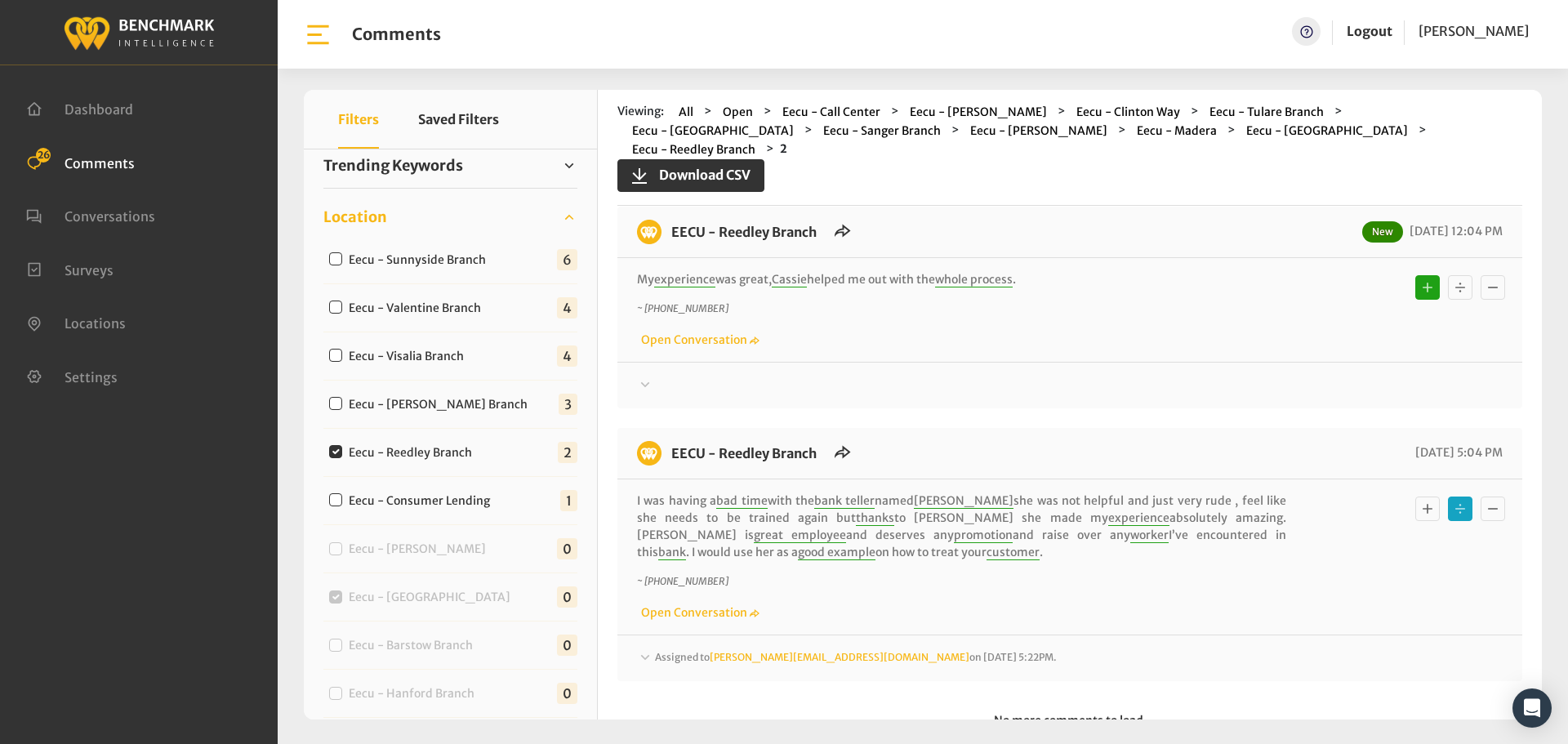
scroll to position [0, 0]
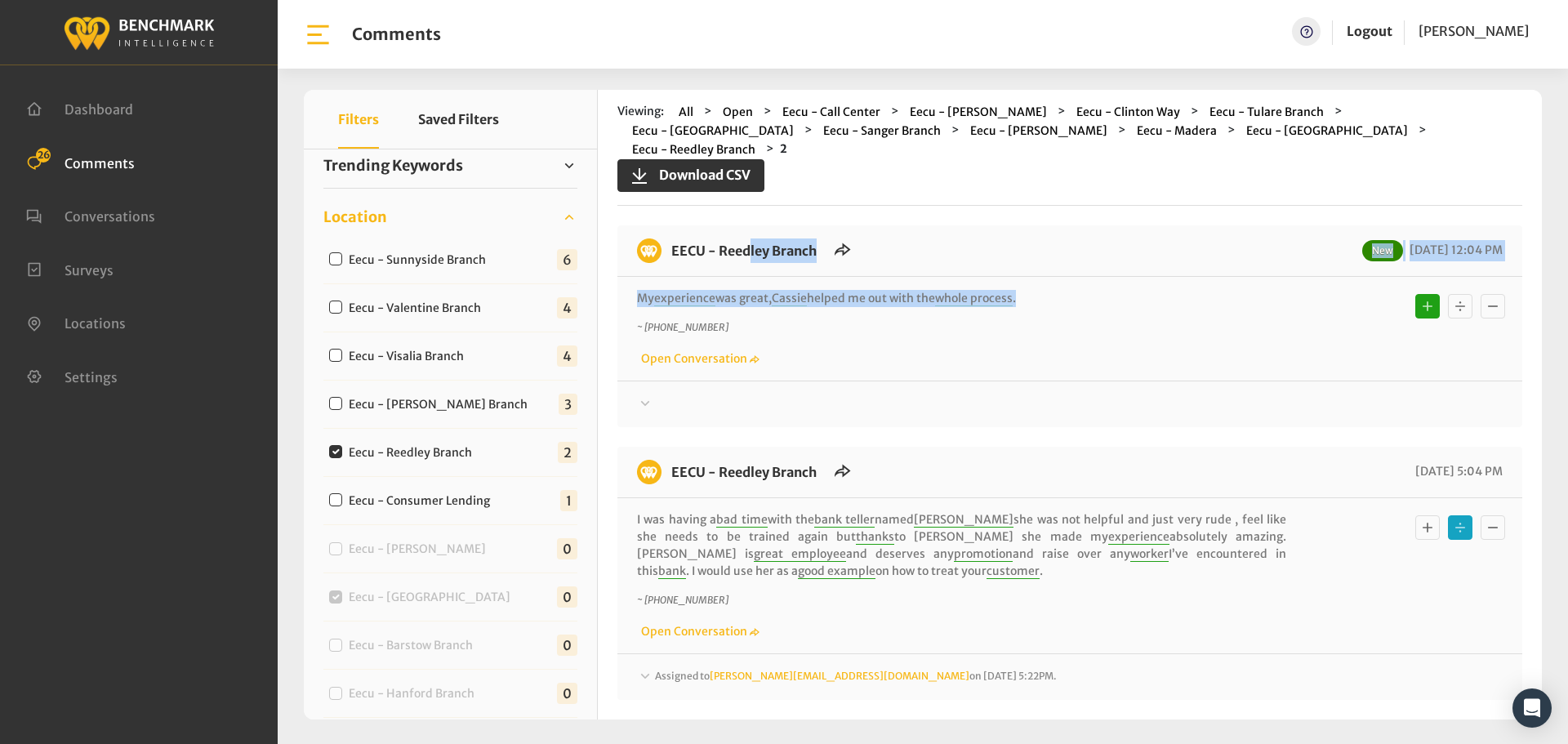
drag, startPoint x: 1026, startPoint y: 286, endPoint x: 667, endPoint y: 228, distance: 363.7
click at [667, 228] on div "EECU - Reedley Branch New 08/28/2025 12:04 PM My experience was great, Cassie h…" at bounding box center [1070, 326] width 905 height 201
copy div "EECU - Reedley Branch New 08/28/2025 12:04 PM My experience was great, Cassie h…"
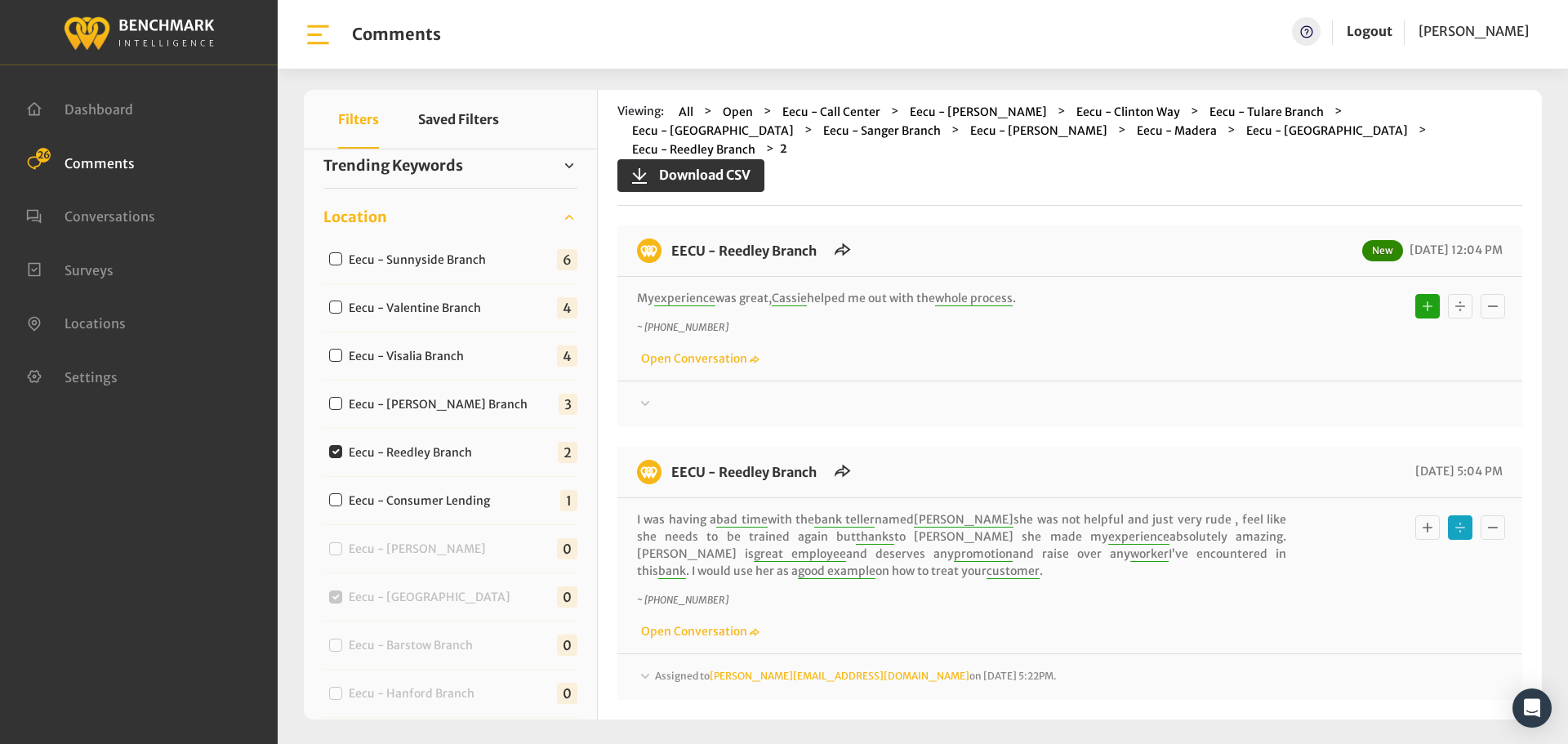
click at [1267, 394] on div at bounding box center [1070, 404] width 866 height 19
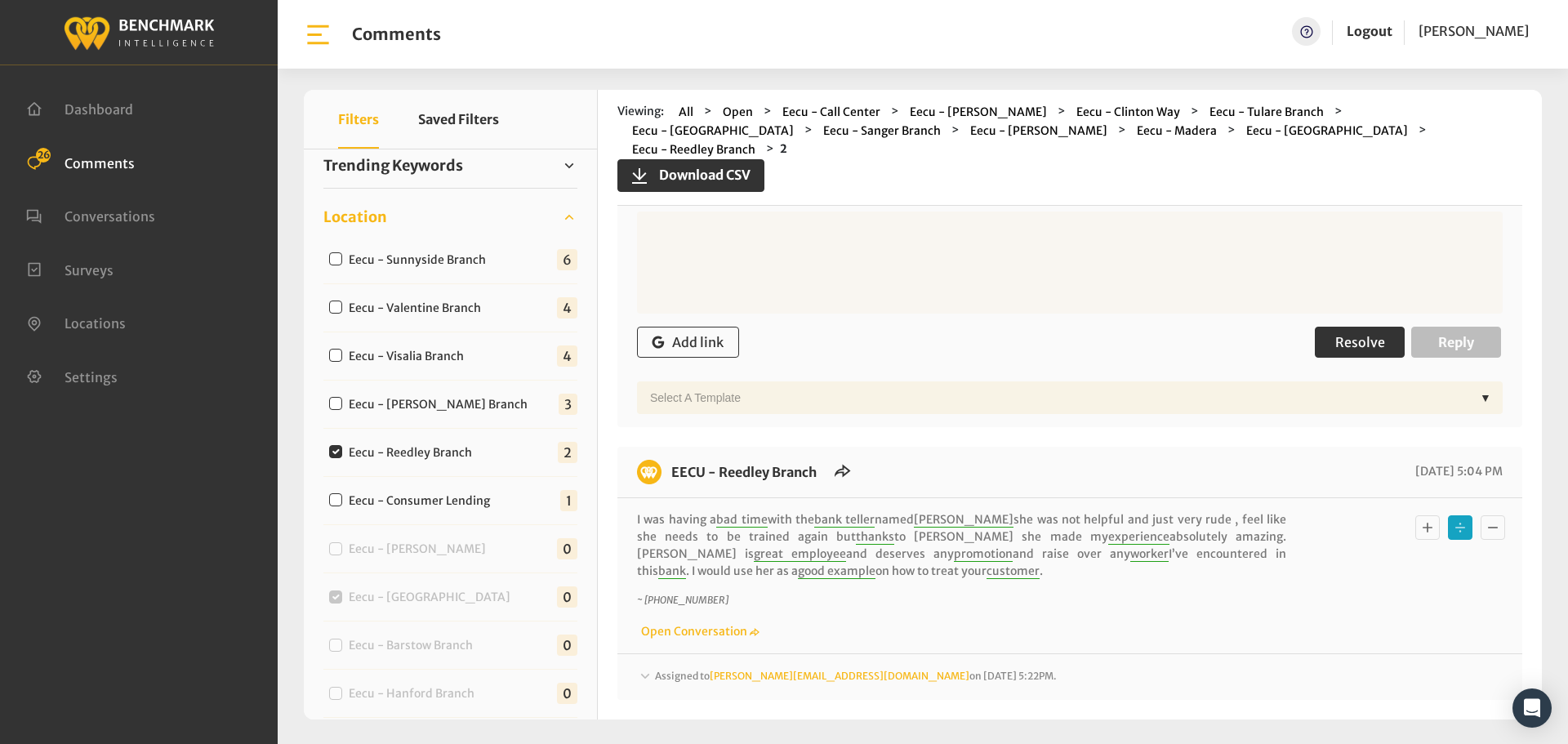
click at [1345, 334] on span "Resolve" at bounding box center [1360, 342] width 49 height 16
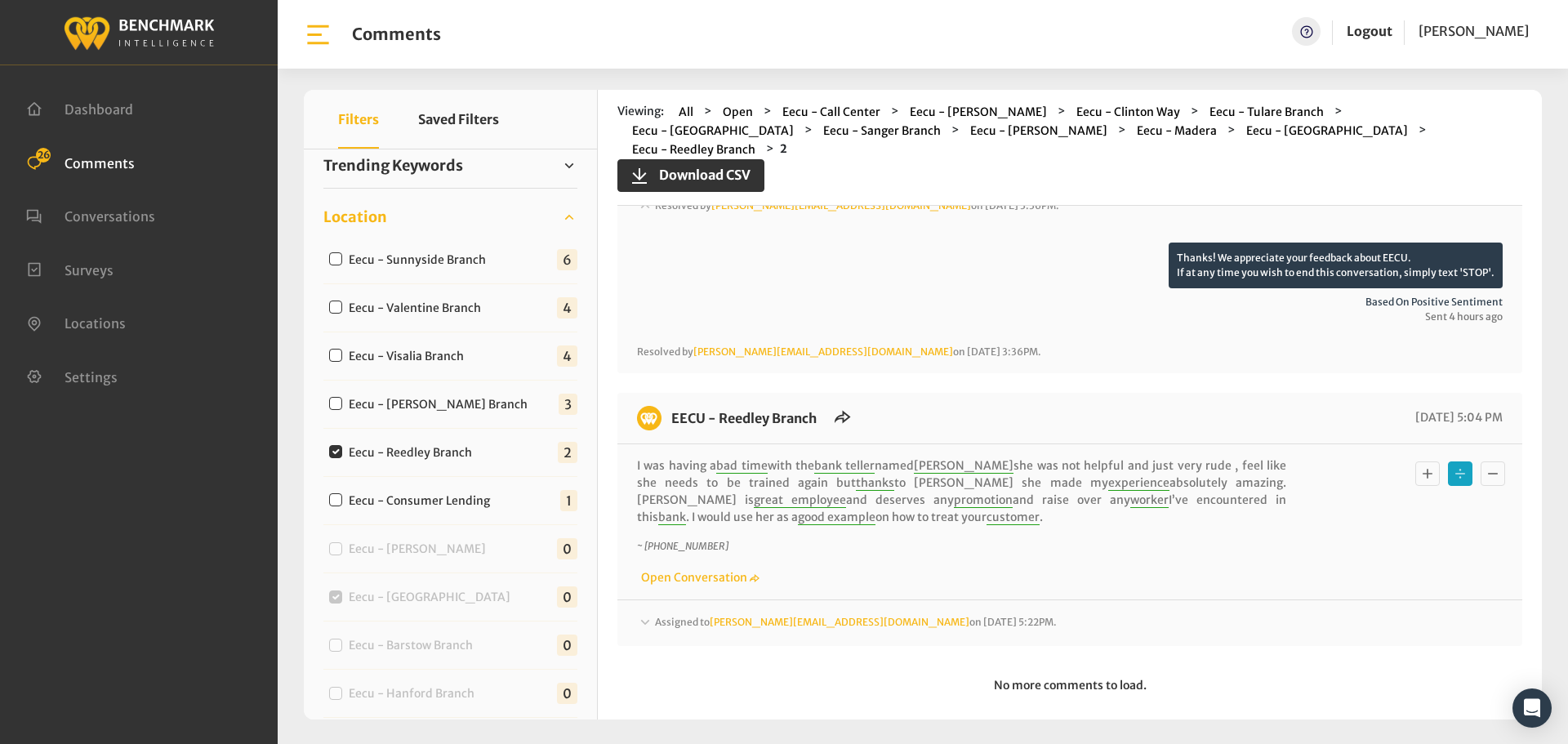
click at [373, 408] on label "Eecu - Armstrong Branch" at bounding box center [442, 404] width 198 height 17
click at [342, 408] on input "Eecu - Armstrong Branch" at bounding box center [336, 403] width 13 height 13
checkbox input "true"
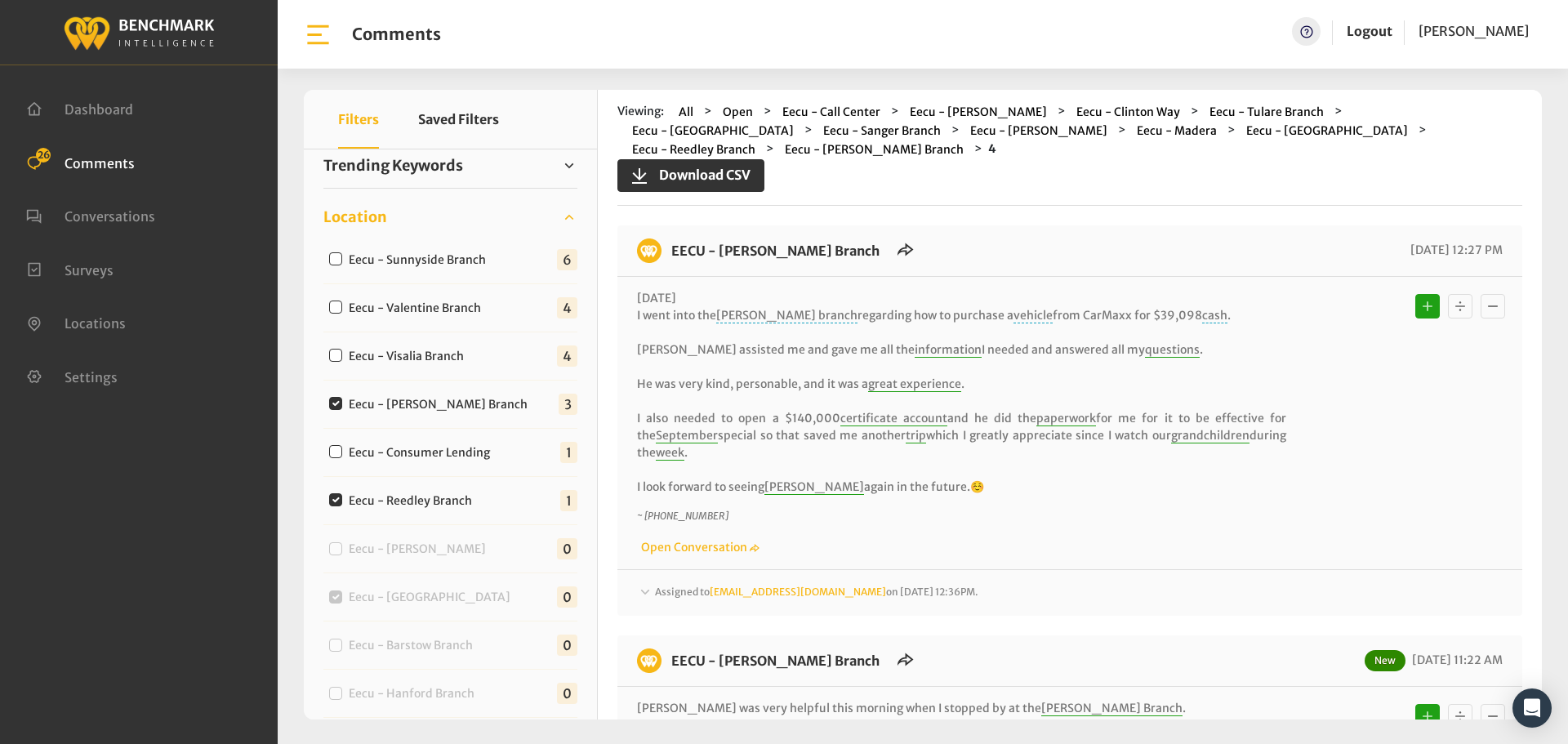
click at [454, 499] on label "Eecu - Reedley Branch" at bounding box center [413, 500] width 142 height 17
click at [342, 499] on input "Eecu - Reedley Branch" at bounding box center [336, 499] width 13 height 13
checkbox input "false"
click at [1026, 583] on div "Assigned to Heatherm@myeecu.org on August 28, 2025 12:36PM." at bounding box center [1070, 593] width 866 height 19
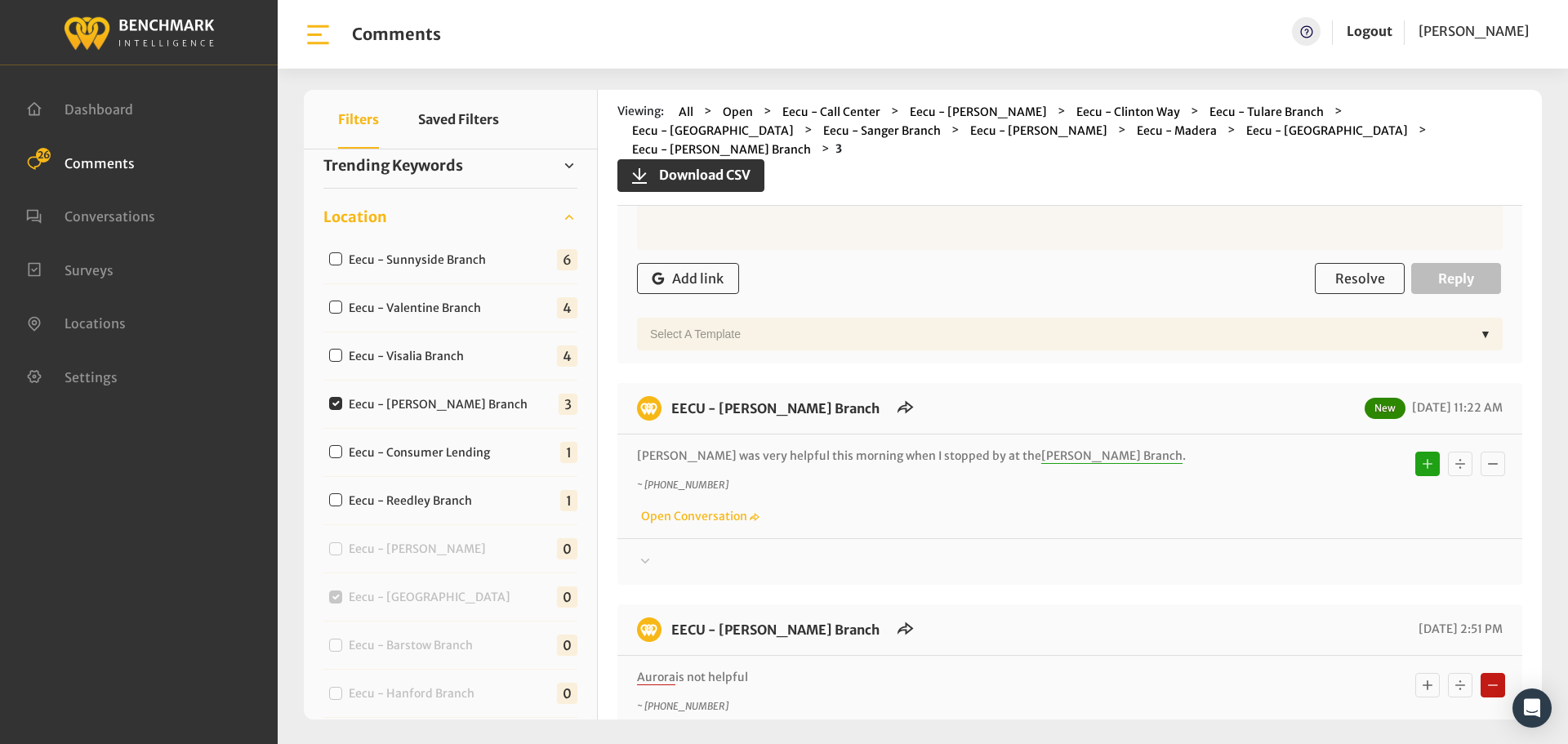
scroll to position [893, 0]
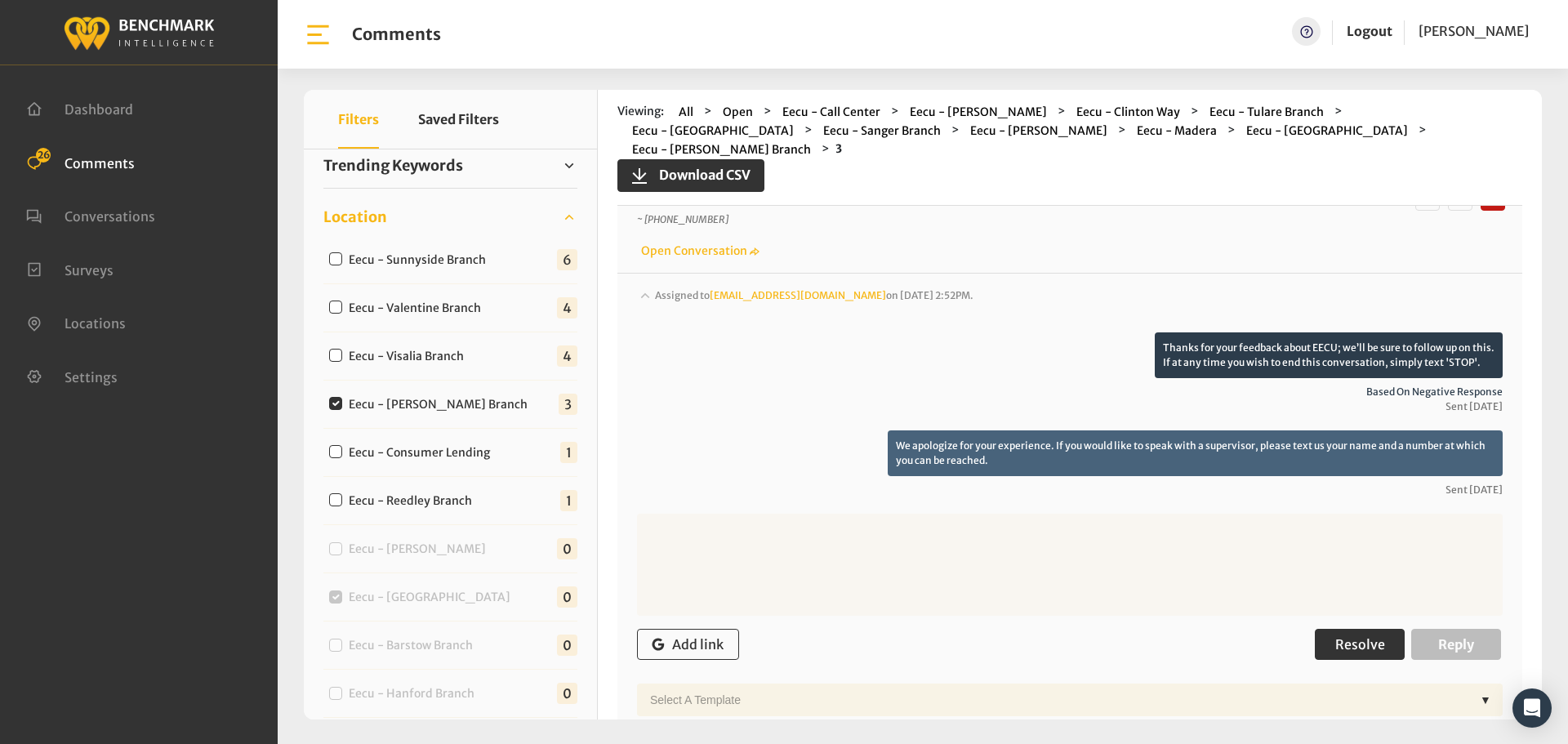
click at [1359, 636] on span "Resolve" at bounding box center [1360, 644] width 49 height 16
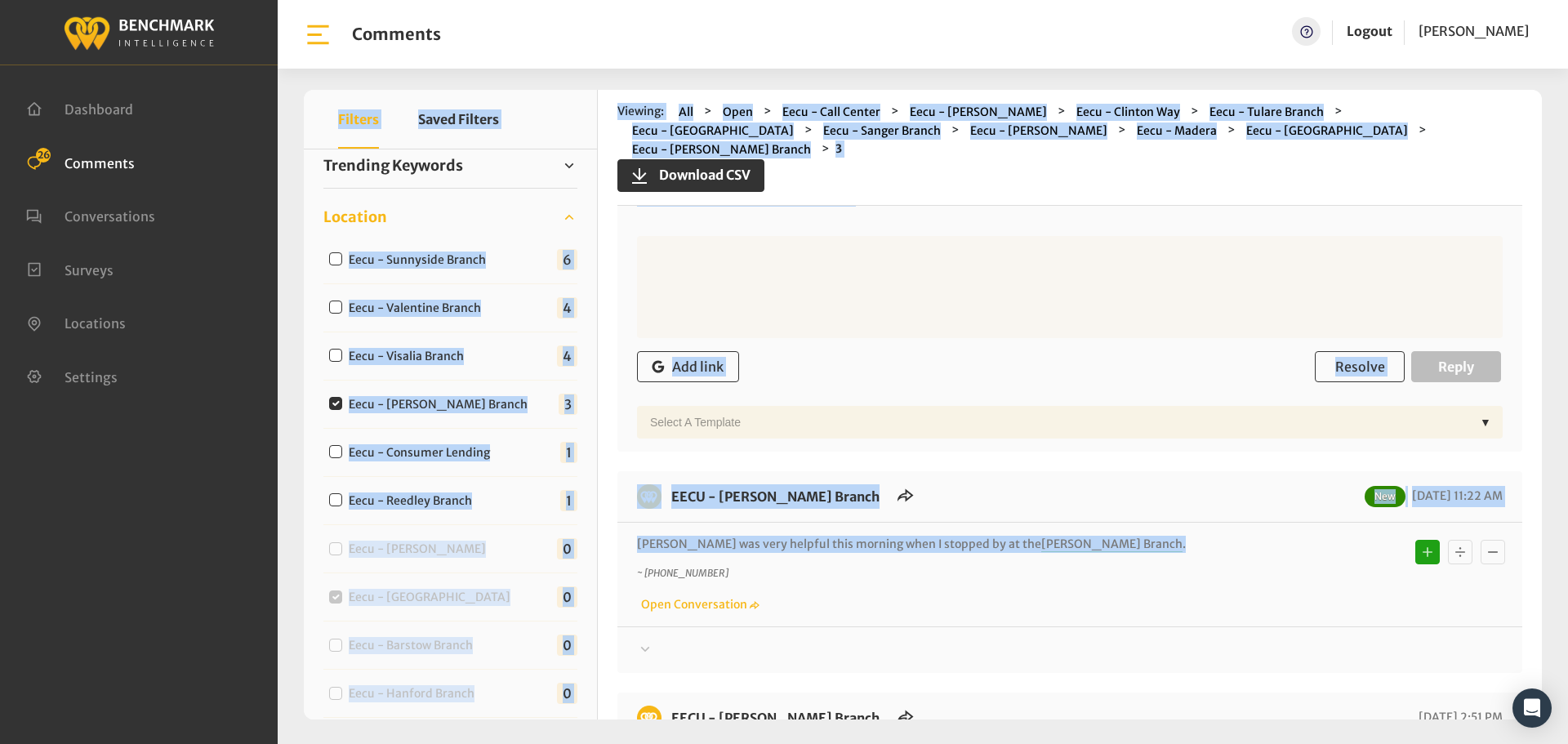
scroll to position [0, 0]
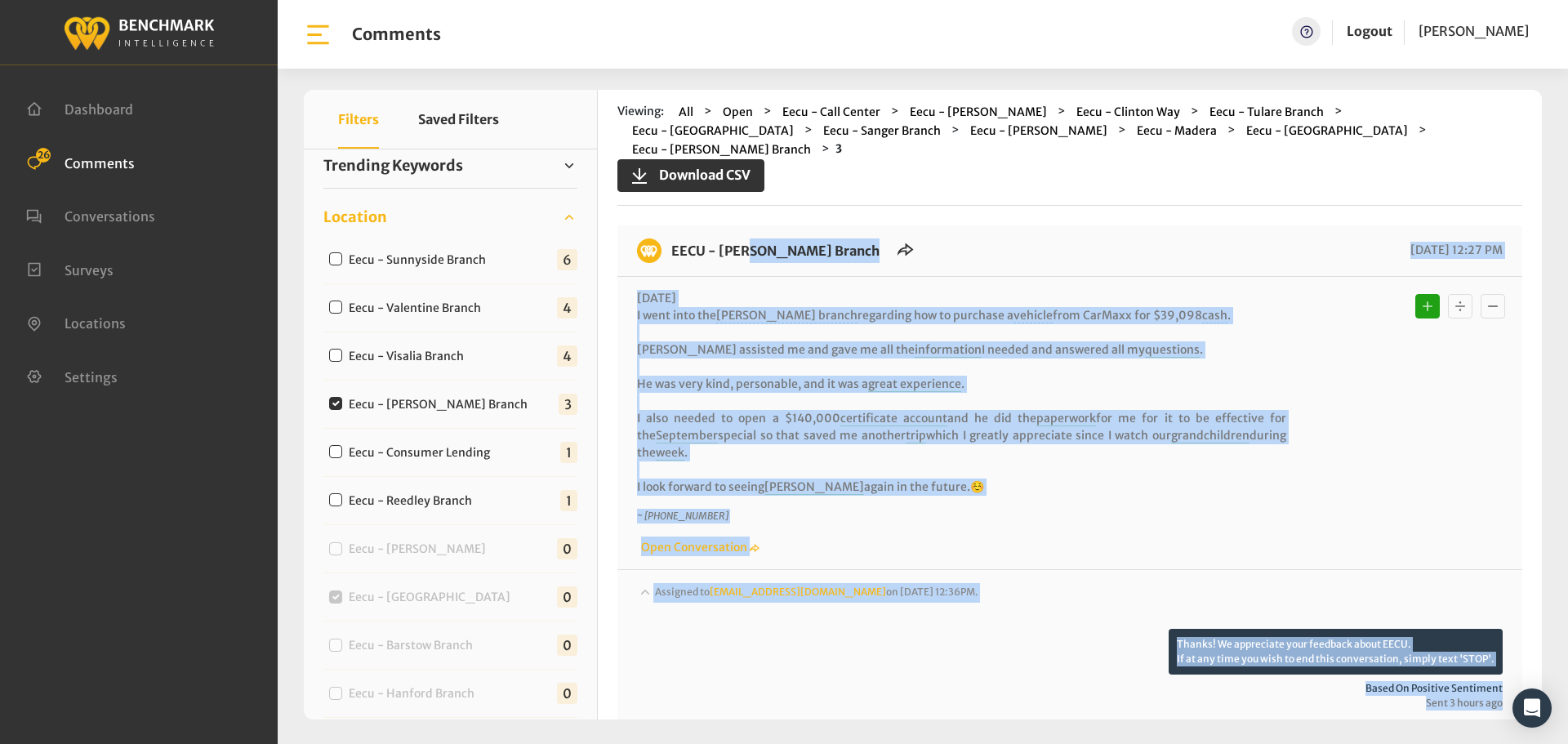
drag, startPoint x: 1076, startPoint y: 534, endPoint x: 669, endPoint y: 234, distance: 505.6
copy div "EECU - Armstrong Branch 08/28/2025 12:27 PM 8/28/2025 I went into the Armstrong…"
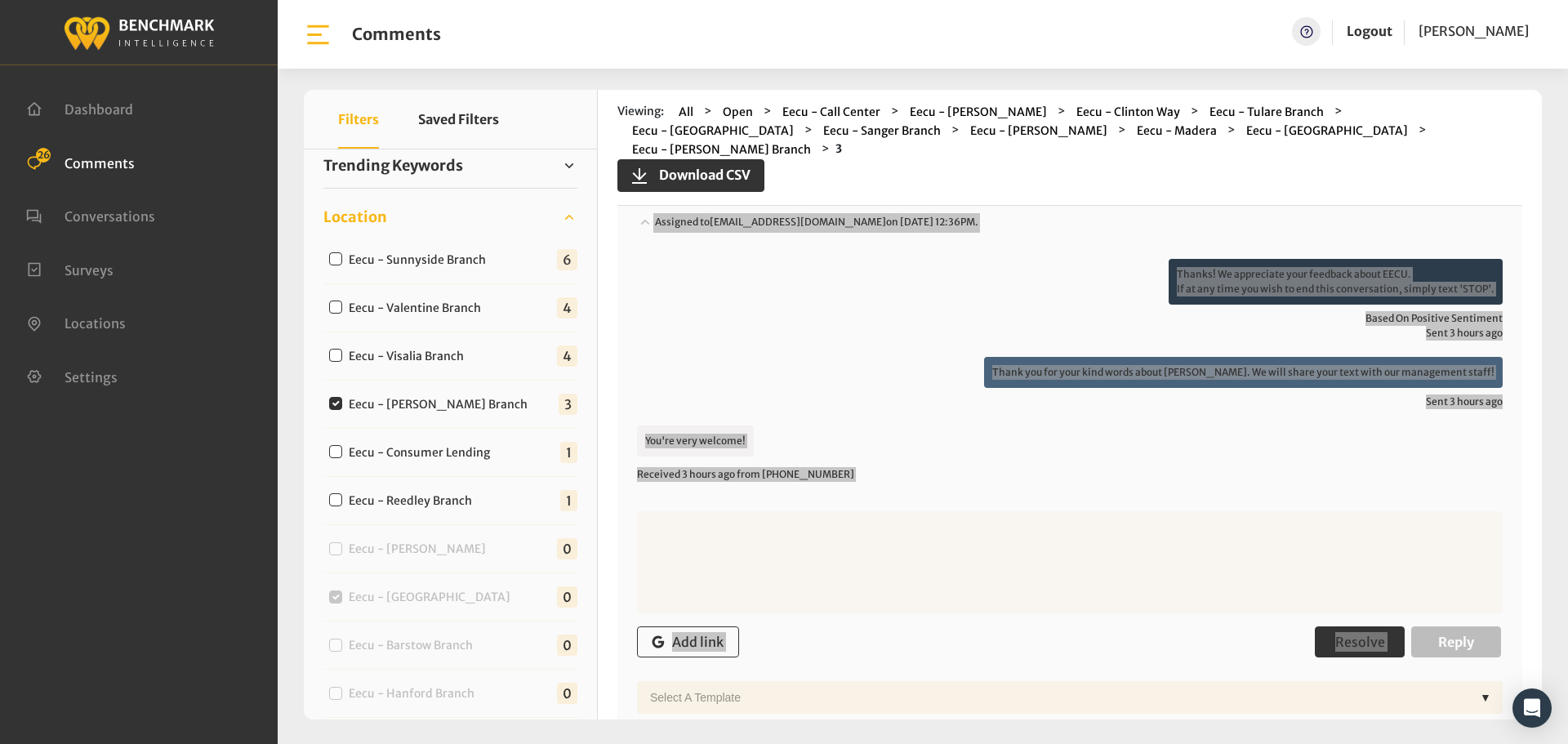
scroll to position [408, 0]
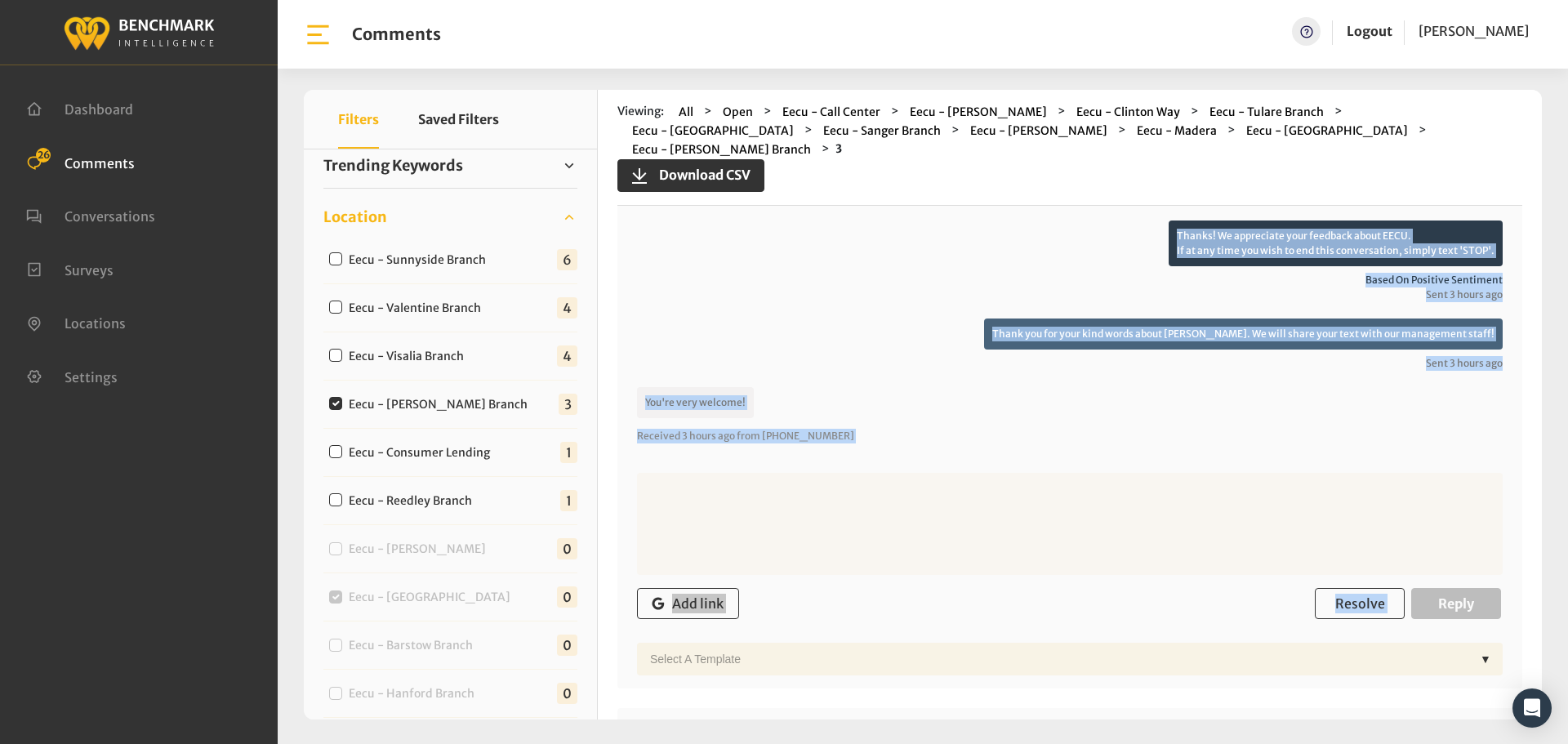
drag, startPoint x: 1354, startPoint y: 556, endPoint x: 1349, endPoint y: 566, distance: 11.2
click at [1353, 556] on textarea at bounding box center [1070, 524] width 866 height 102
click at [1349, 588] on button "Resolve" at bounding box center [1360, 604] width 90 height 31
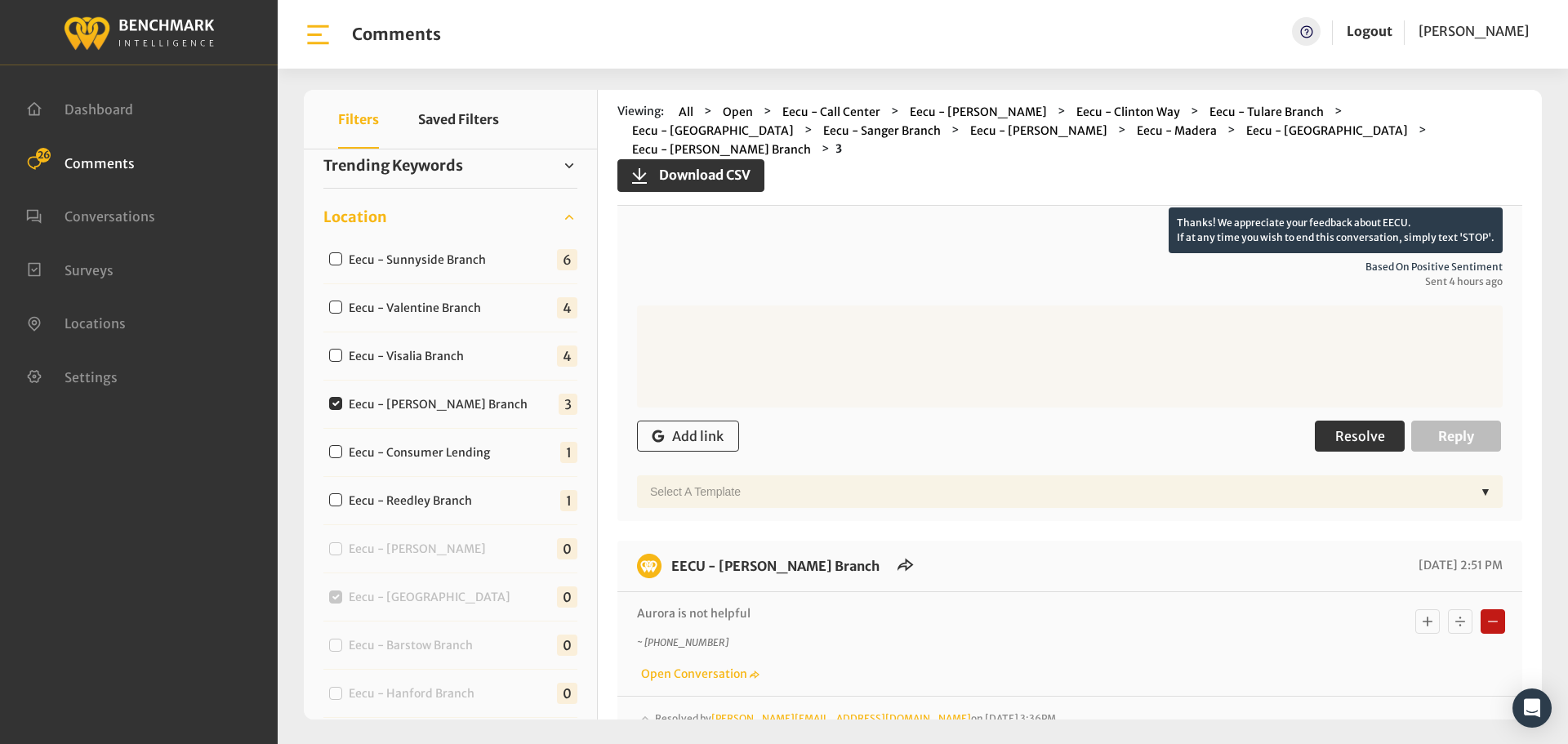
scroll to position [980, 0]
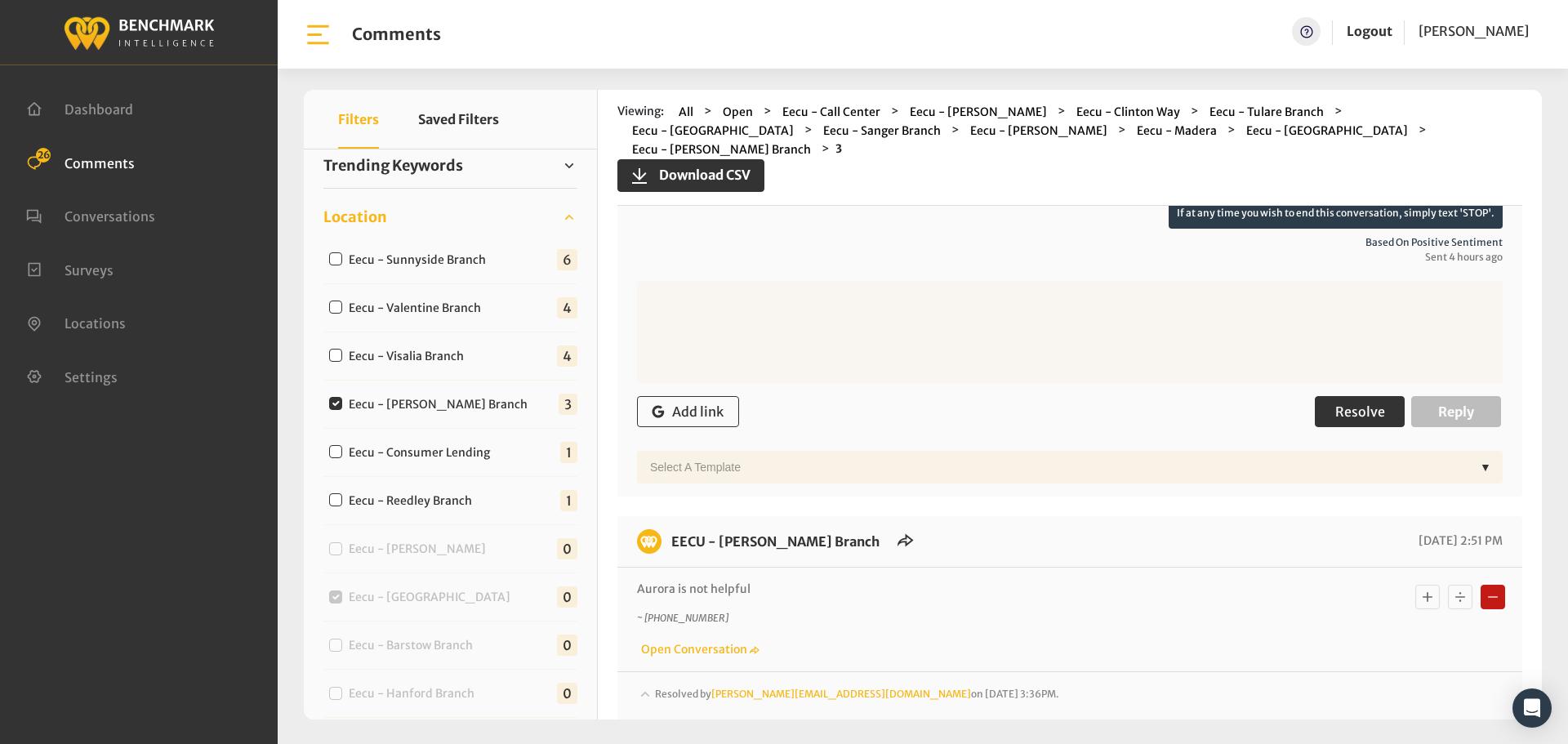
click at [1337, 396] on button "Resolve" at bounding box center [1360, 411] width 90 height 31
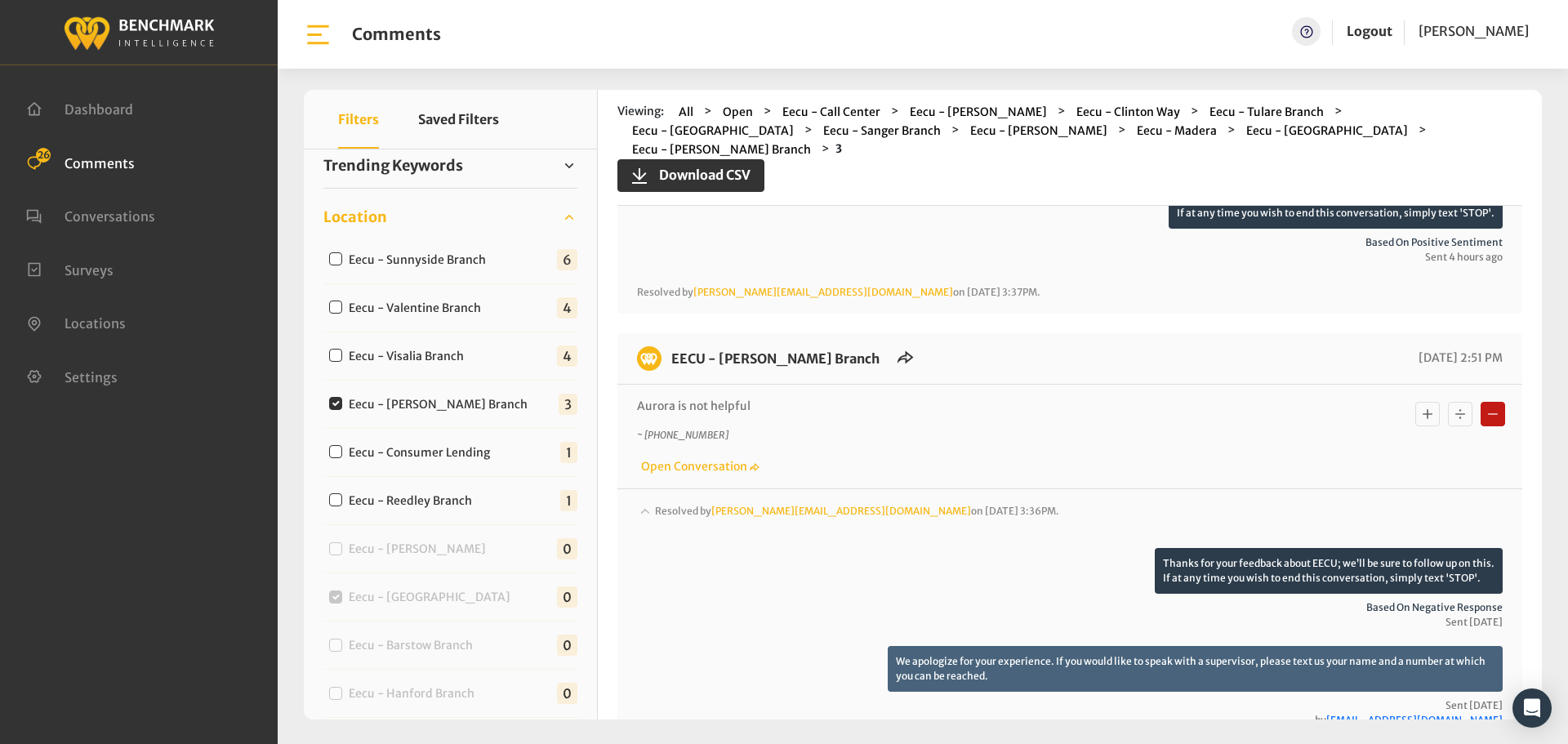
click at [411, 351] on label "Eecu - Visalia Branch" at bounding box center [410, 356] width 134 height 17
click at [342, 351] on input "Eecu - Visalia Branch" at bounding box center [336, 355] width 13 height 13
checkbox input "true"
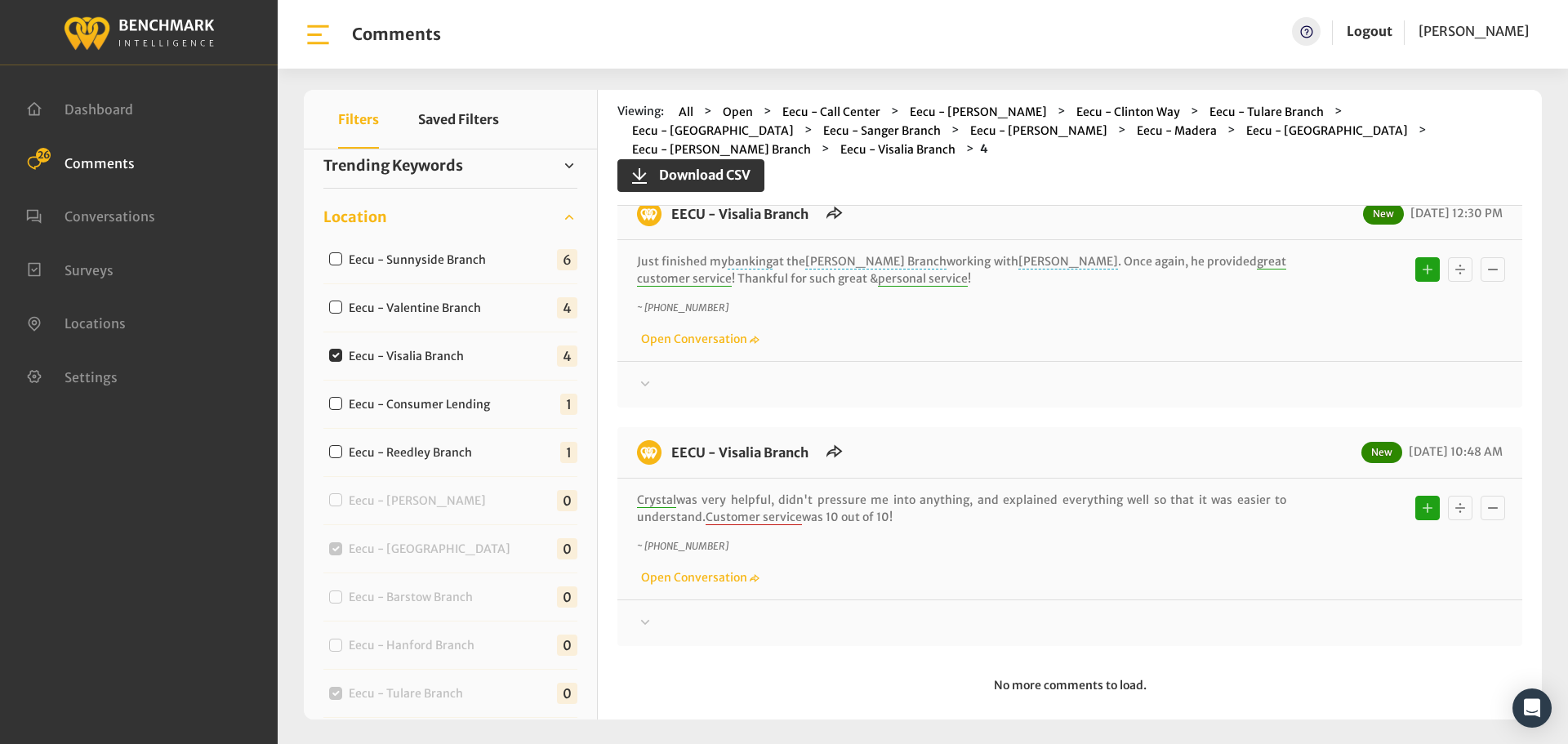
scroll to position [0, 0]
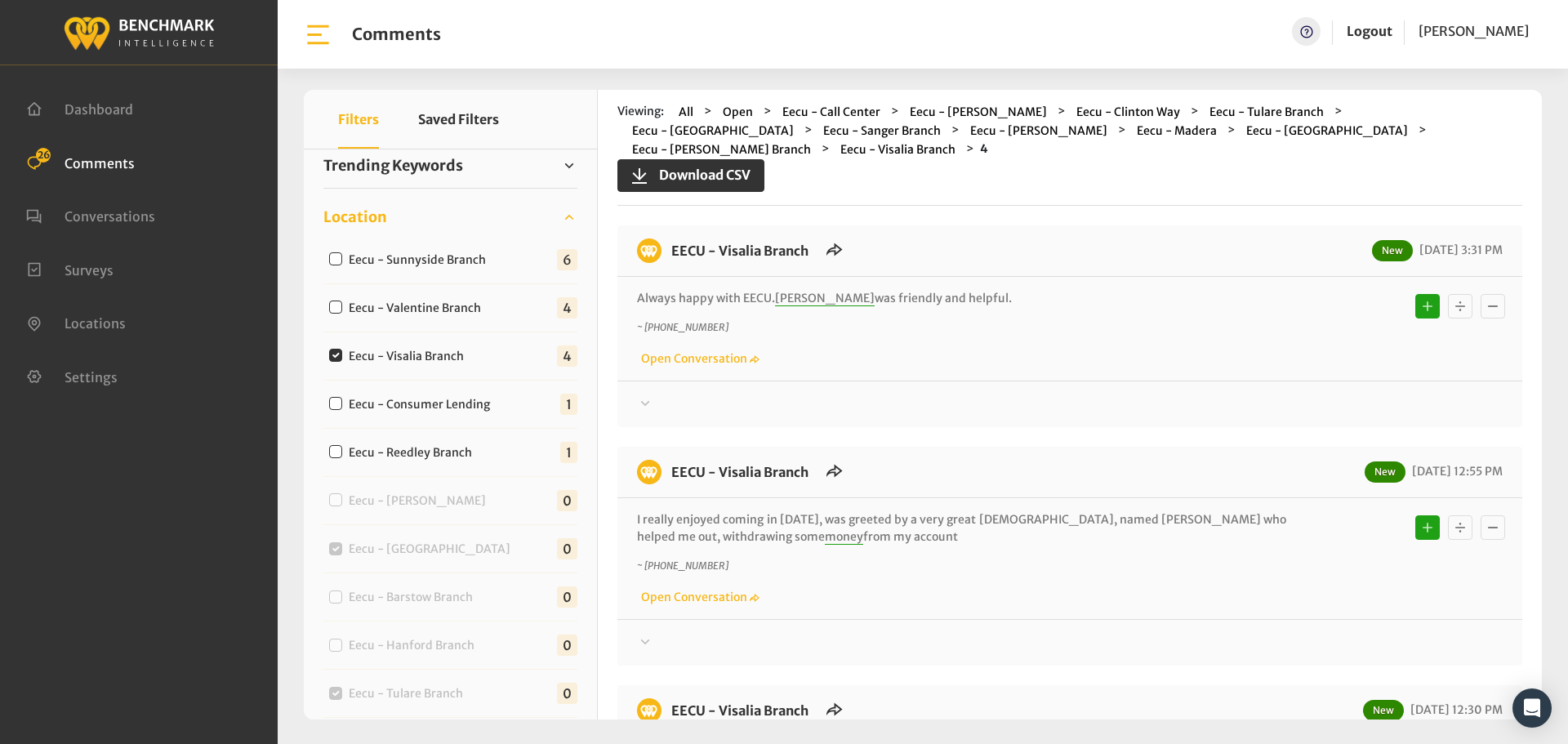
drag, startPoint x: 897, startPoint y: 493, endPoint x: 663, endPoint y: 209, distance: 368.0
click at [663, 225] on div "EECU - Visalia Branch New 08/28/2025 3:31 PM Always happy with EECU. Cody was f…" at bounding box center [1070, 684] width 905 height 917
click at [1279, 396] on div "EECU - Visalia Branch New 08/28/2025 3:31 PM Always happy with EECU. Cody was f…" at bounding box center [1070, 326] width 905 height 201
click at [1282, 394] on div at bounding box center [1070, 404] width 866 height 19
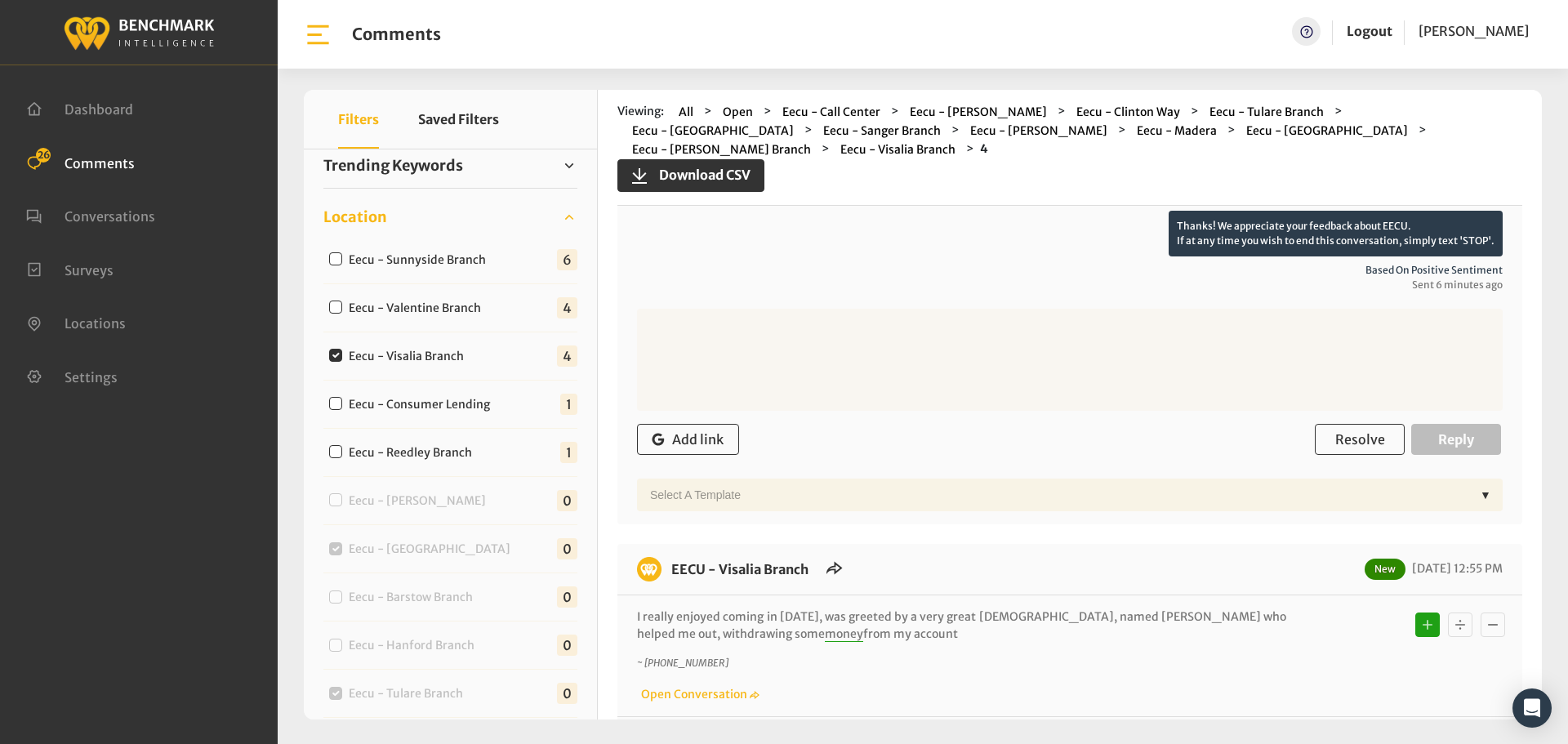
scroll to position [245, 0]
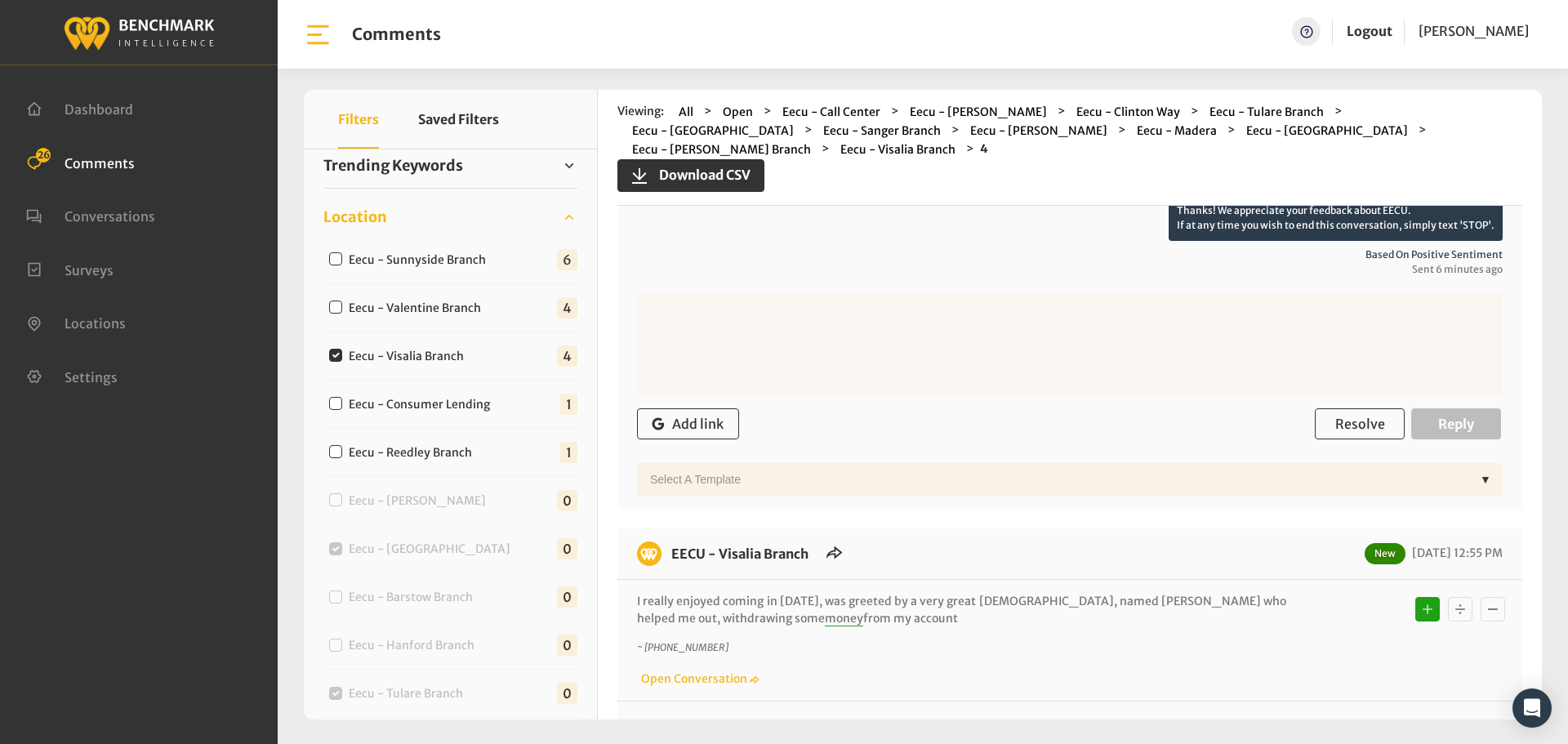
click at [1344, 400] on div "Add link Resolve Reply" at bounding box center [1070, 424] width 866 height 49
click at [1345, 415] on span "Resolve" at bounding box center [1360, 423] width 49 height 16
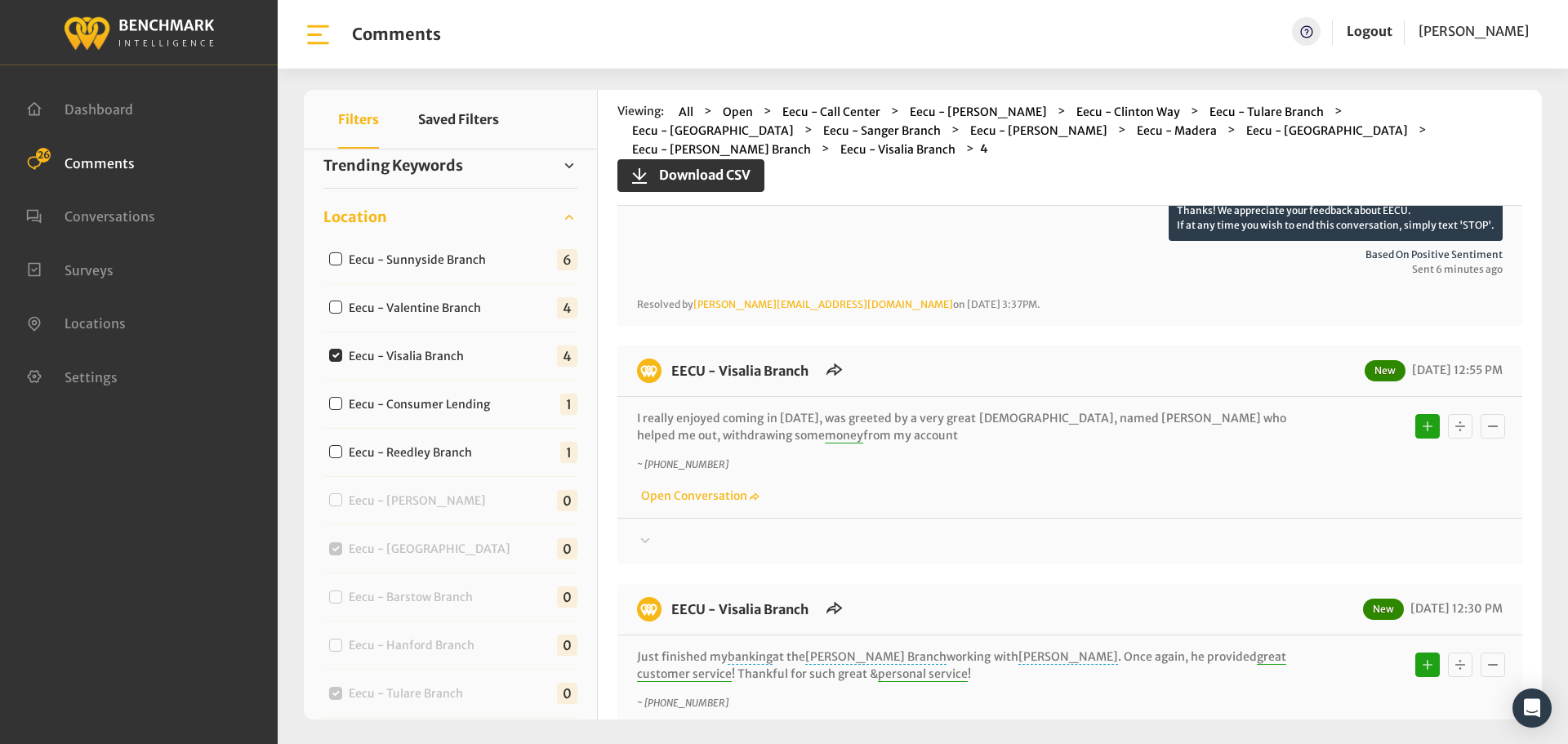
click at [1311, 195] on div at bounding box center [1070, 172] width 866 height 46
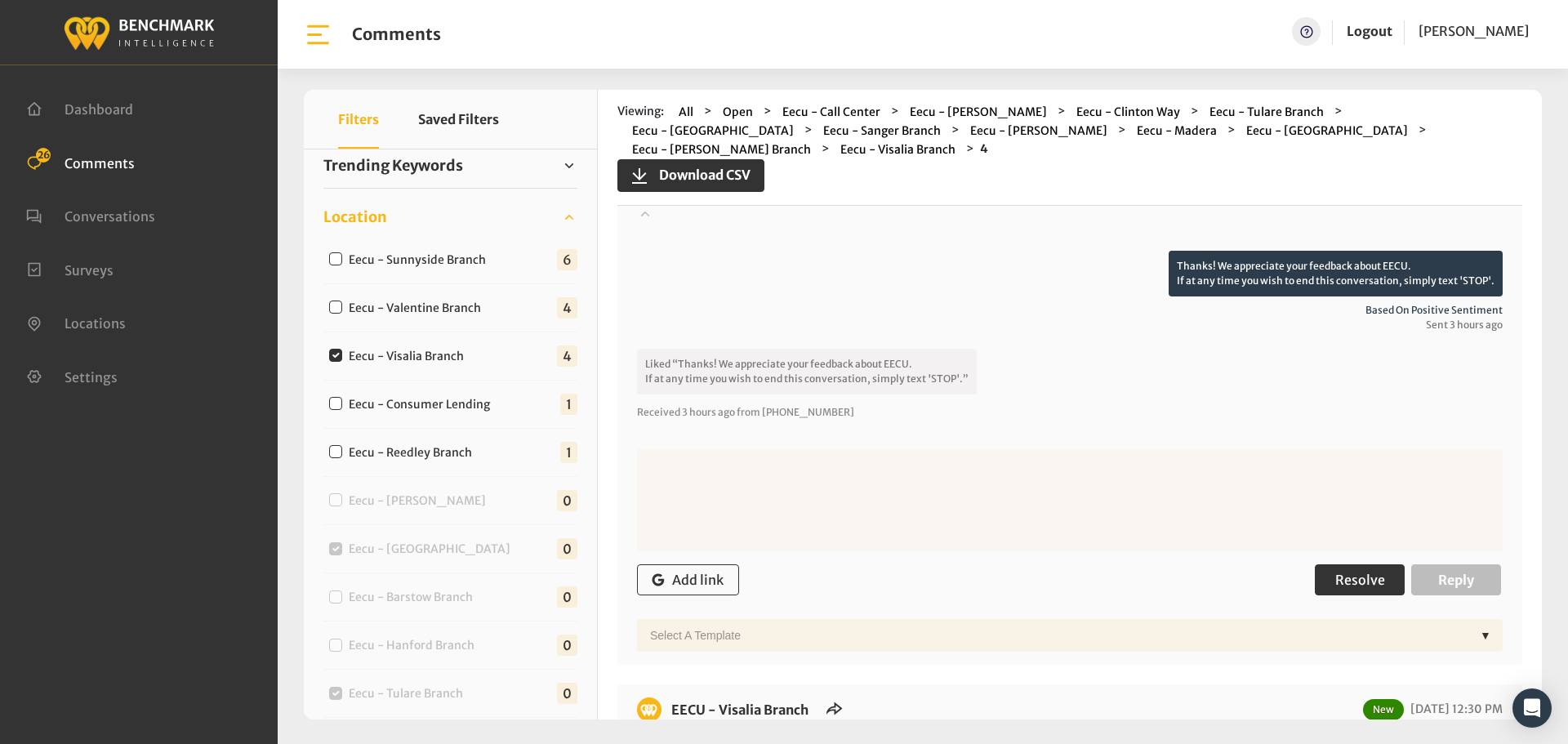
click at [1358, 565] on button "Resolve" at bounding box center [1360, 580] width 90 height 31
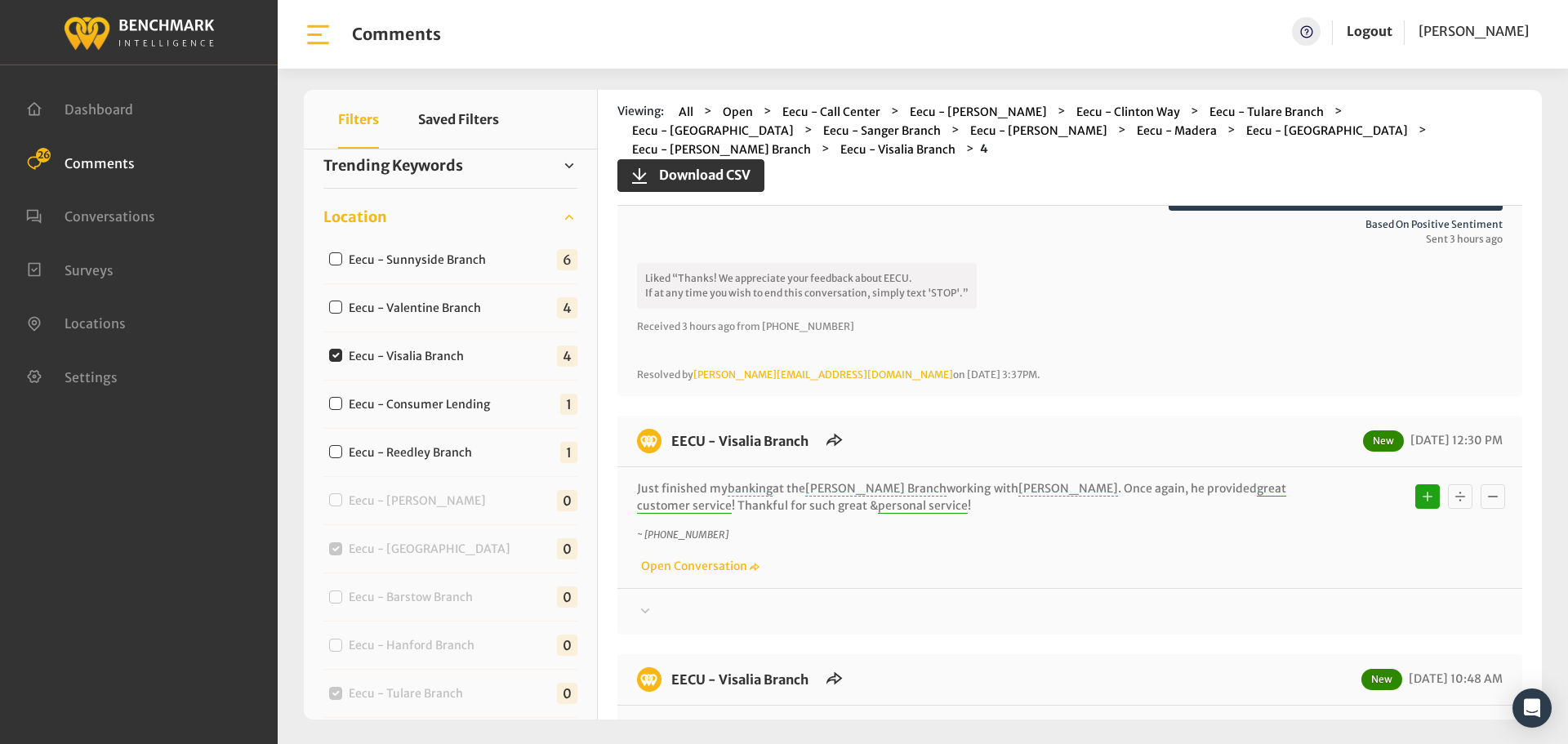
scroll to position [884, 0]
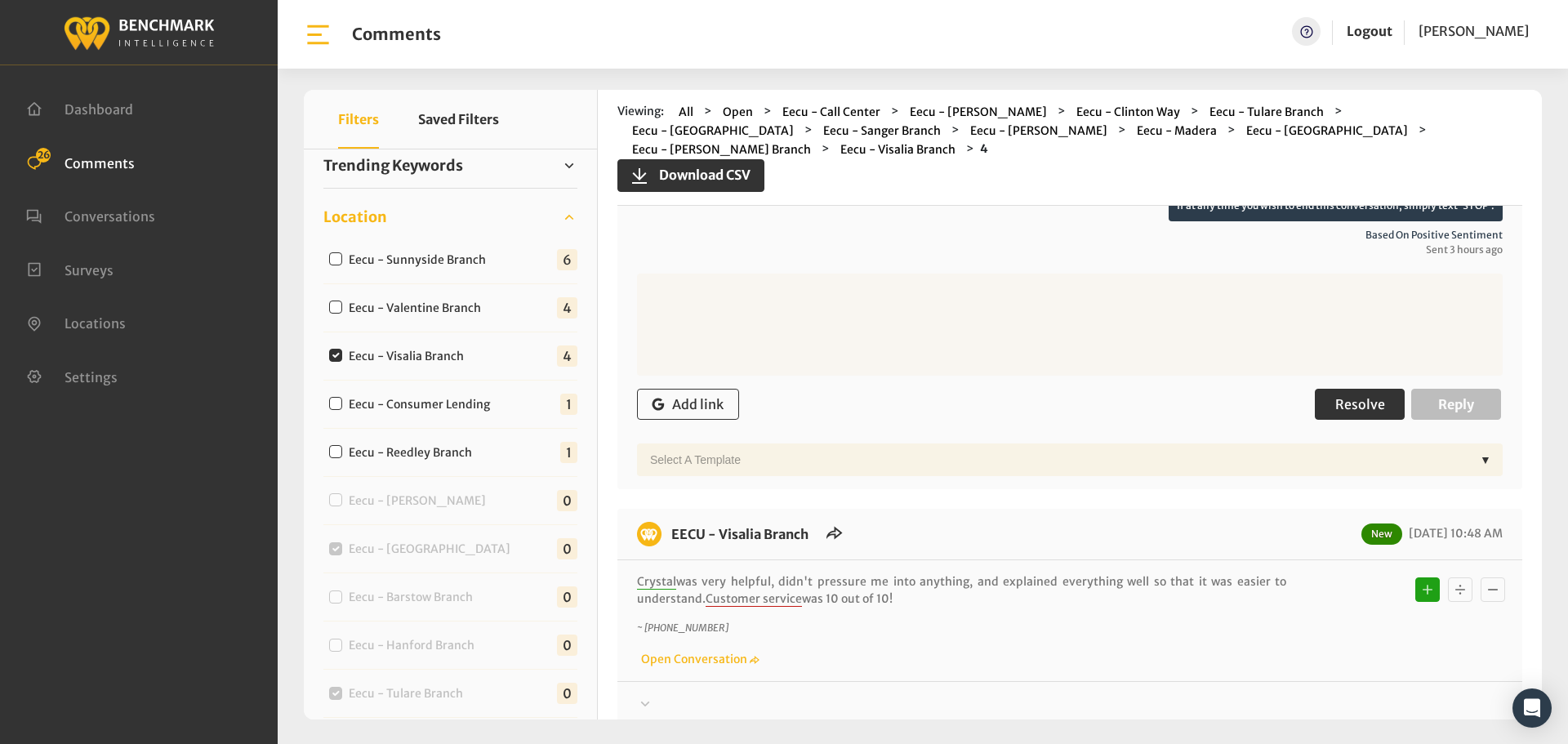
click at [1339, 396] on span "Resolve" at bounding box center [1360, 404] width 49 height 16
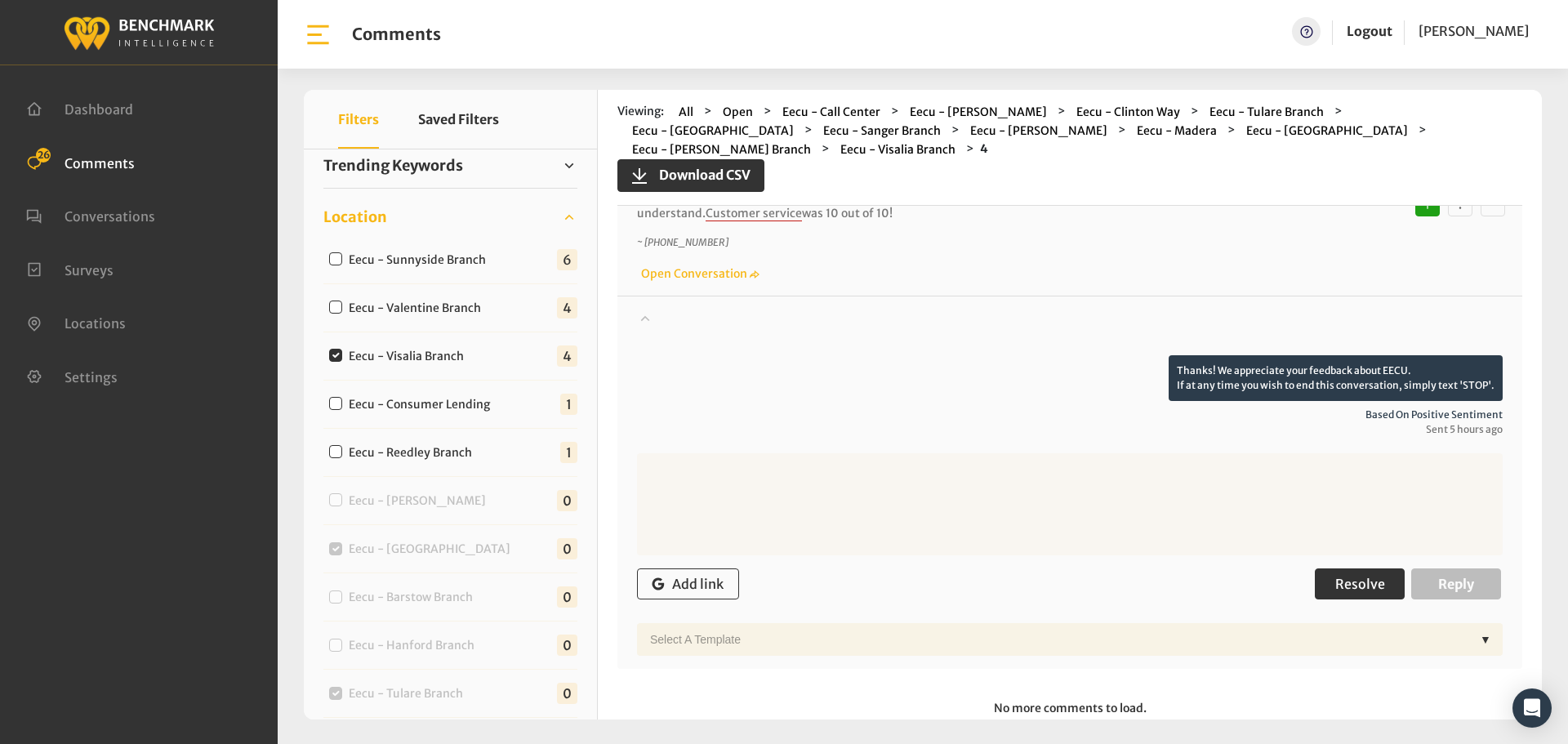
click at [1342, 568] on button "Resolve" at bounding box center [1360, 583] width 90 height 31
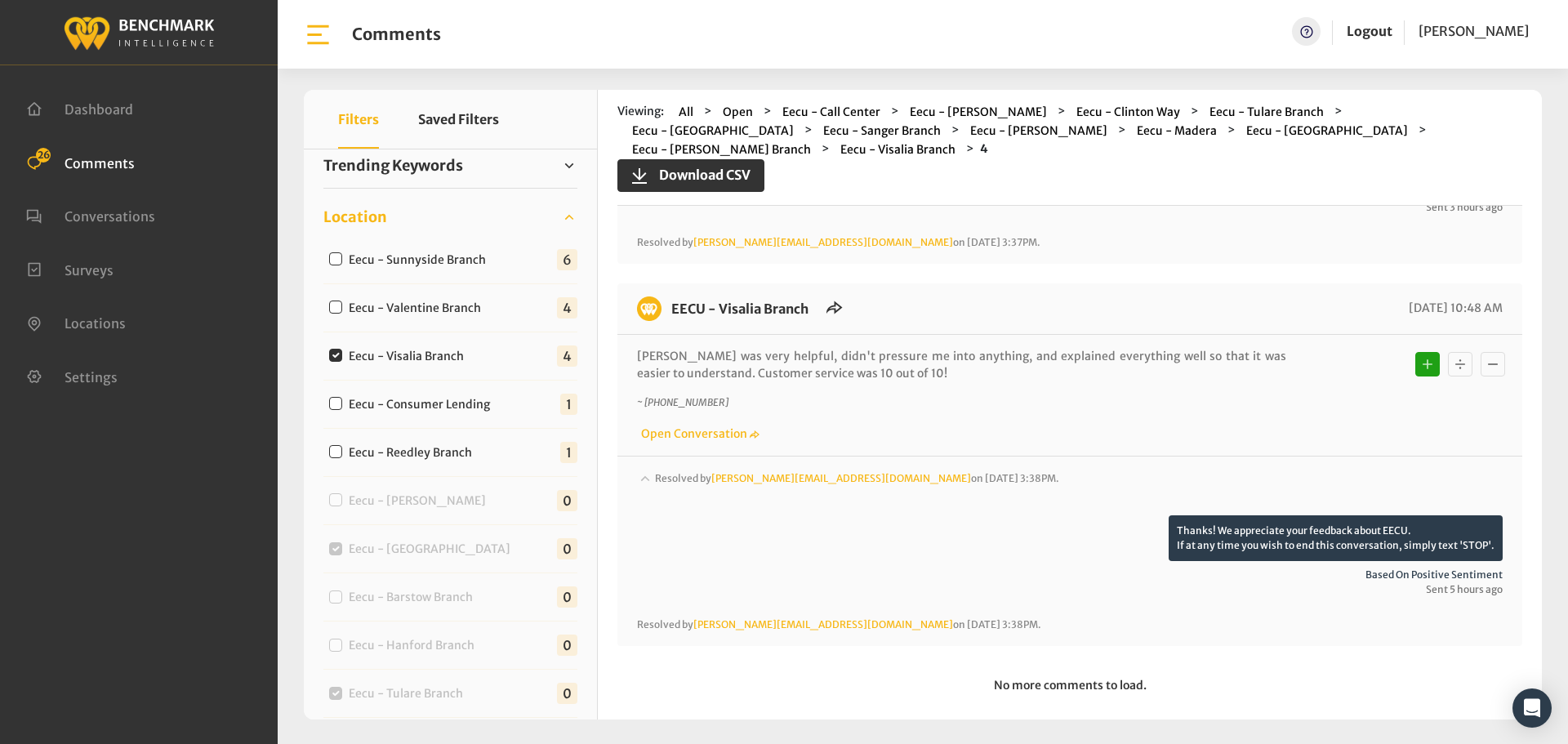
click at [451, 300] on label "Eecu - Valentine Branch" at bounding box center [418, 307] width 151 height 17
click at [342, 300] on input "Eecu - Valentine Branch" at bounding box center [336, 307] width 13 height 13
checkbox input "true"
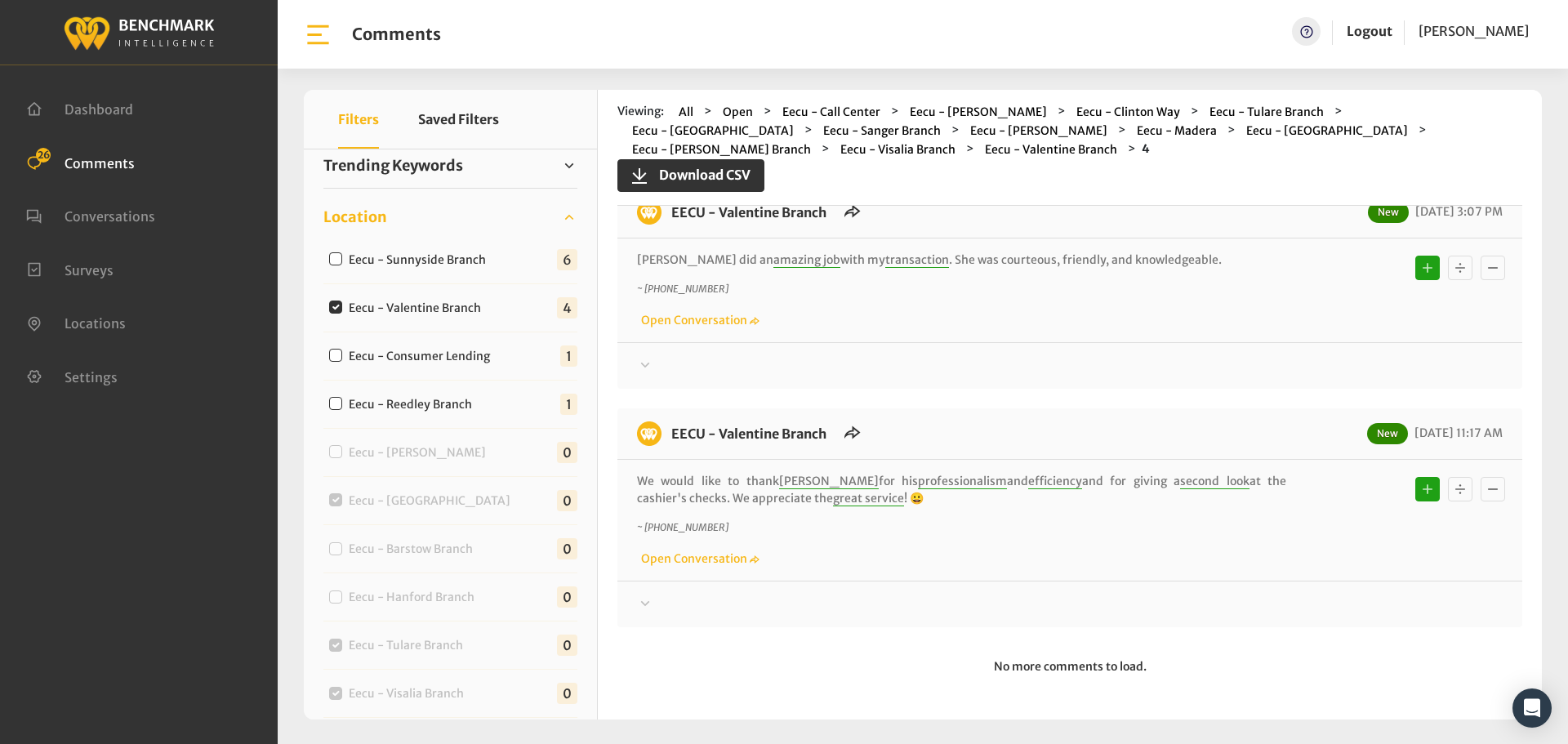
scroll to position [0, 0]
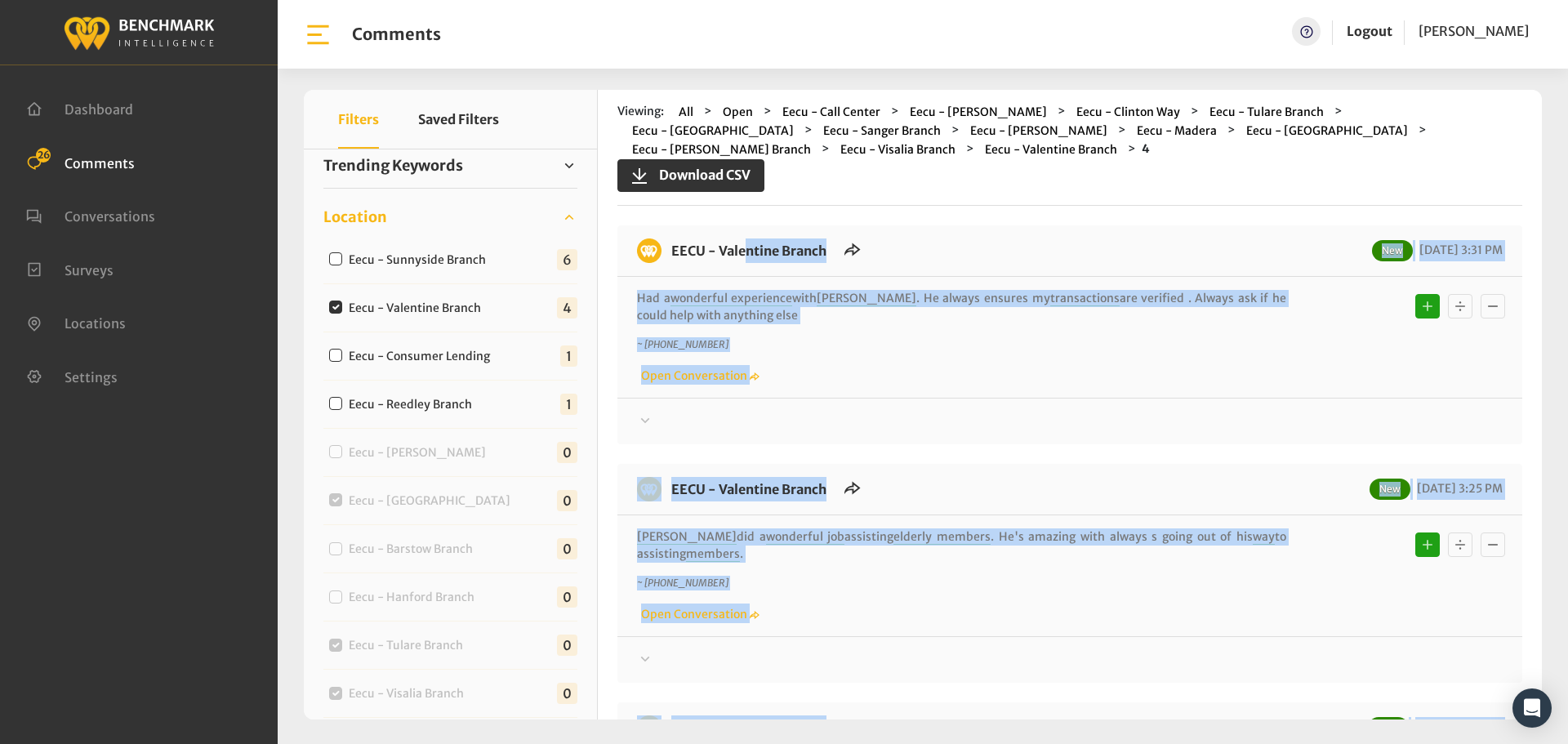
drag, startPoint x: 881, startPoint y: 493, endPoint x: 670, endPoint y: 233, distance: 334.8
click at [670, 233] on div "EECU - Valentine Branch New 08/28/2025 3:31 PM Had a wonderful experience with …" at bounding box center [1070, 684] width 905 height 917
click at [1295, 413] on div at bounding box center [1070, 421] width 866 height 19
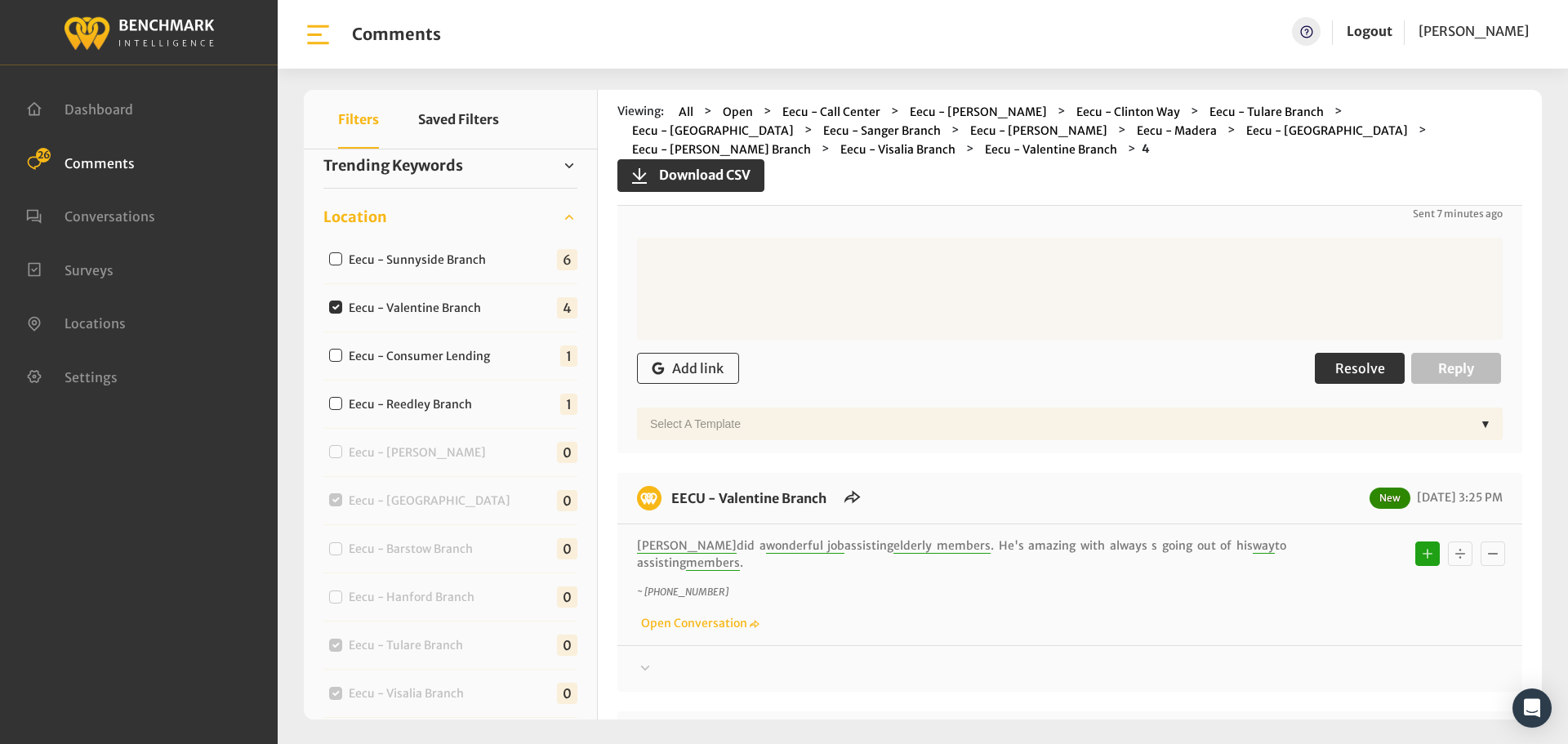
scroll to position [327, 0]
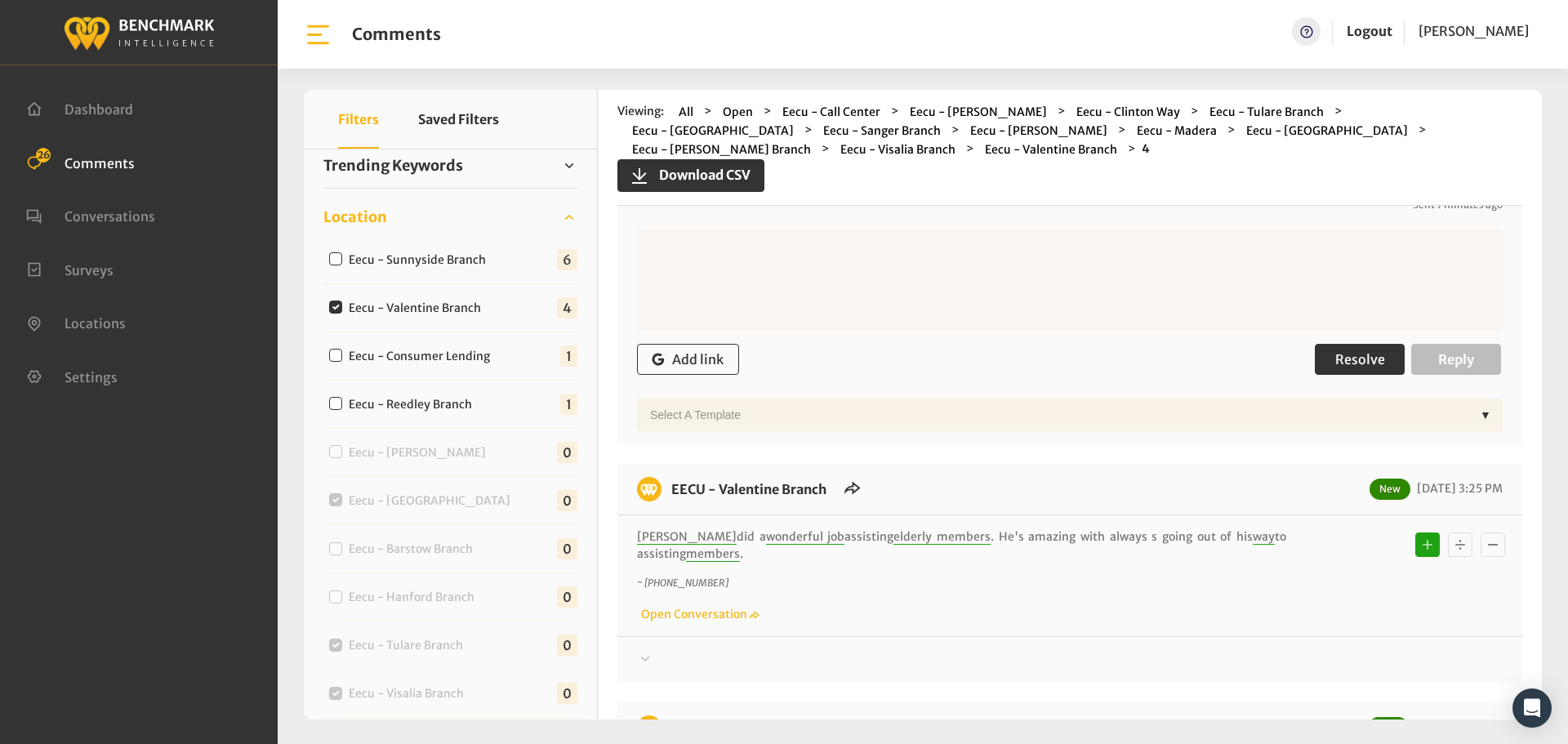
click at [1344, 364] on span "Resolve" at bounding box center [1360, 359] width 49 height 16
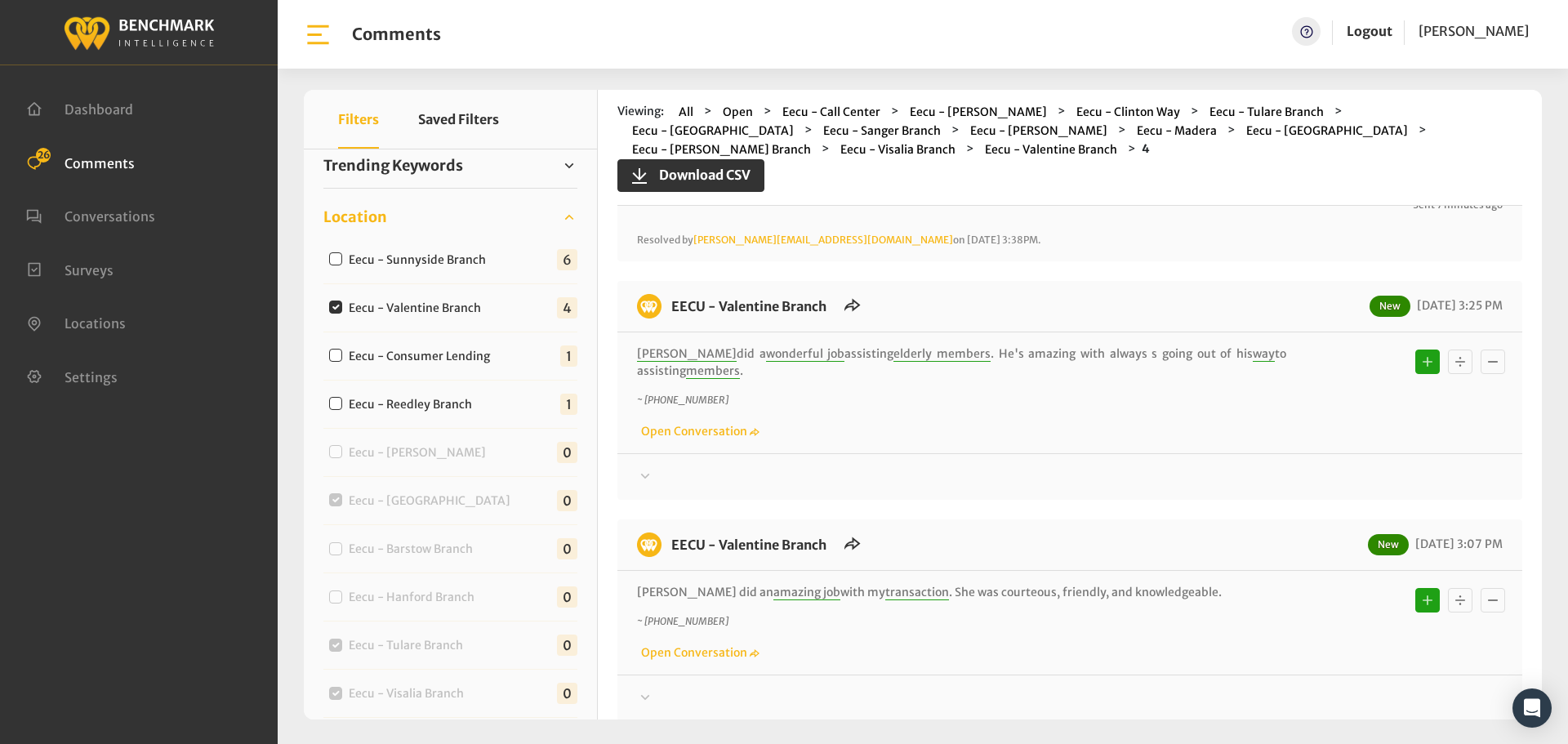
click at [1287, 495] on div "EECU - Valentine Branch New 08/28/2025 3:25 PM Gabriel did a wonderful job assi…" at bounding box center [1070, 391] width 905 height 219
click at [1290, 486] on div "EECU - Valentine Branch New 08/28/2025 3:25 PM Gabriel did a wonderful job assi…" at bounding box center [1070, 391] width 905 height 219
click at [1292, 131] on div at bounding box center [1070, 108] width 866 height 46
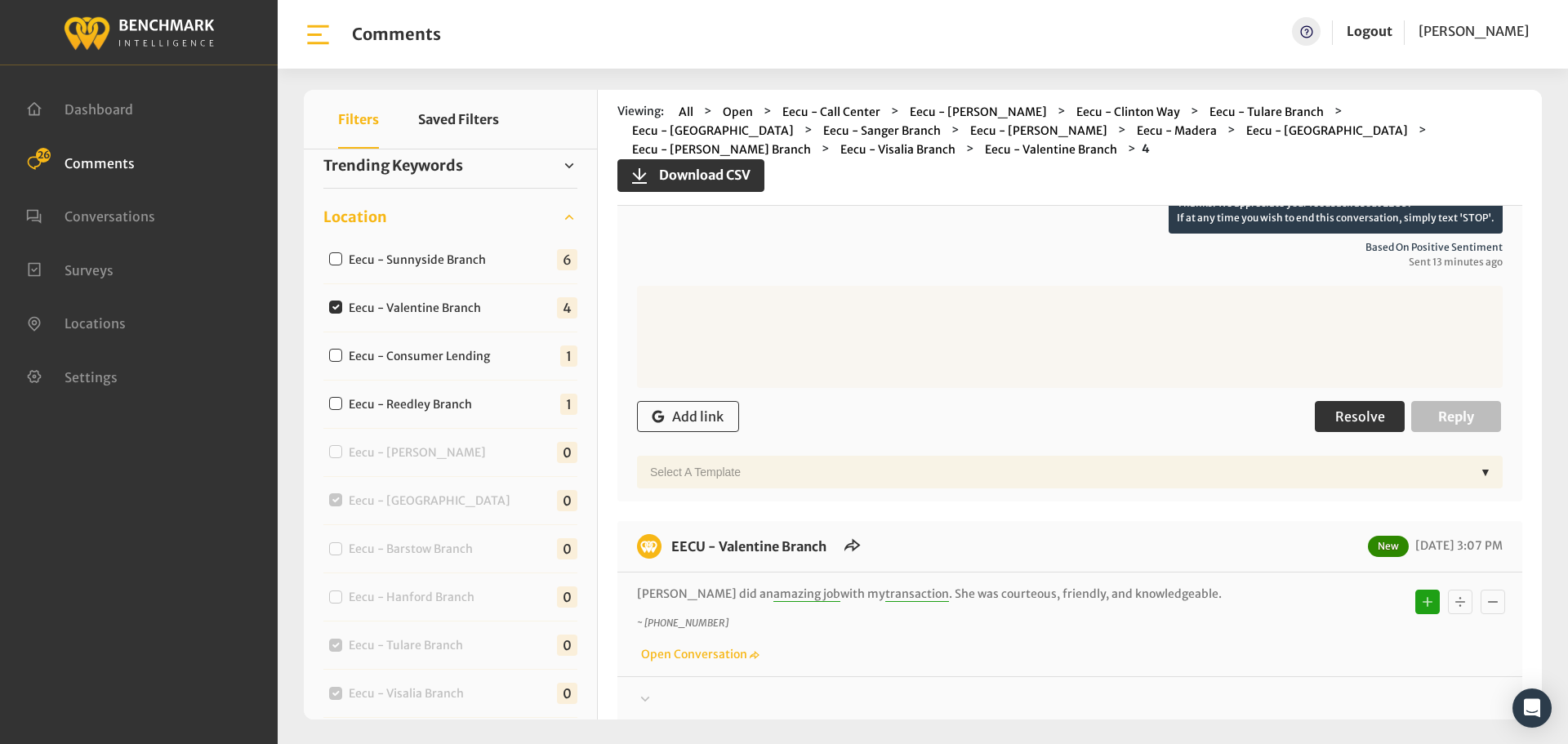
scroll to position [653, 0]
click at [1349, 429] on button "Resolve" at bounding box center [1360, 414] width 90 height 31
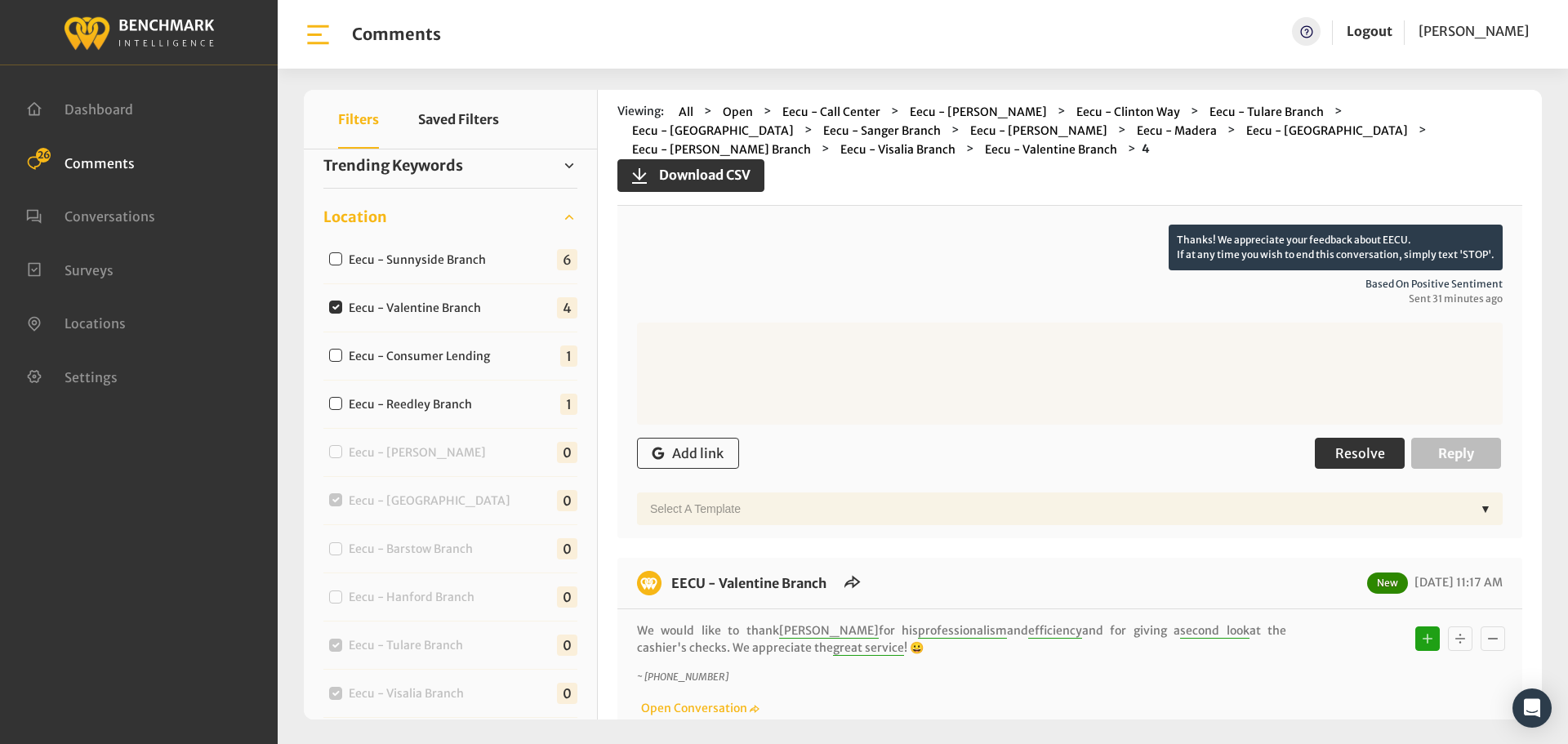
click at [1345, 464] on button "Resolve" at bounding box center [1360, 452] width 90 height 31
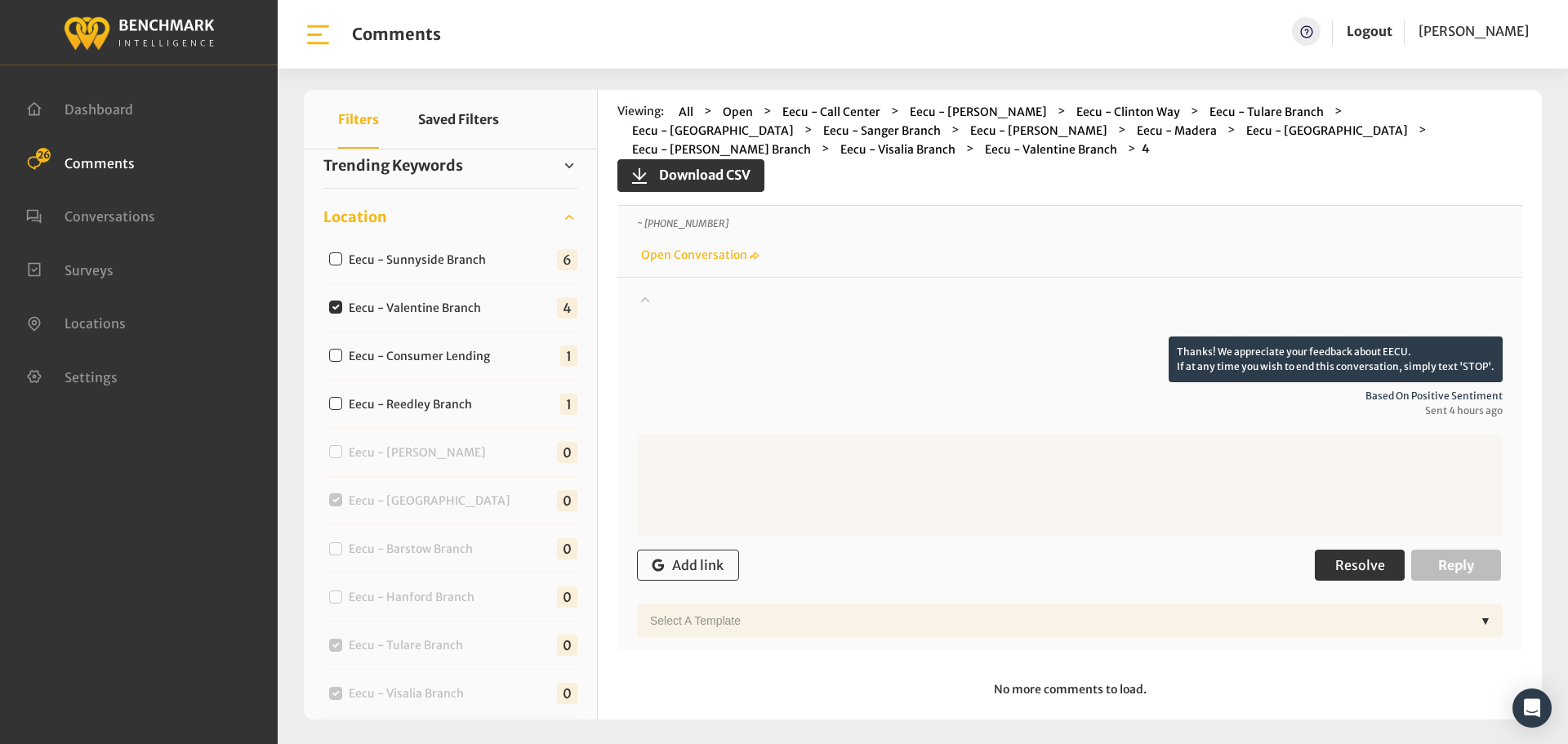
click at [1314, 579] on button "Resolve" at bounding box center [1360, 565] width 90 height 31
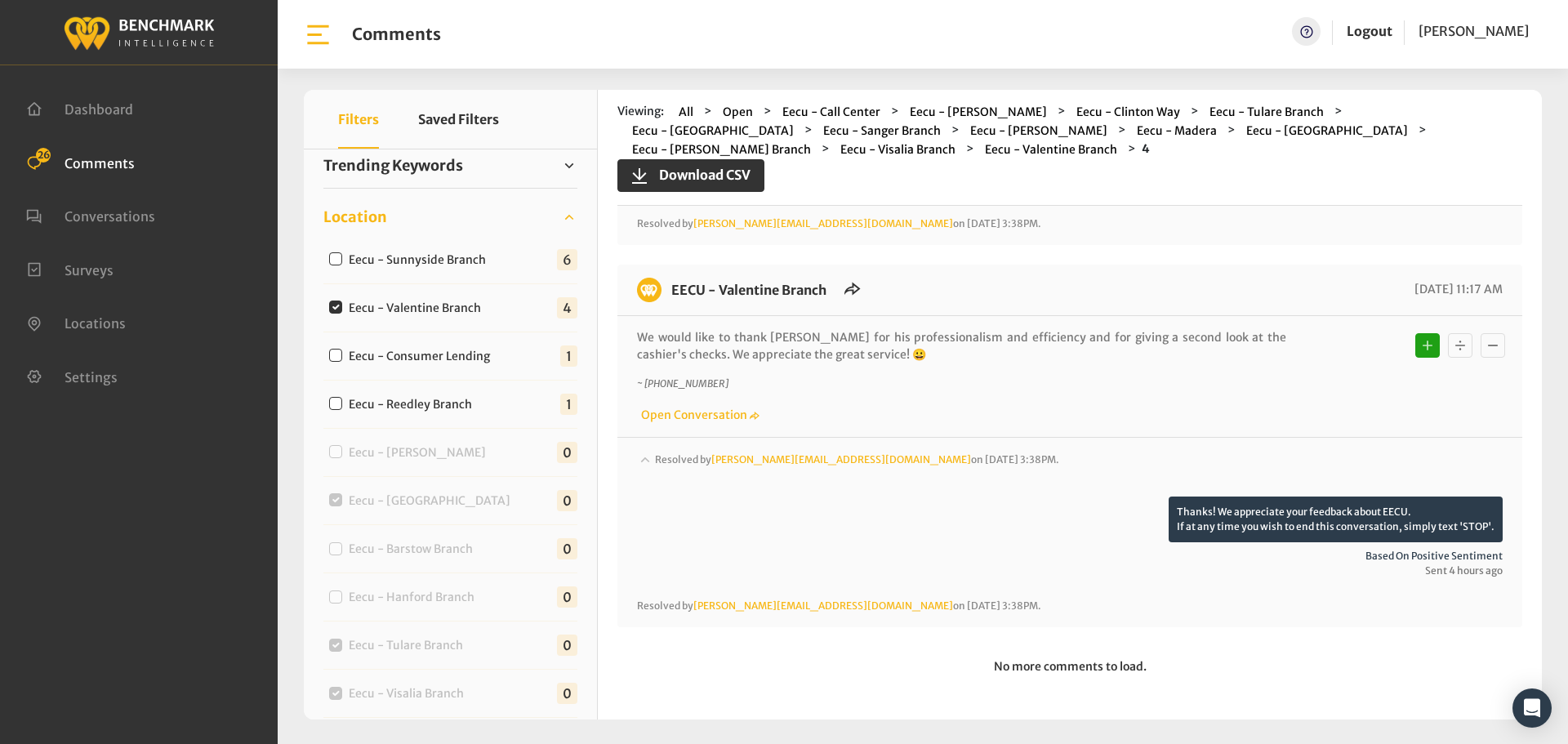
click at [405, 252] on label "Eecu - Sunnyside Branch" at bounding box center [420, 260] width 156 height 17
click at [342, 253] on input "Eecu - Sunnyside Branch" at bounding box center [336, 259] width 13 height 13
checkbox input "true"
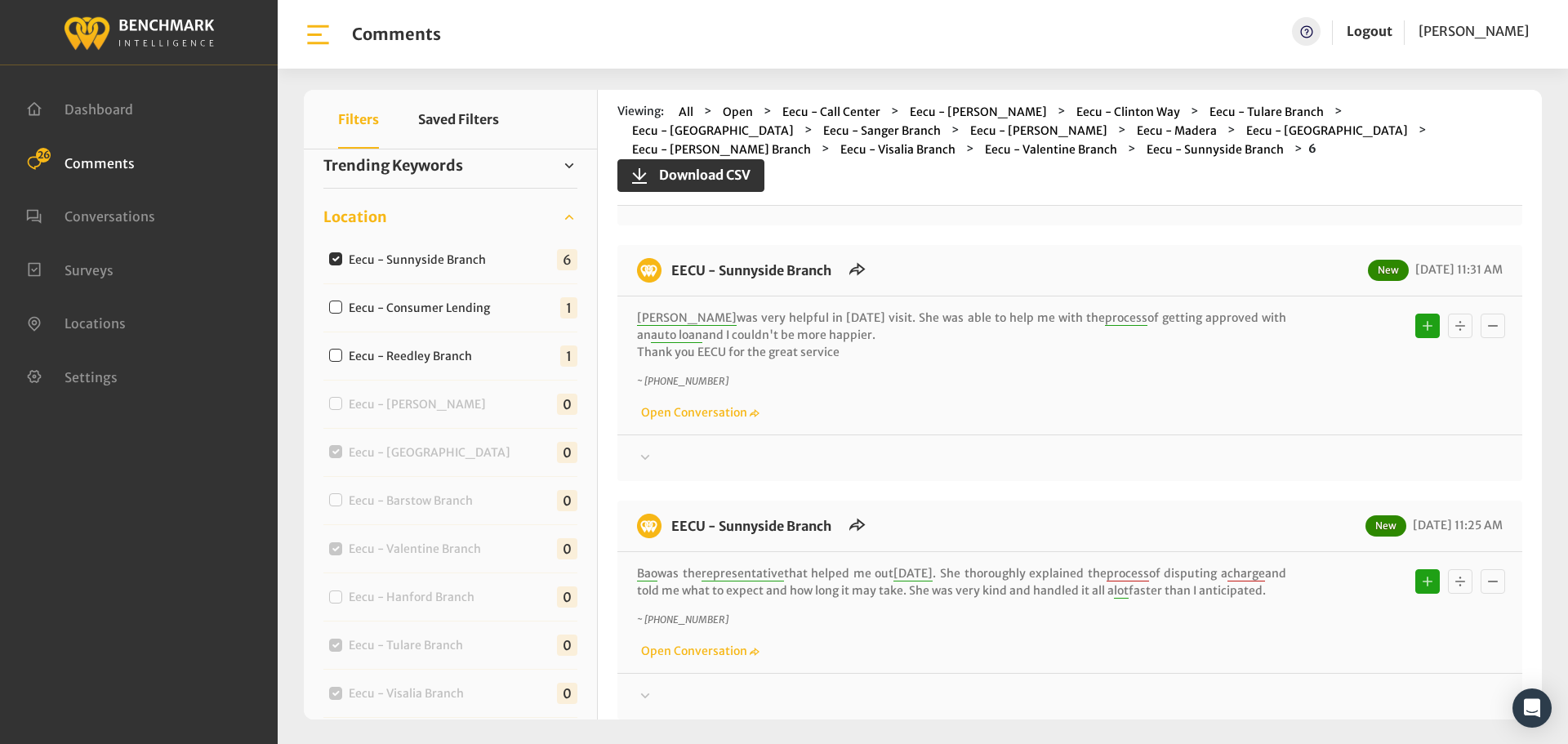
scroll to position [0, 0]
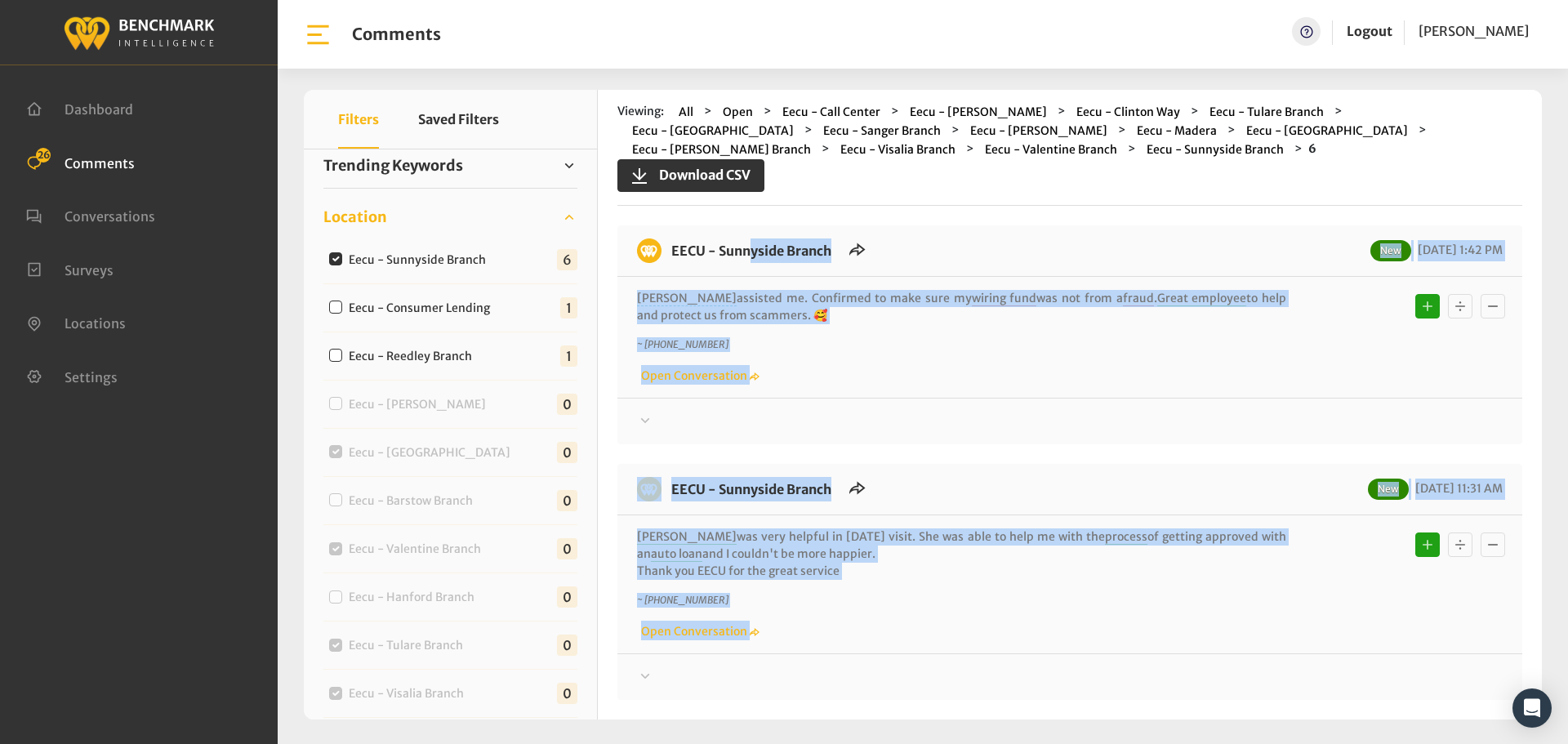
drag, startPoint x: 971, startPoint y: 491, endPoint x: 671, endPoint y: 261, distance: 378.0
click at [1334, 415] on div at bounding box center [1070, 421] width 866 height 19
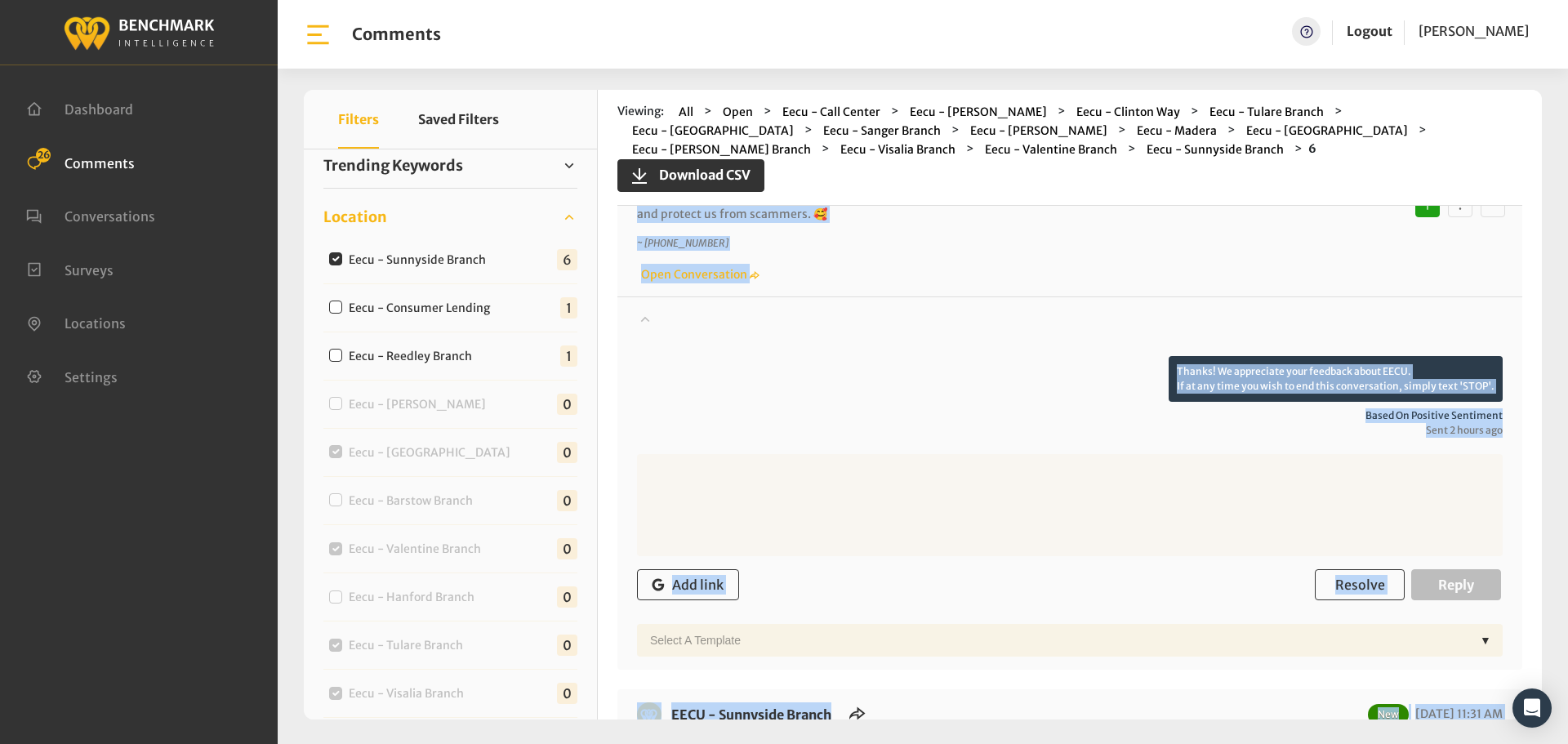
scroll to position [245, 0]
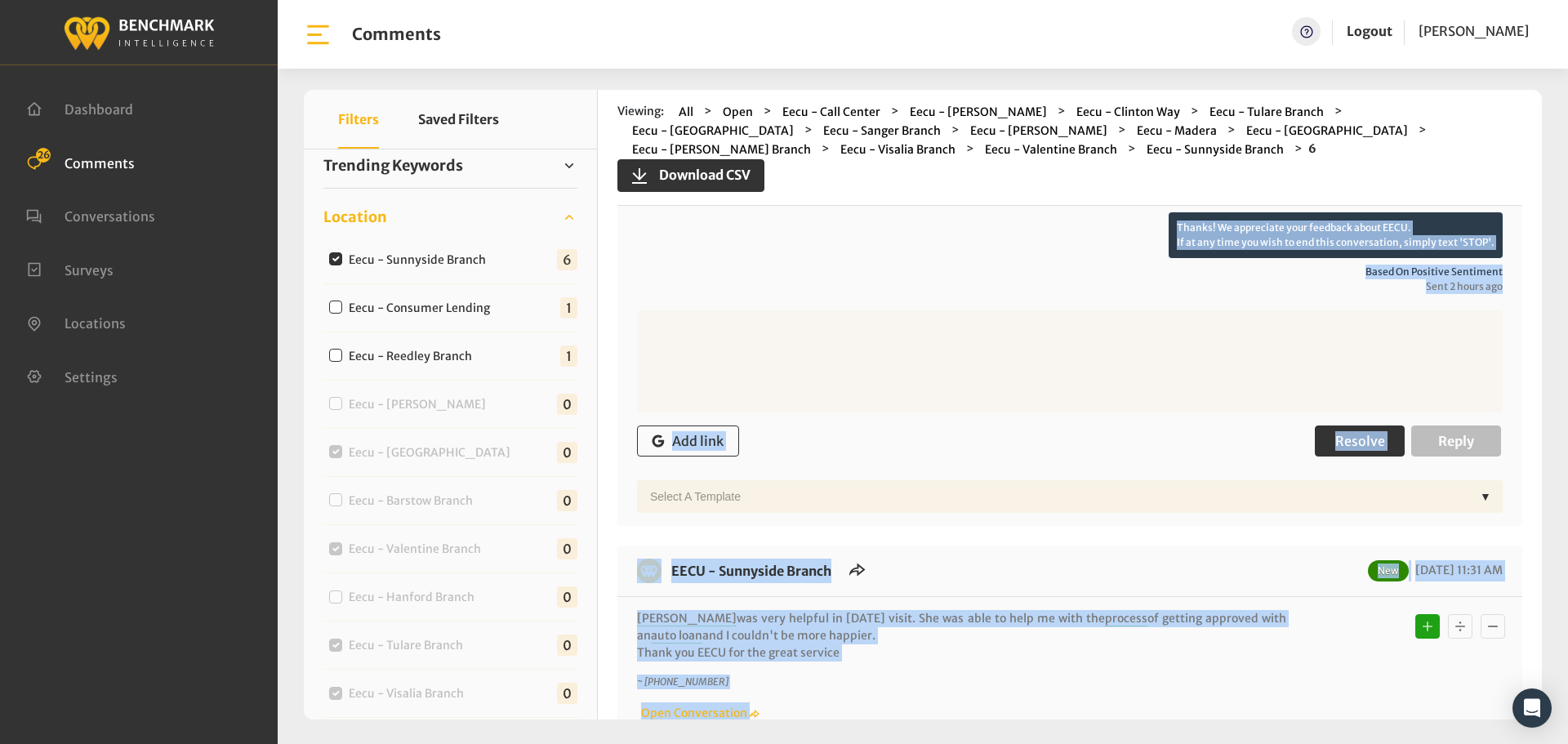
click at [1390, 451] on button "Resolve" at bounding box center [1360, 441] width 90 height 31
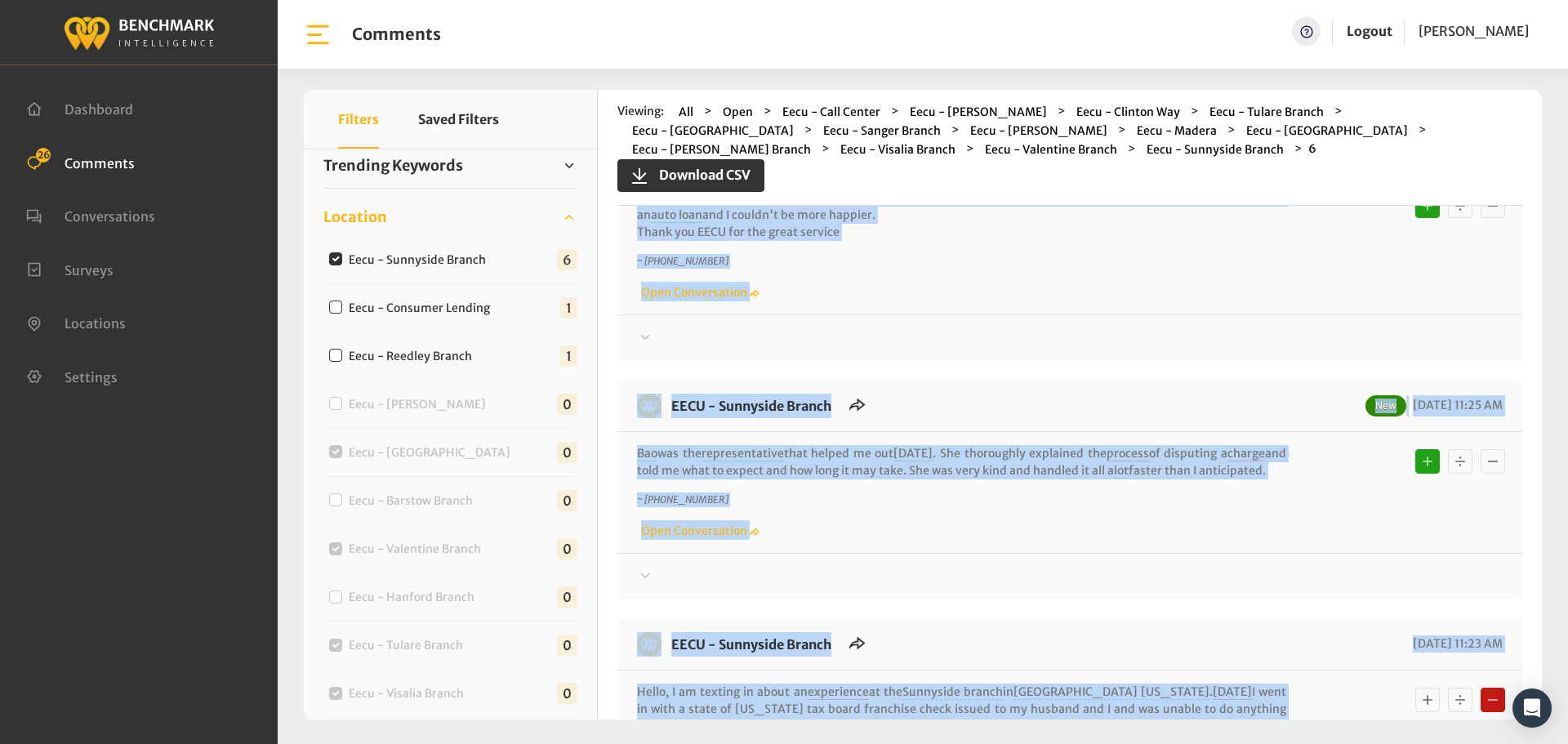
scroll to position [490, 0]
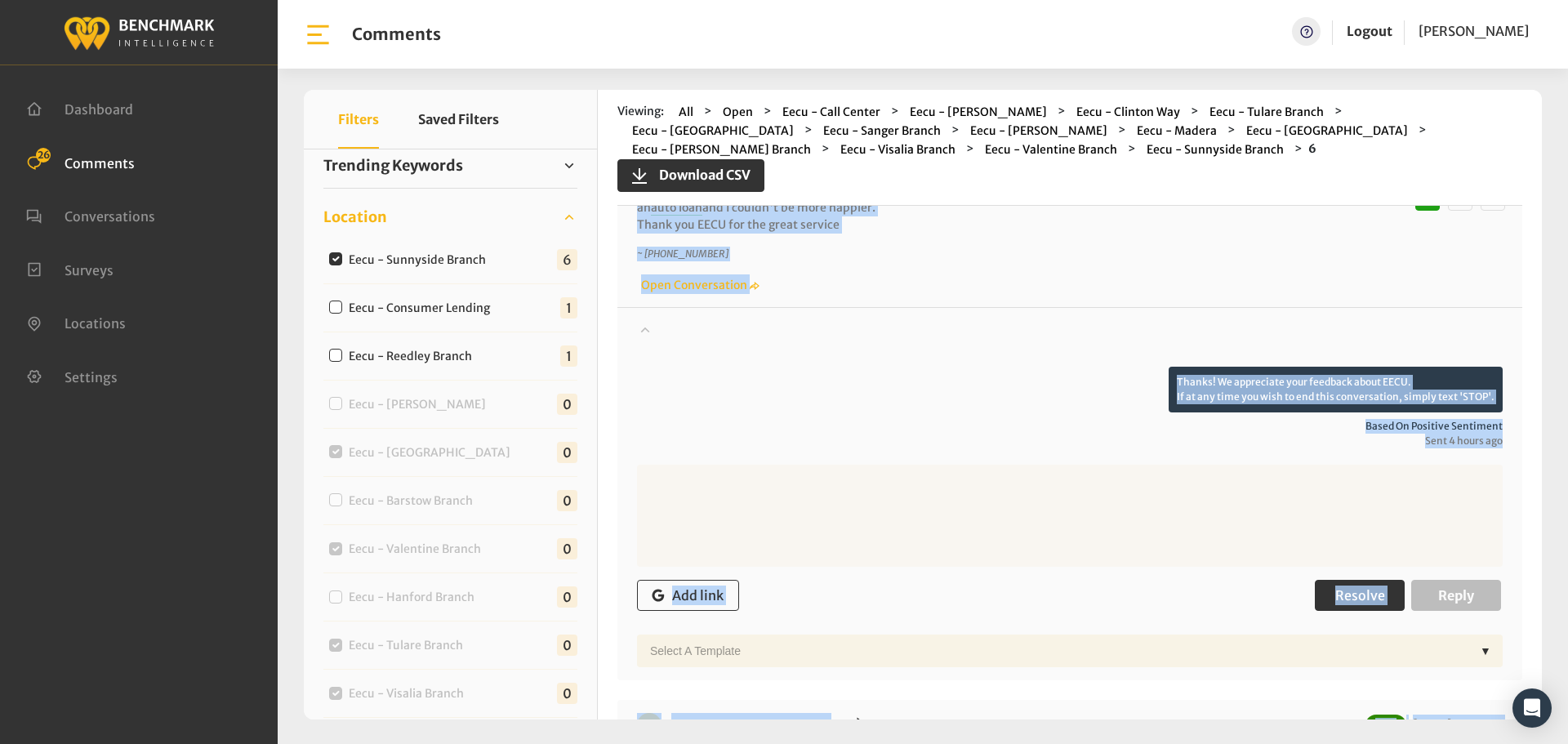
click at [1370, 603] on span "Resolve" at bounding box center [1360, 596] width 49 height 16
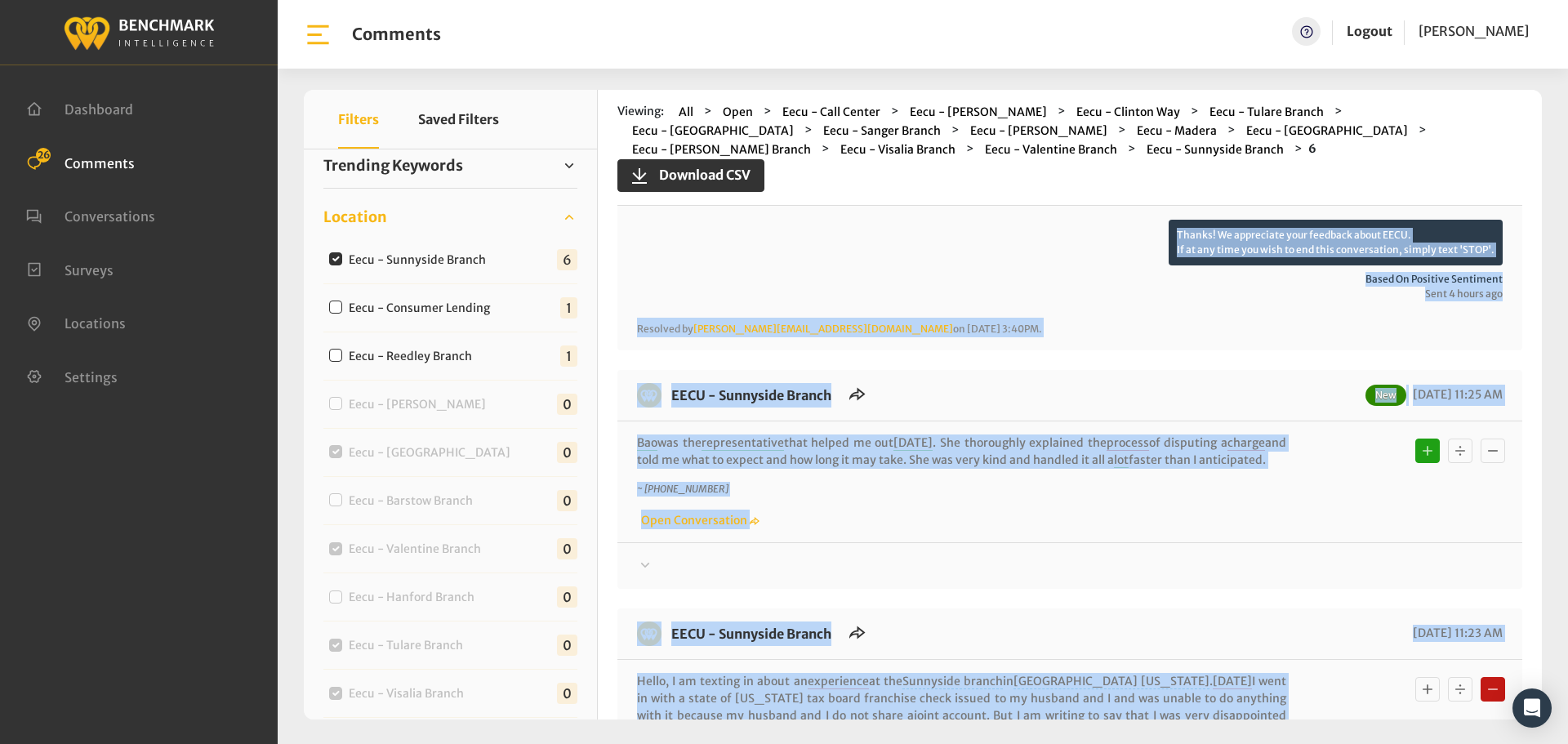
scroll to position [653, 0]
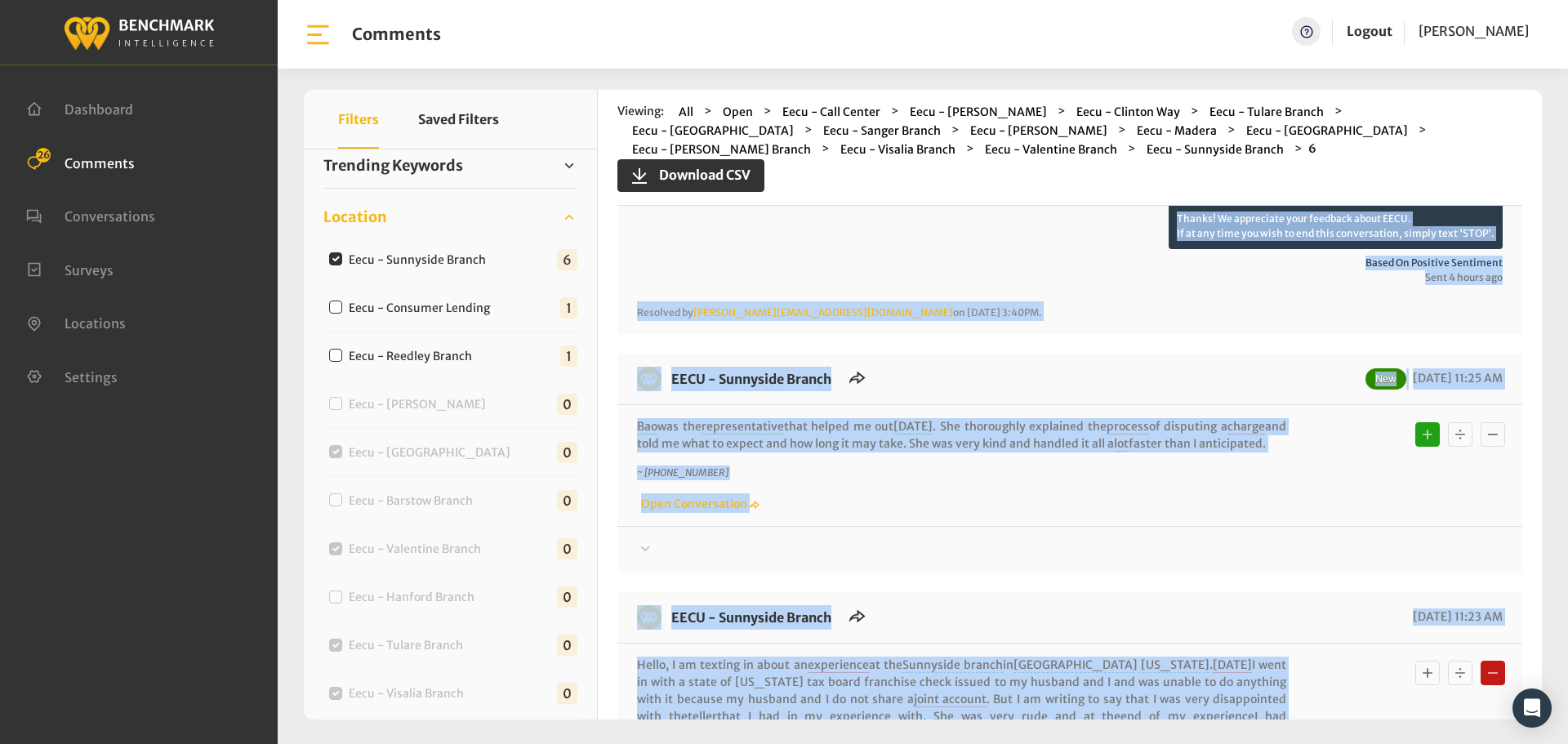
click at [1325, 559] on div "EECU - Sunnyside Branch New 08/28/2025 11:25 AM Bao was the representative that…" at bounding box center [1070, 463] width 905 height 219
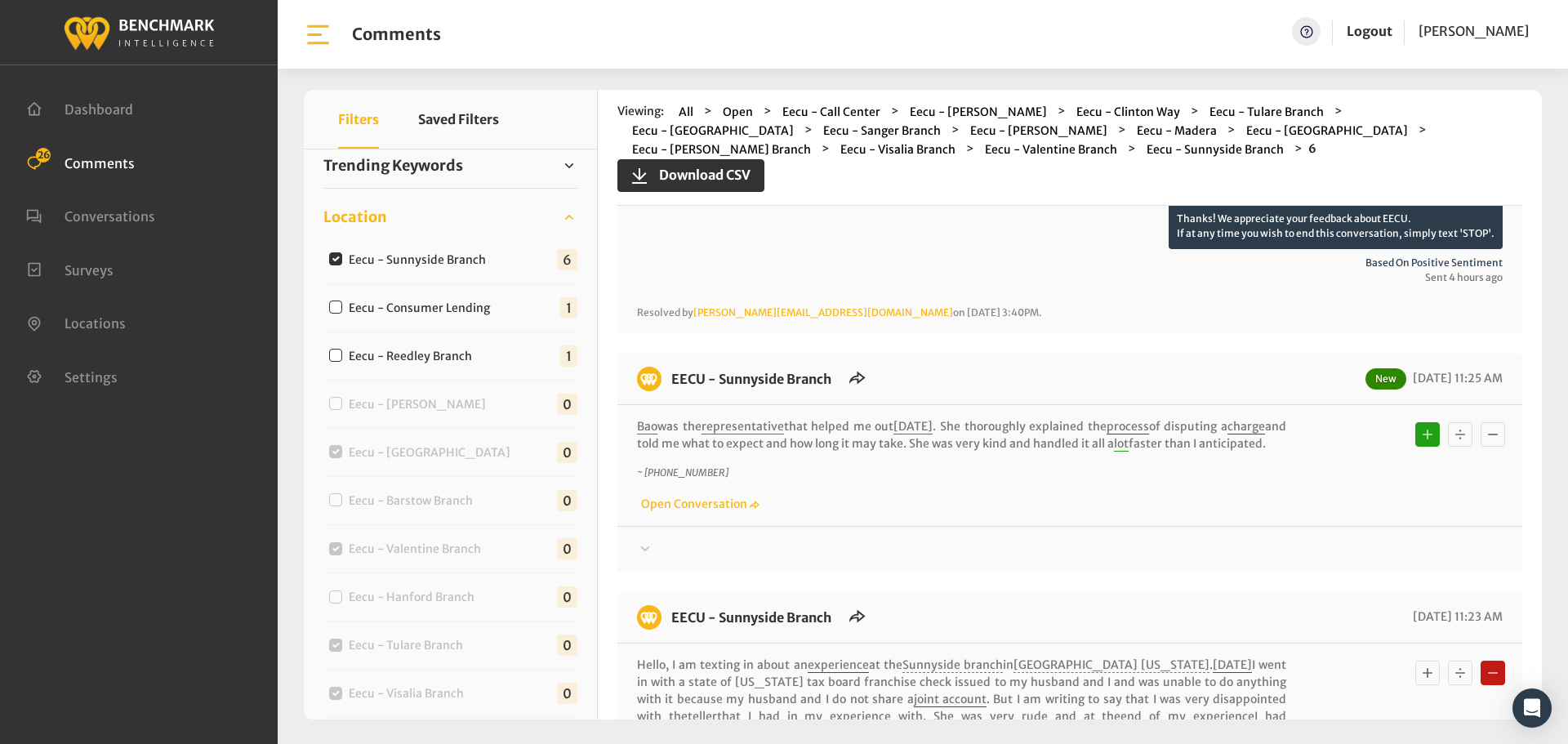
click at [1351, 535] on div "Thanks! We appreciate your feedback about EECU. If at any time you wish to end …" at bounding box center [1070, 543] width 905 height 34
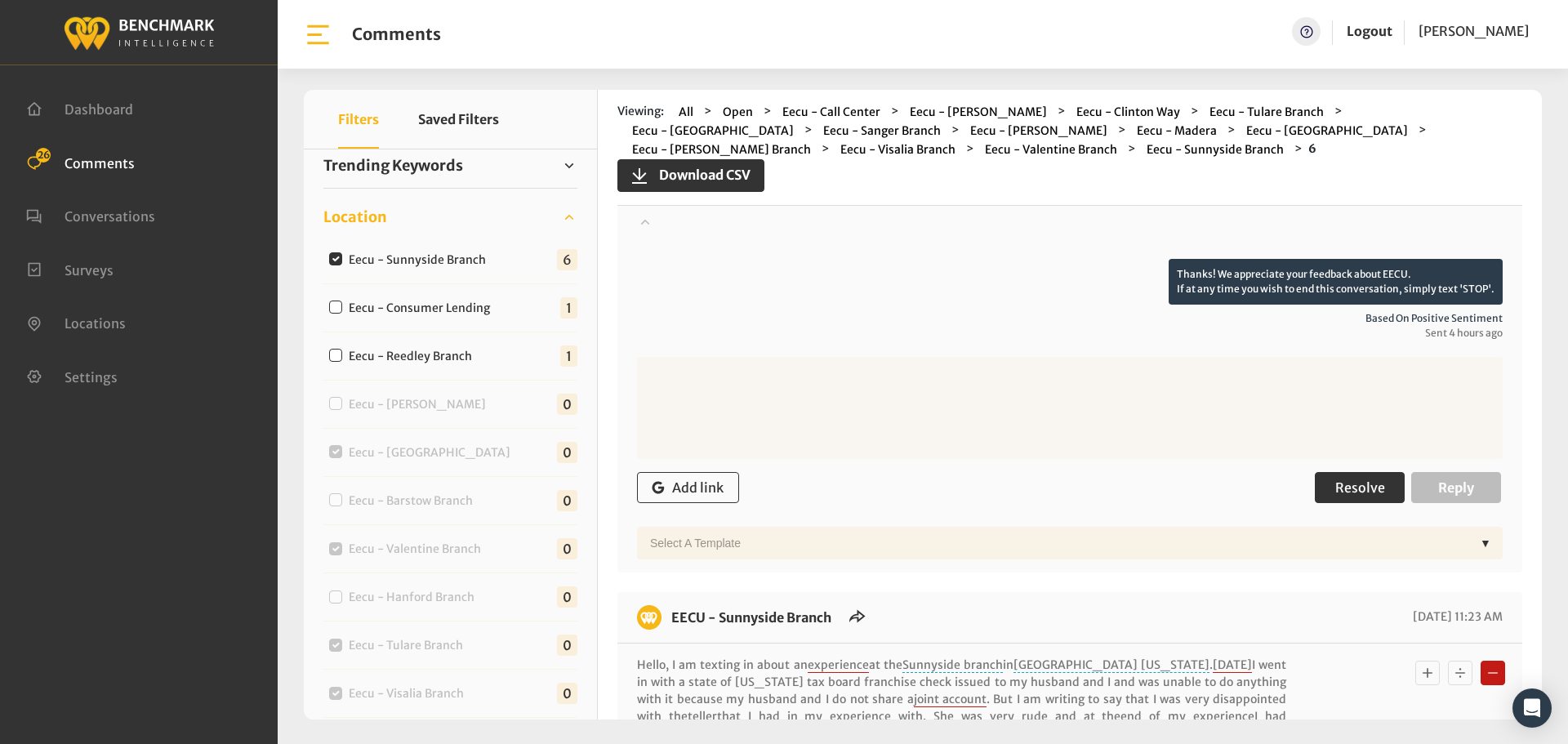
click at [1366, 487] on span "Resolve" at bounding box center [1360, 488] width 49 height 16
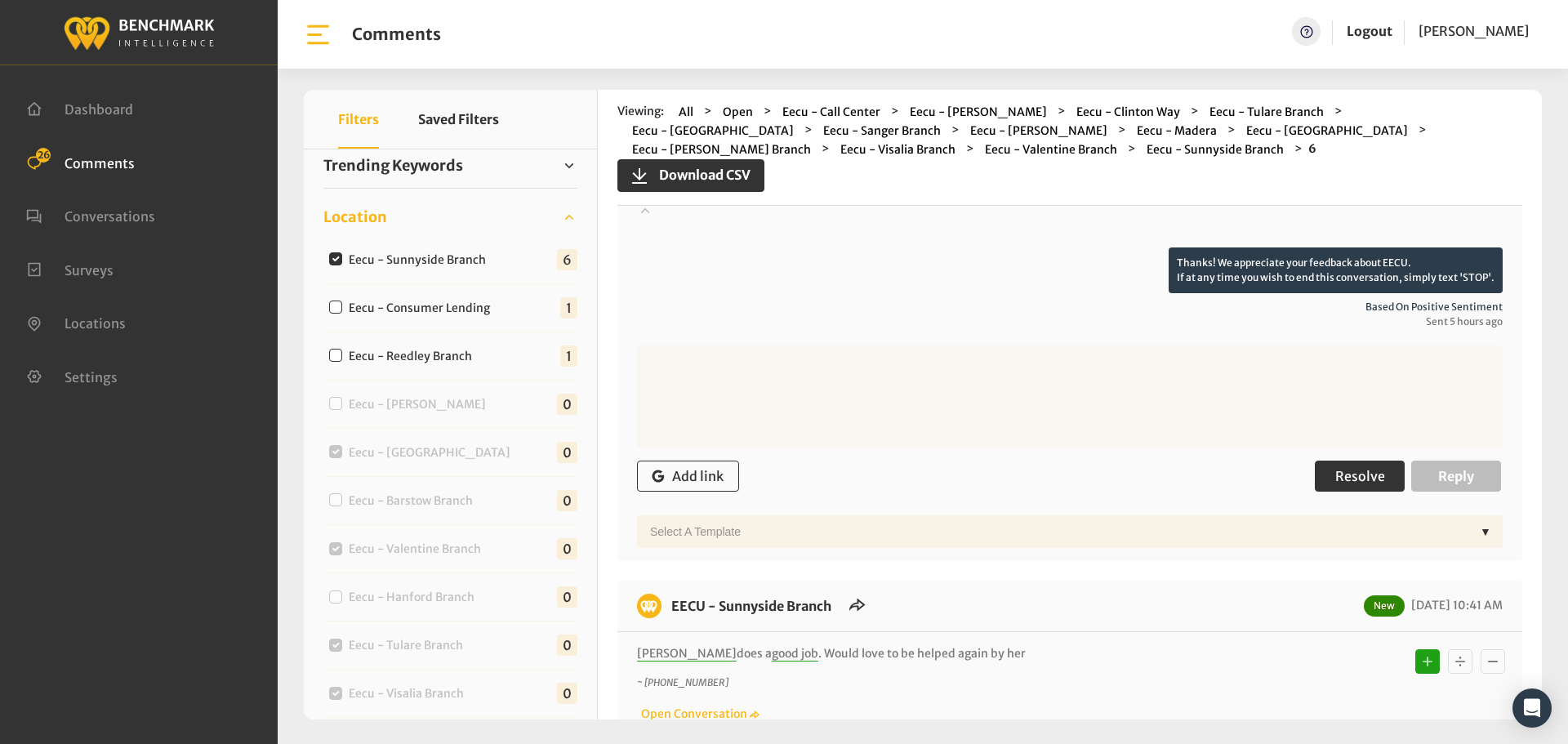
click at [1340, 460] on button "Resolve" at bounding box center [1360, 475] width 90 height 31
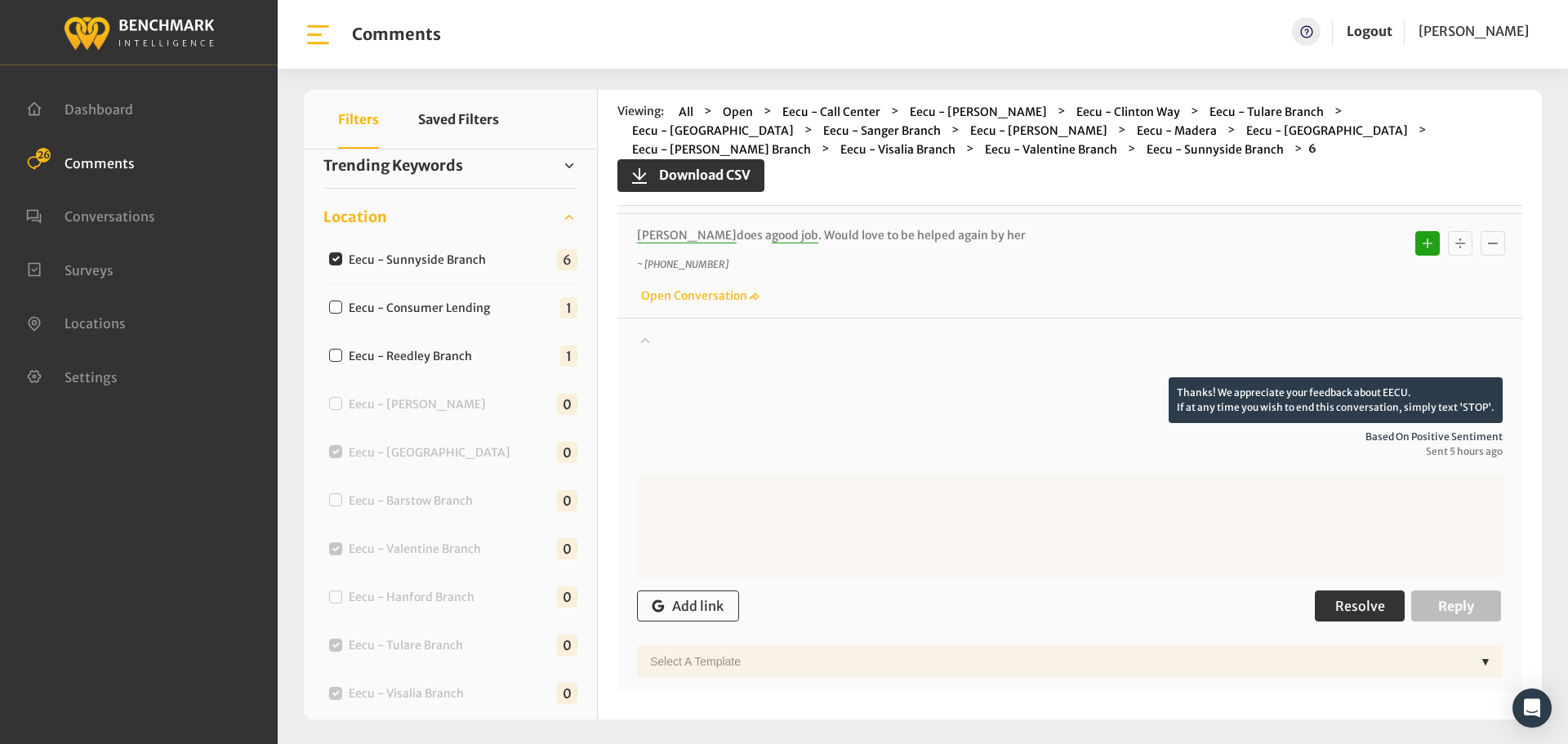
click at [1366, 598] on span "Resolve" at bounding box center [1360, 606] width 49 height 16
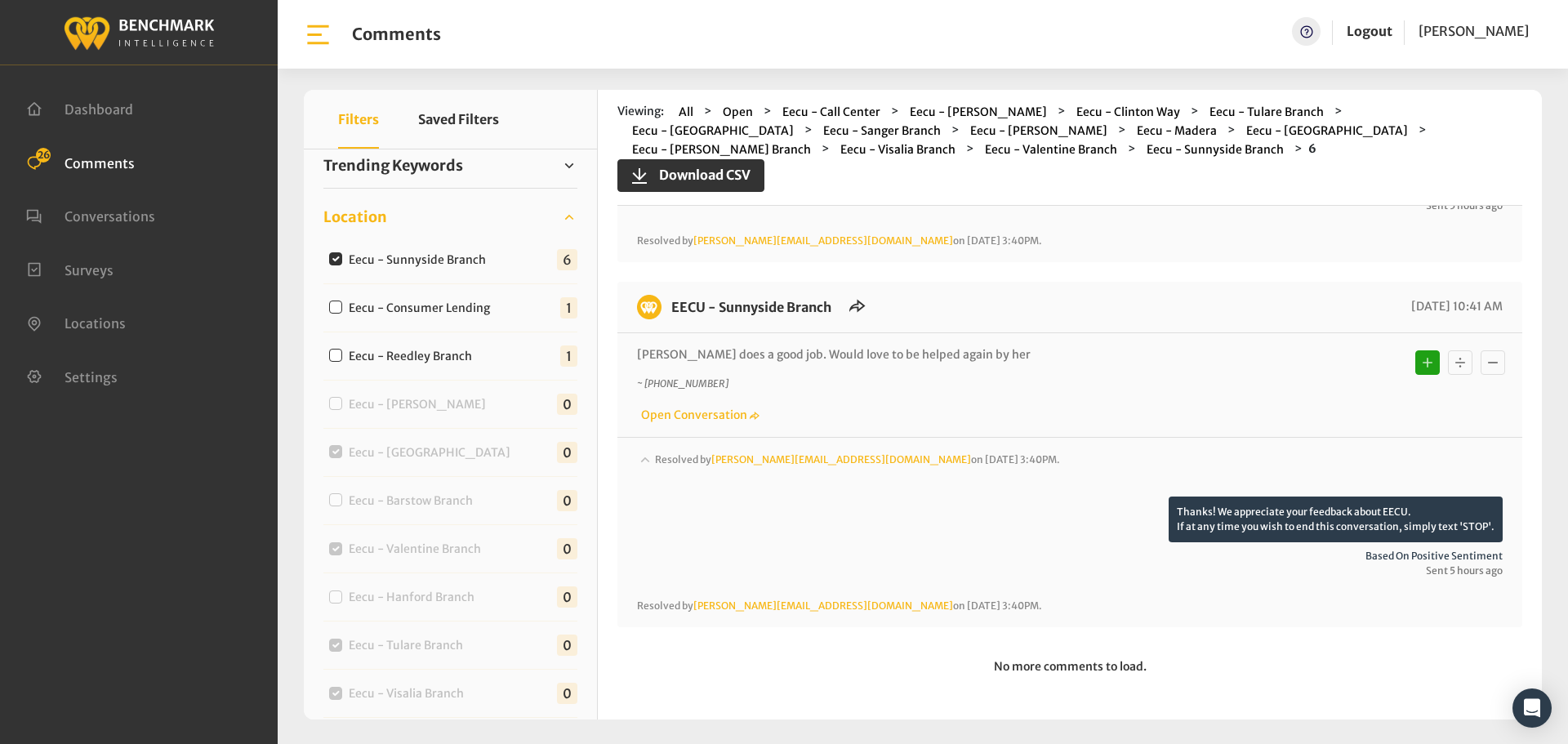
scroll to position [1797, 0]
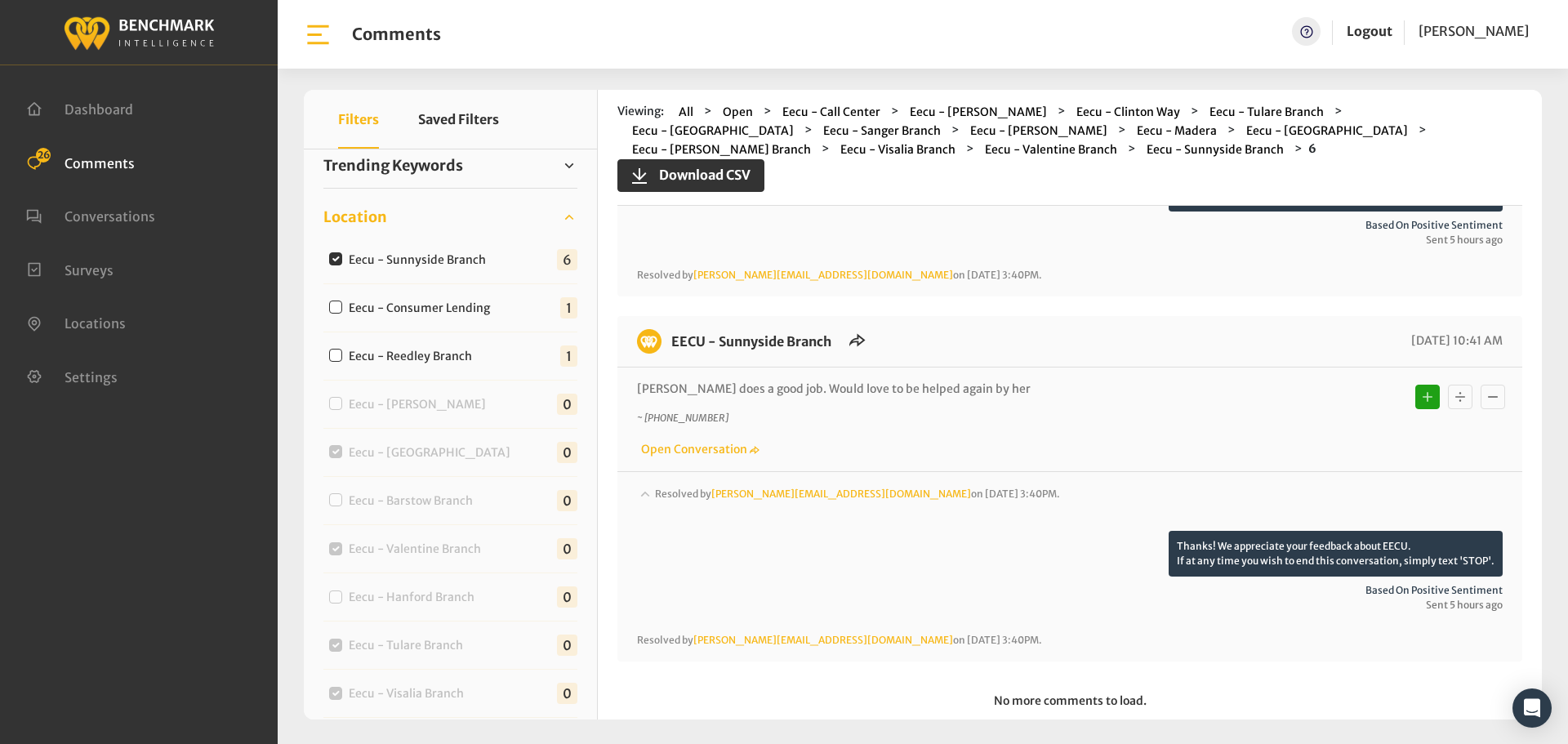
click at [423, 252] on label "Eecu - Sunnyside Branch" at bounding box center [420, 260] width 156 height 17
click at [342, 253] on input "Eecu - Sunnyside Branch" at bounding box center [336, 259] width 13 height 13
checkbox input "false"
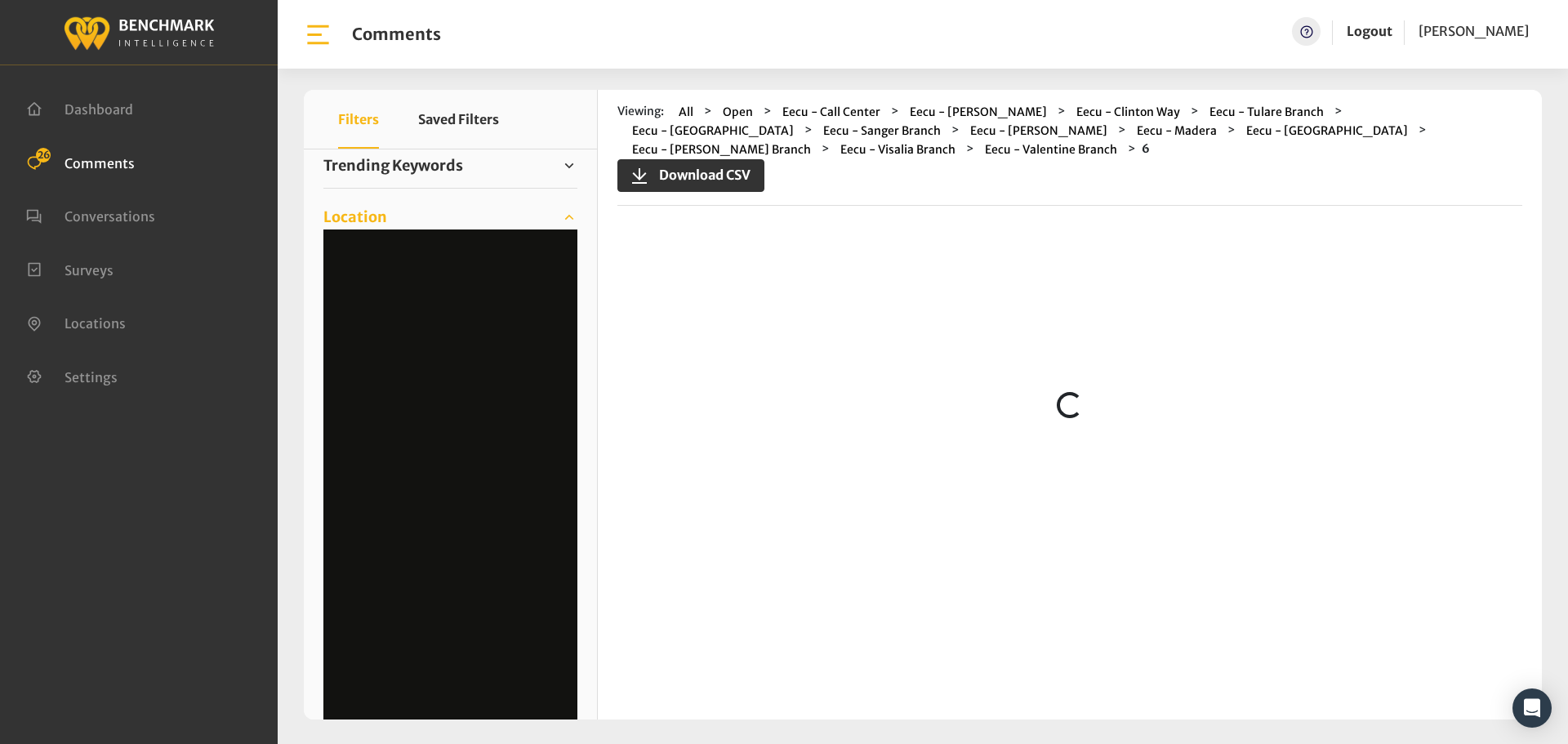
scroll to position [0, 0]
